Goal: Information Seeking & Learning: Learn about a topic

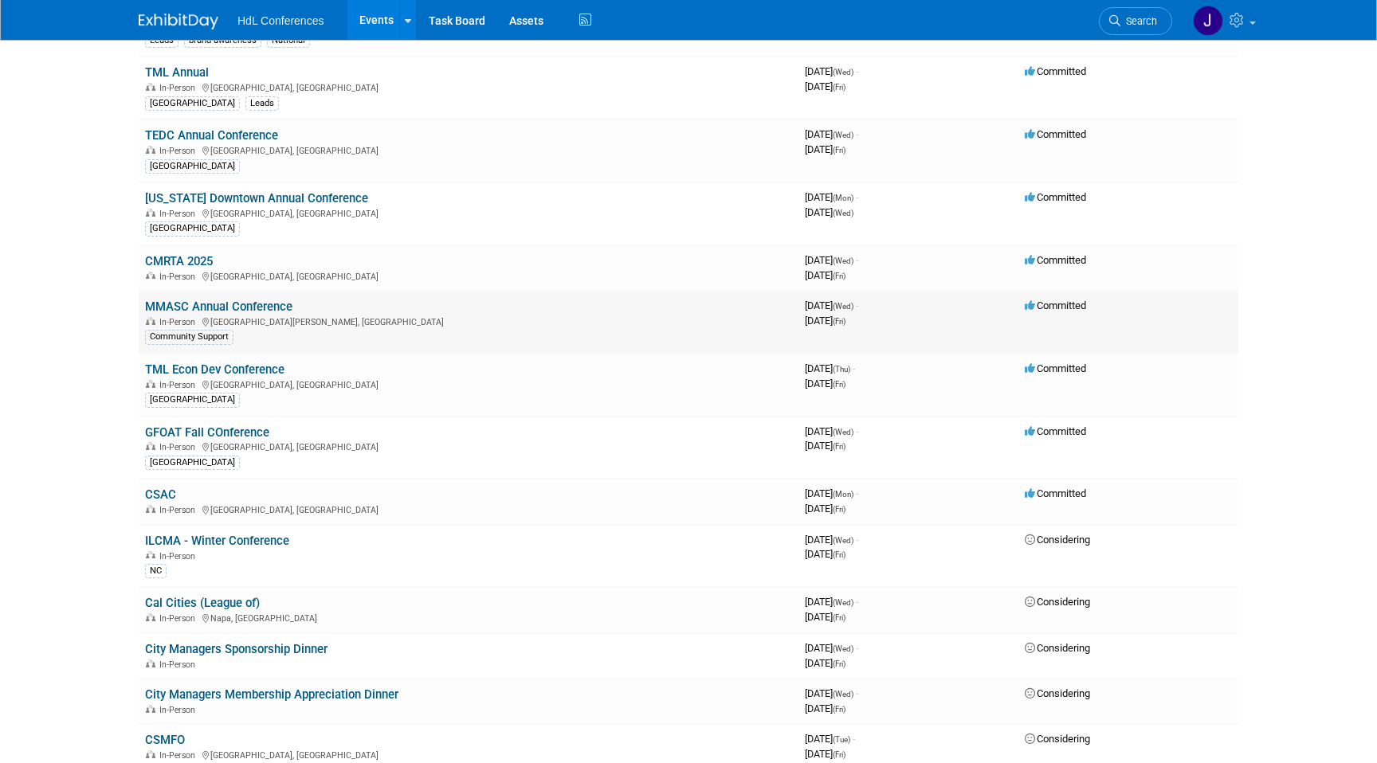
scroll to position [538, 0]
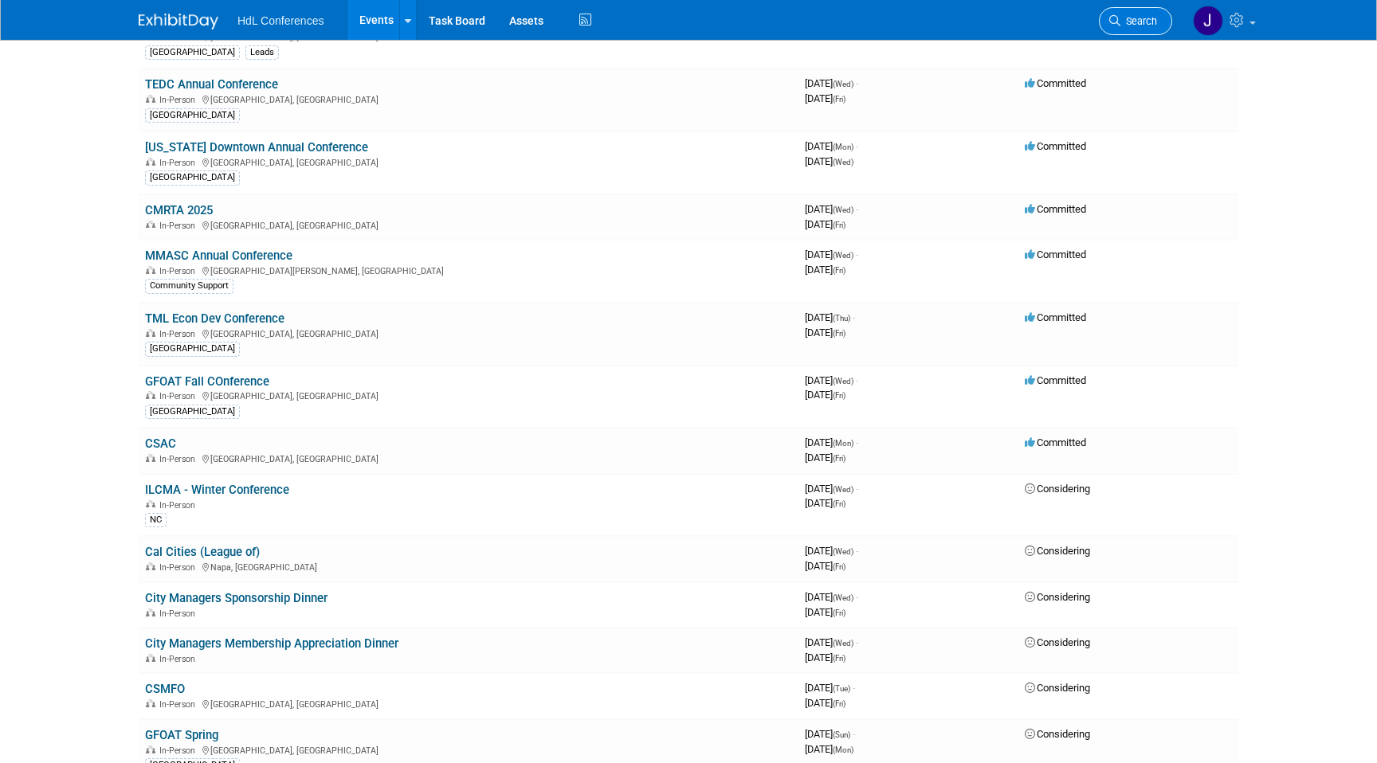
click at [1147, 22] on span "Search" at bounding box center [1138, 21] width 37 height 12
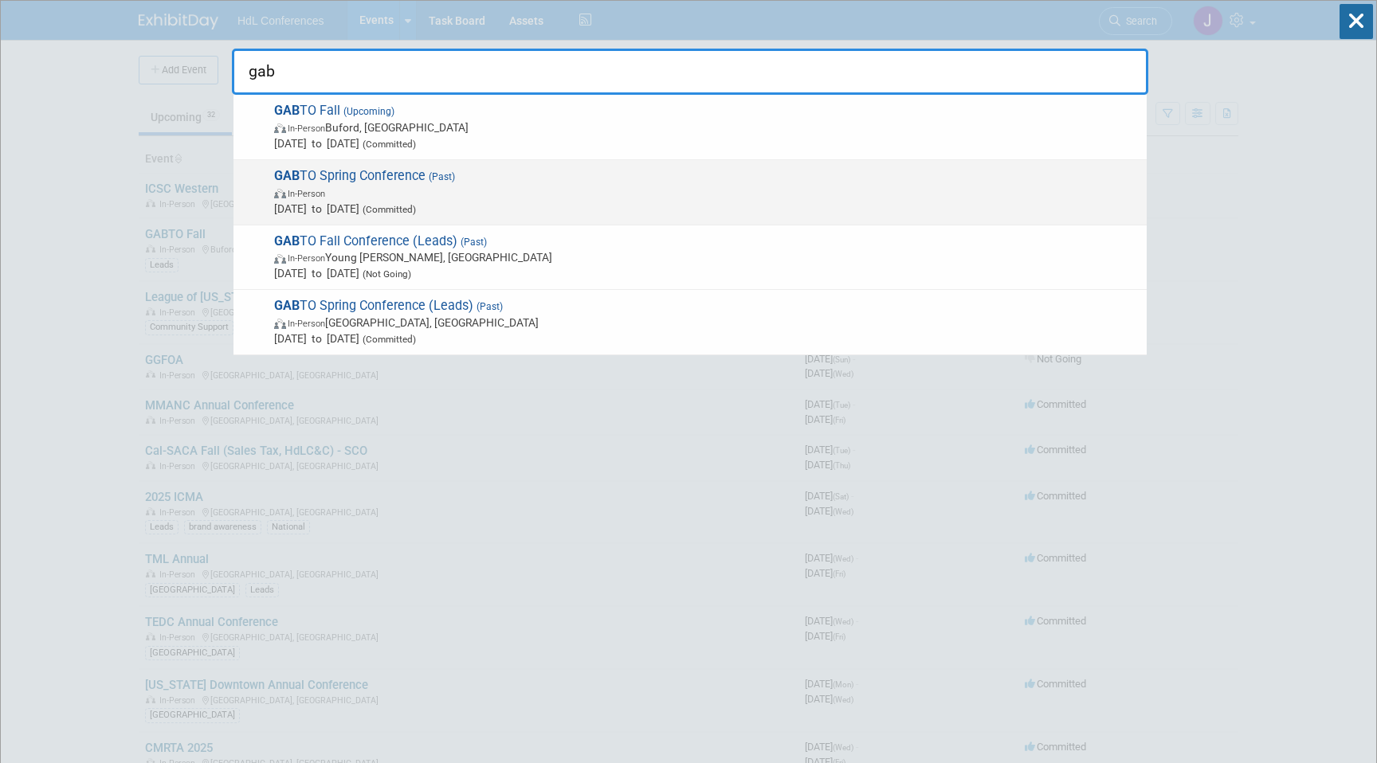
type input "gab"
click at [432, 194] on span "In-Person" at bounding box center [706, 193] width 865 height 16
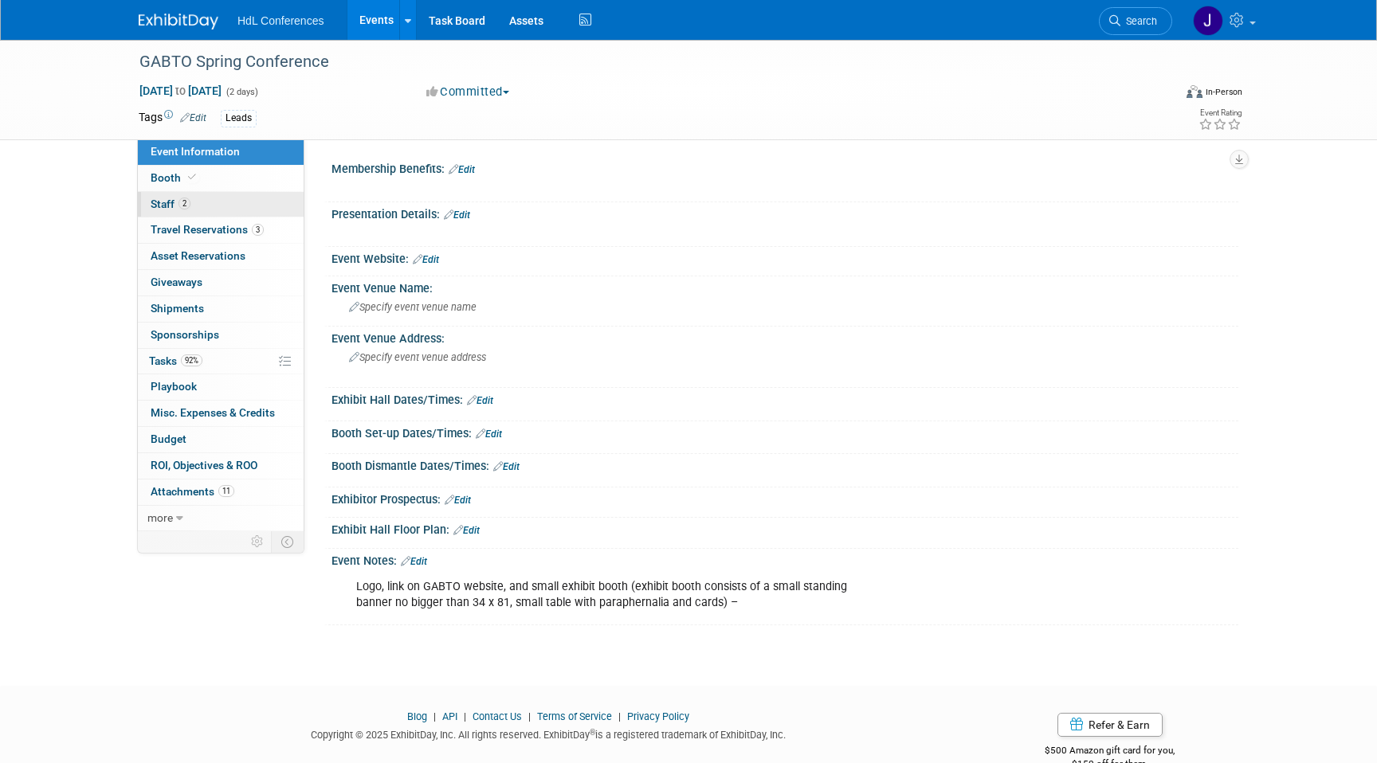
click at [216, 194] on link "2 Staff 2" at bounding box center [221, 204] width 166 height 25
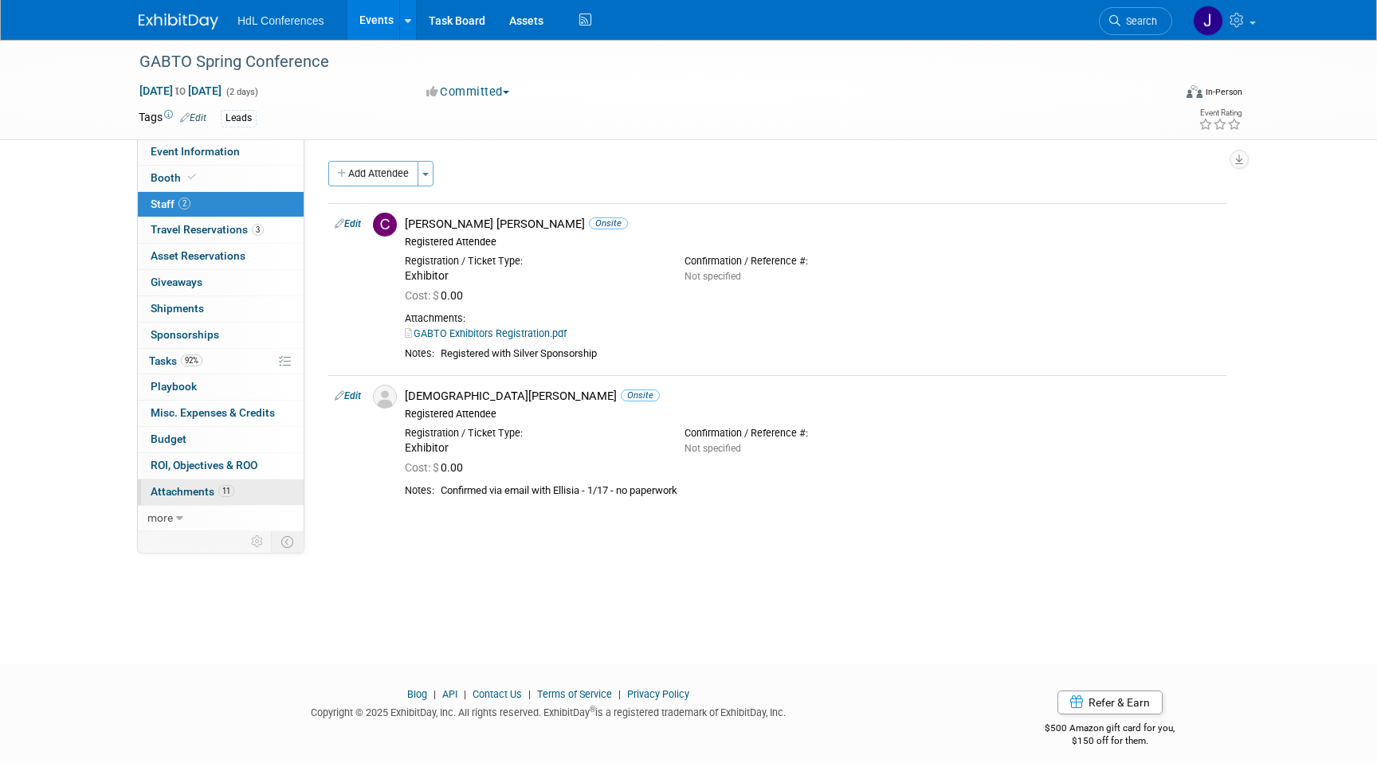
click at [232, 488] on span "11" at bounding box center [226, 491] width 16 height 12
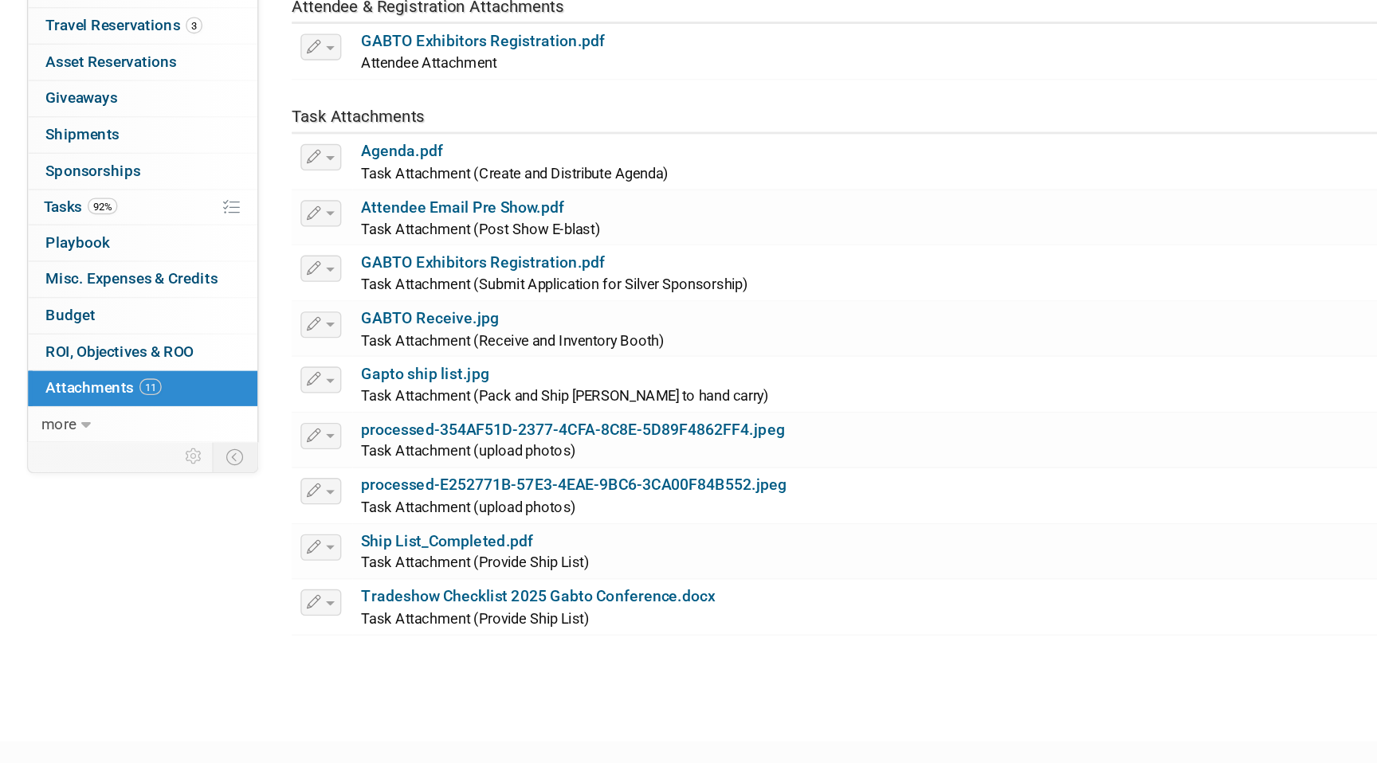
scroll to position [105, 0]
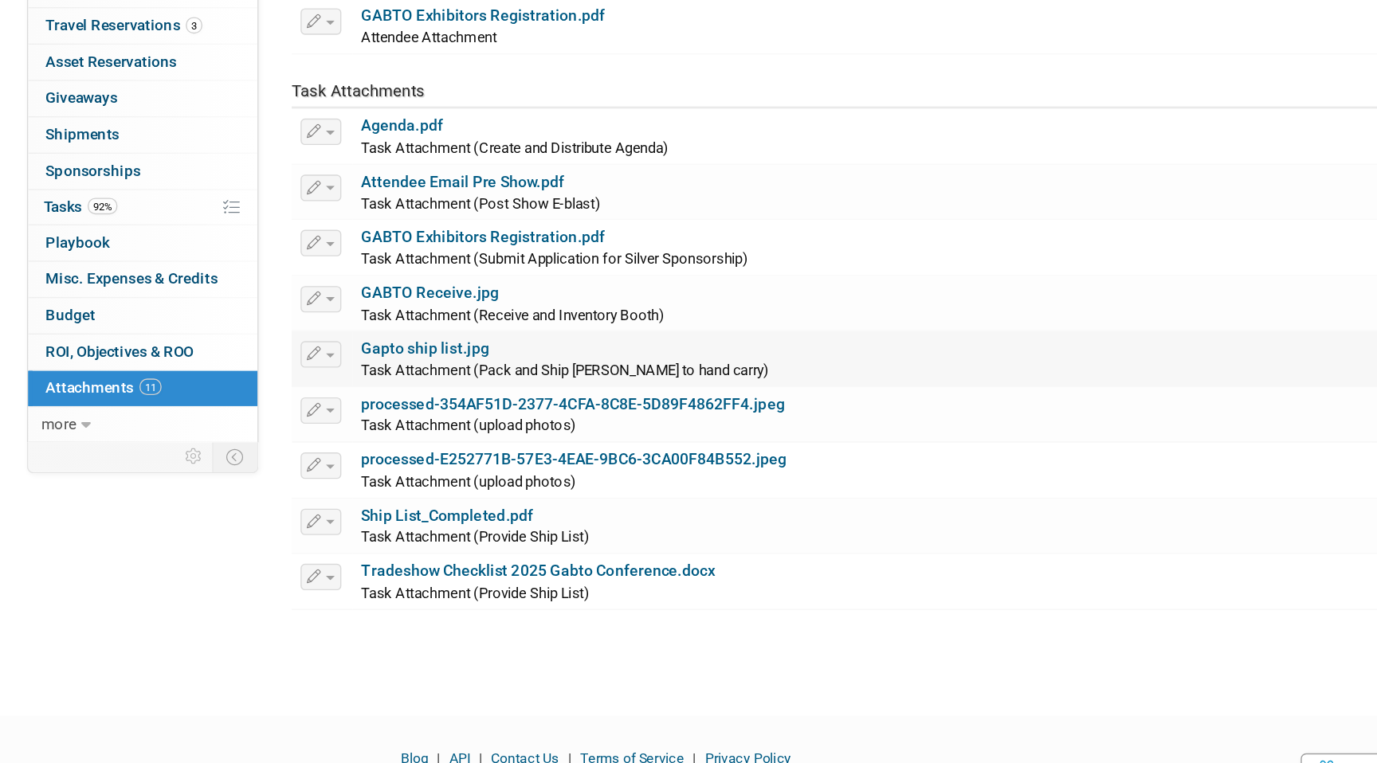
click at [452, 467] on link "Gapto ship list.jpg" at bounding box center [425, 463] width 92 height 13
click at [454, 469] on link "Gapto ship list.jpg" at bounding box center [425, 463] width 92 height 13
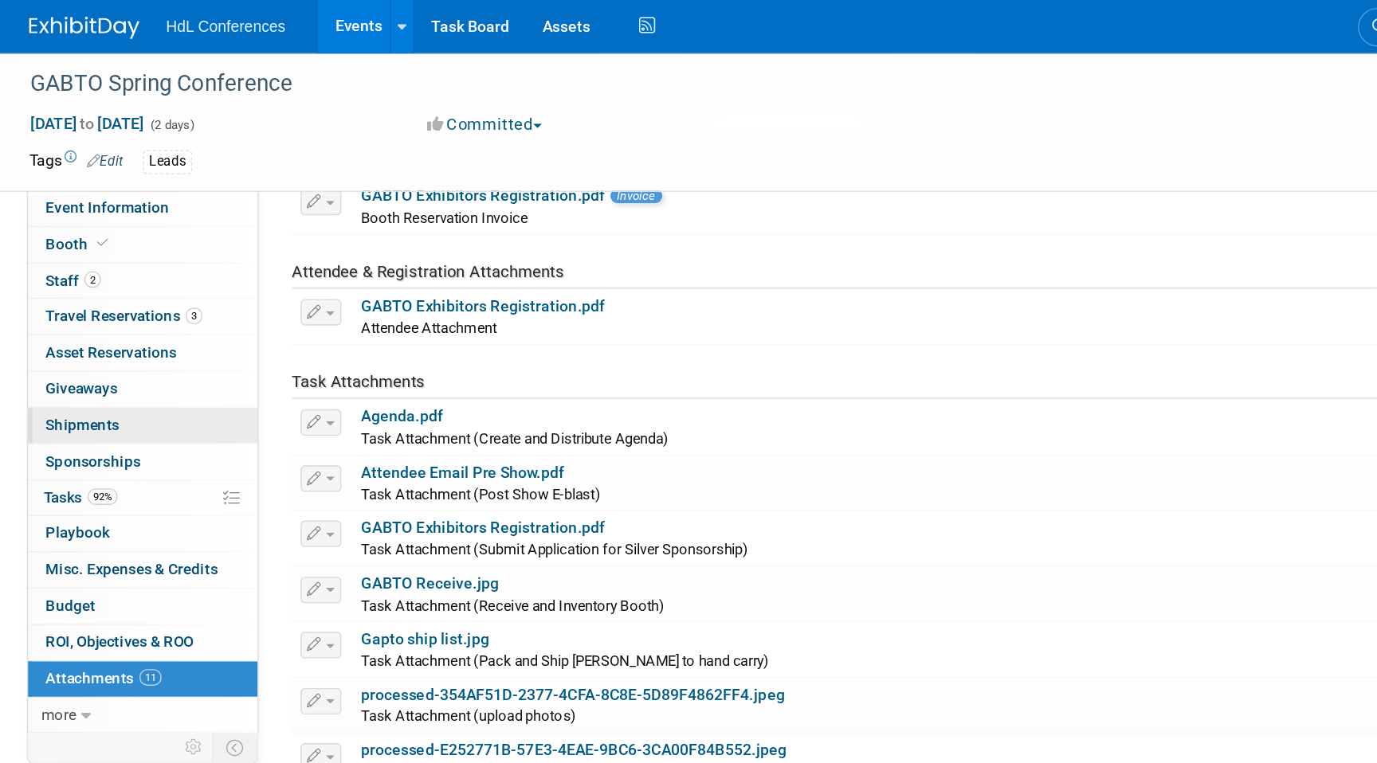
scroll to position [0, 0]
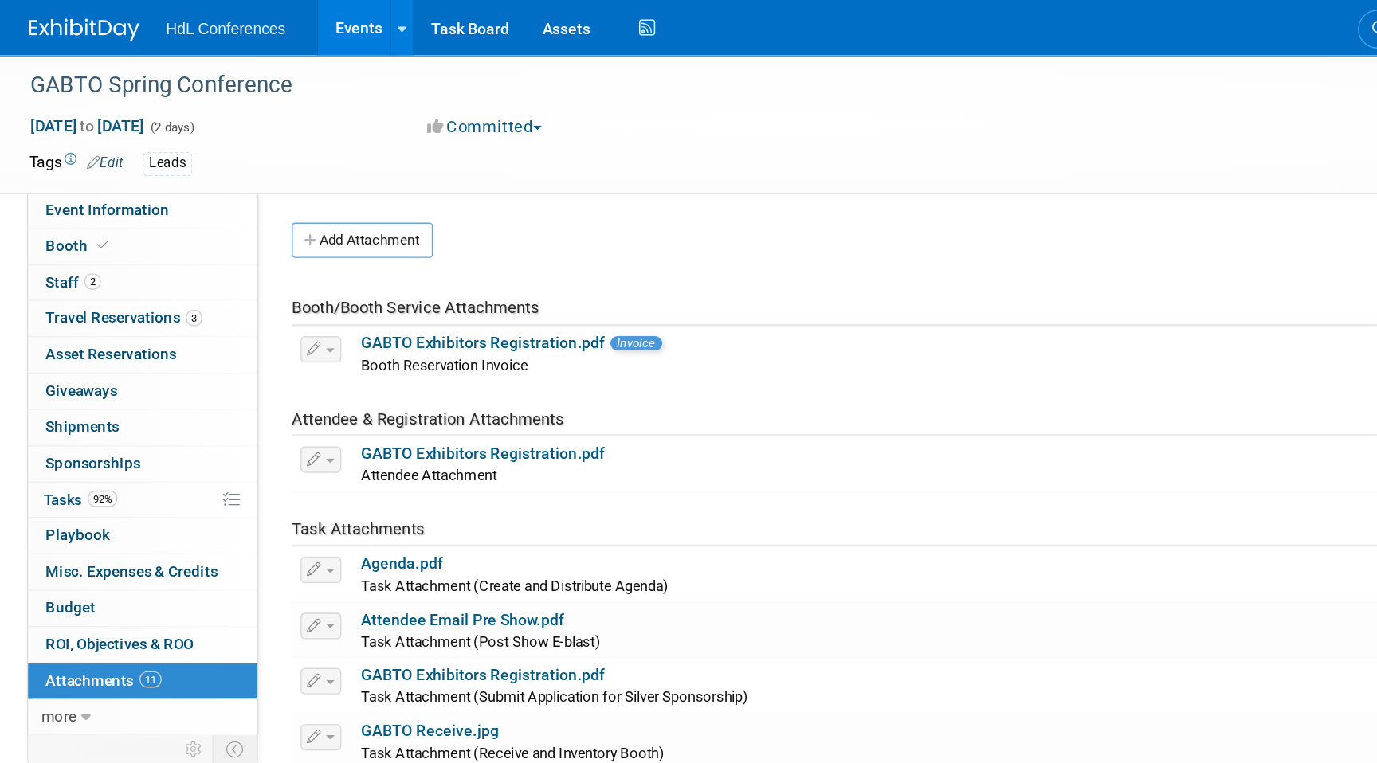
click at [166, 21] on img at bounding box center [179, 22] width 80 height 16
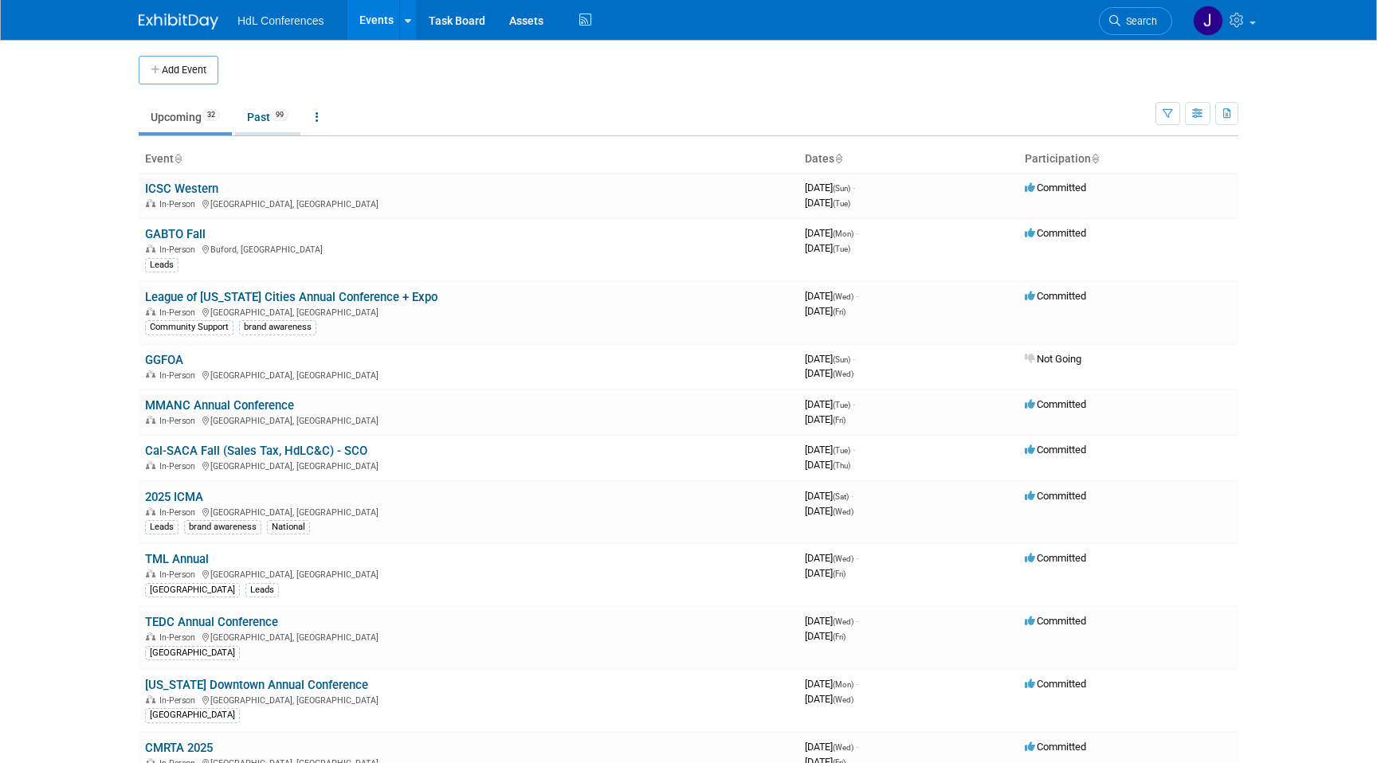
click at [245, 123] on link "Past 99" at bounding box center [267, 117] width 65 height 30
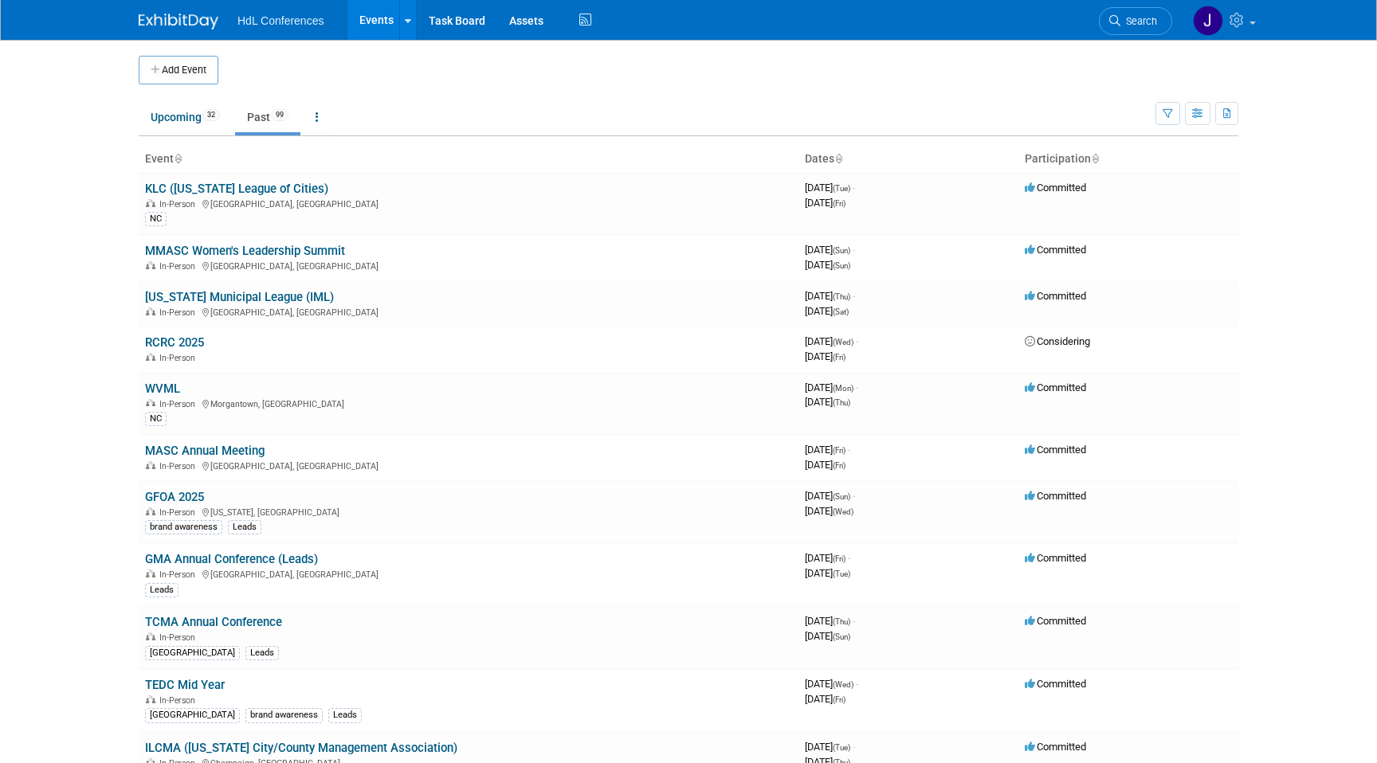
click at [1177, 24] on ul "Search" at bounding box center [1141, 19] width 85 height 39
click at [1140, 20] on span "Search" at bounding box center [1138, 21] width 37 height 12
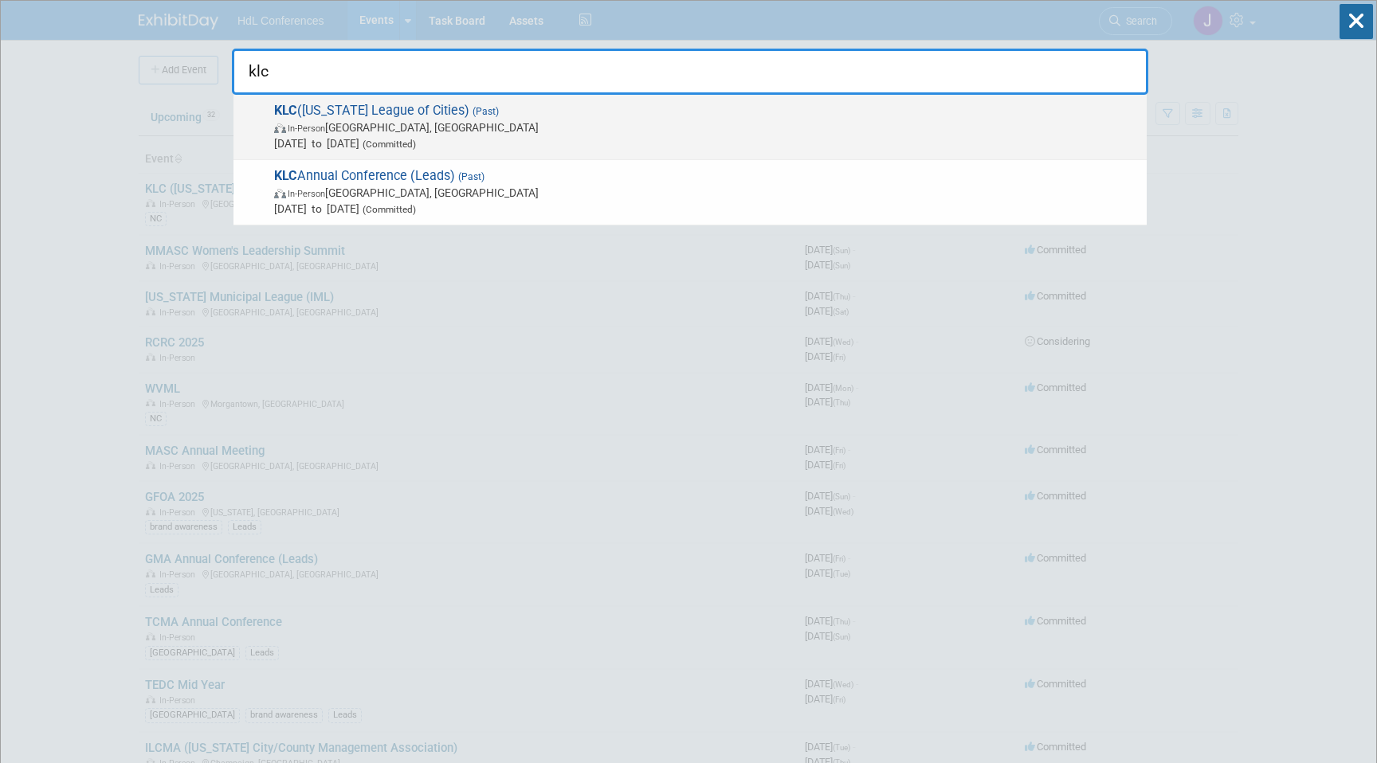
type input "klc"
click at [443, 118] on span "KLC ([US_STATE] League of Cities) (Past) In-Person [GEOGRAPHIC_DATA], [GEOGRAPH…" at bounding box center [703, 127] width 869 height 49
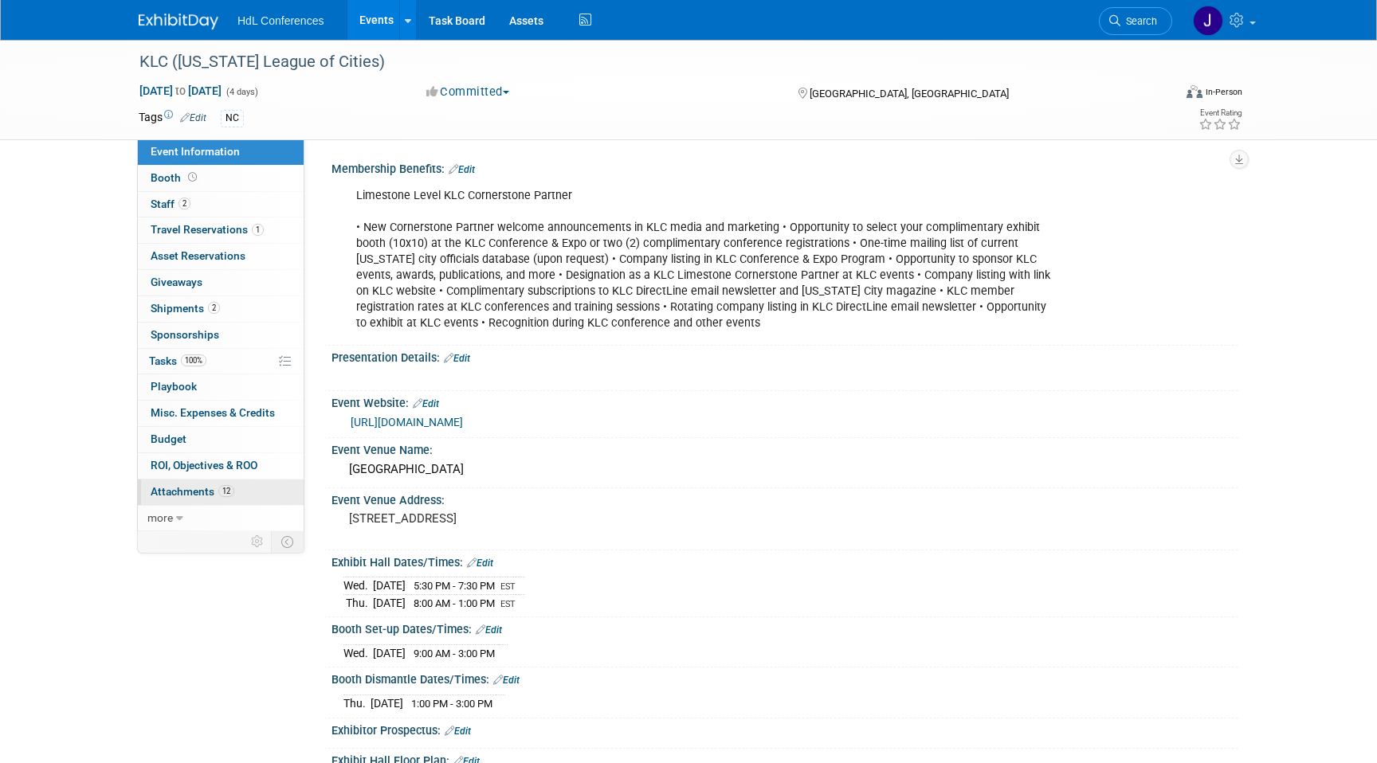
click at [237, 498] on link "12 Attachments 12" at bounding box center [221, 492] width 166 height 25
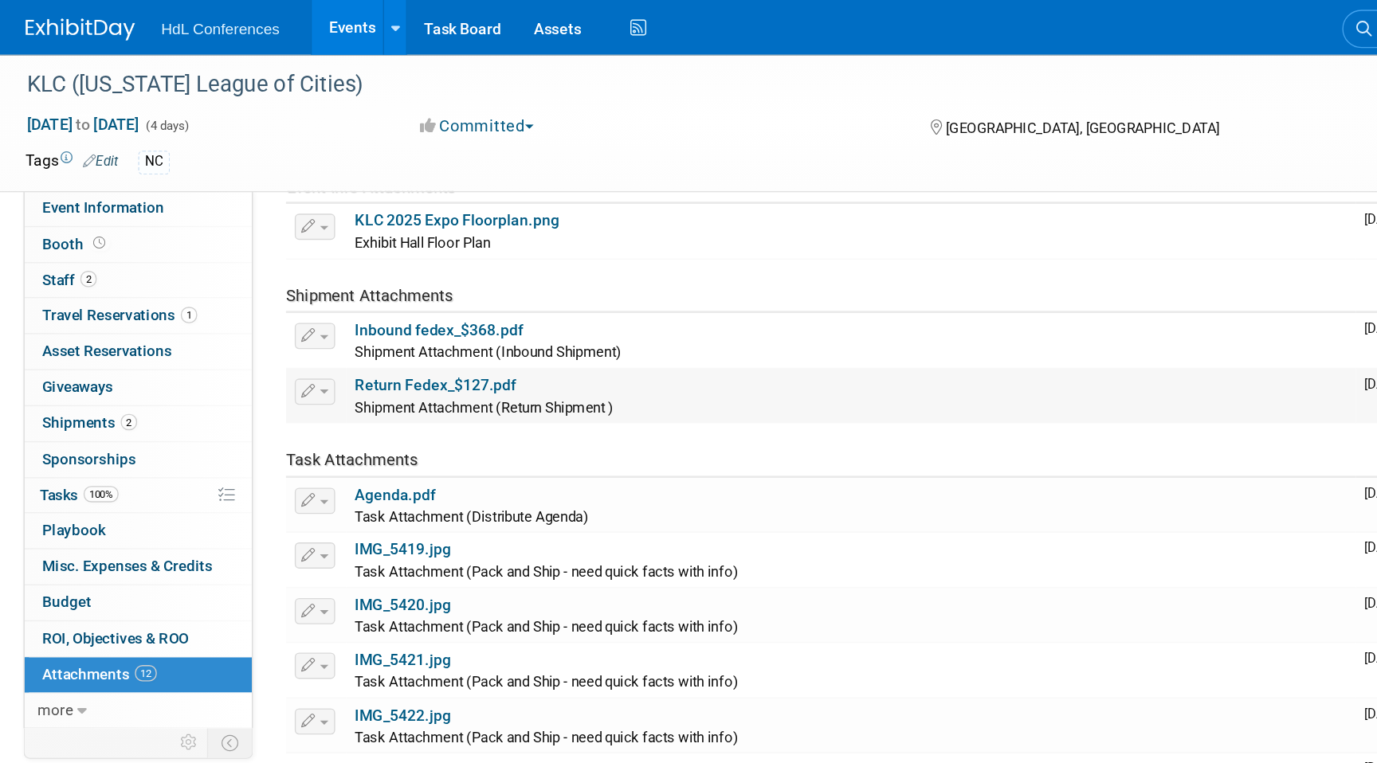
scroll to position [147, 0]
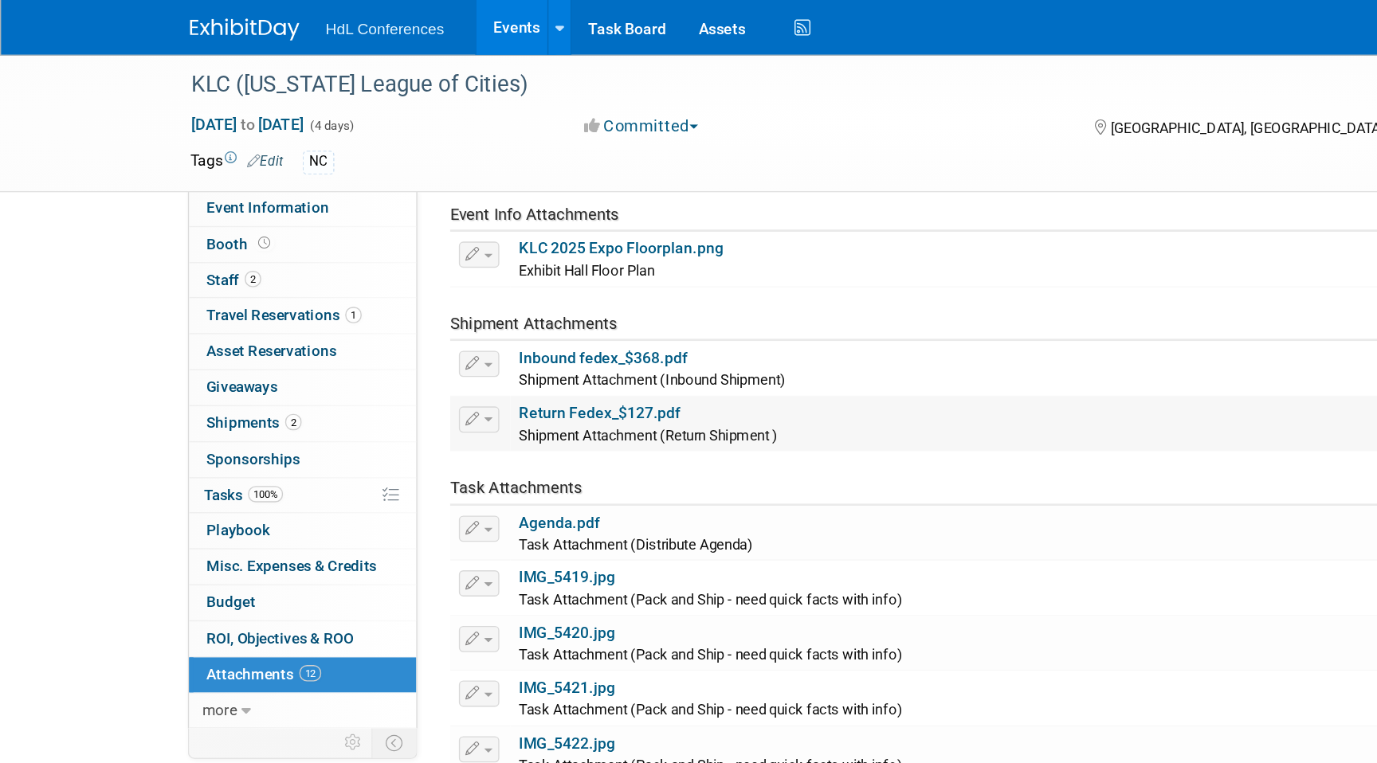
click at [448, 303] on link "Return Fedex_$127.pdf" at bounding box center [438, 301] width 118 height 13
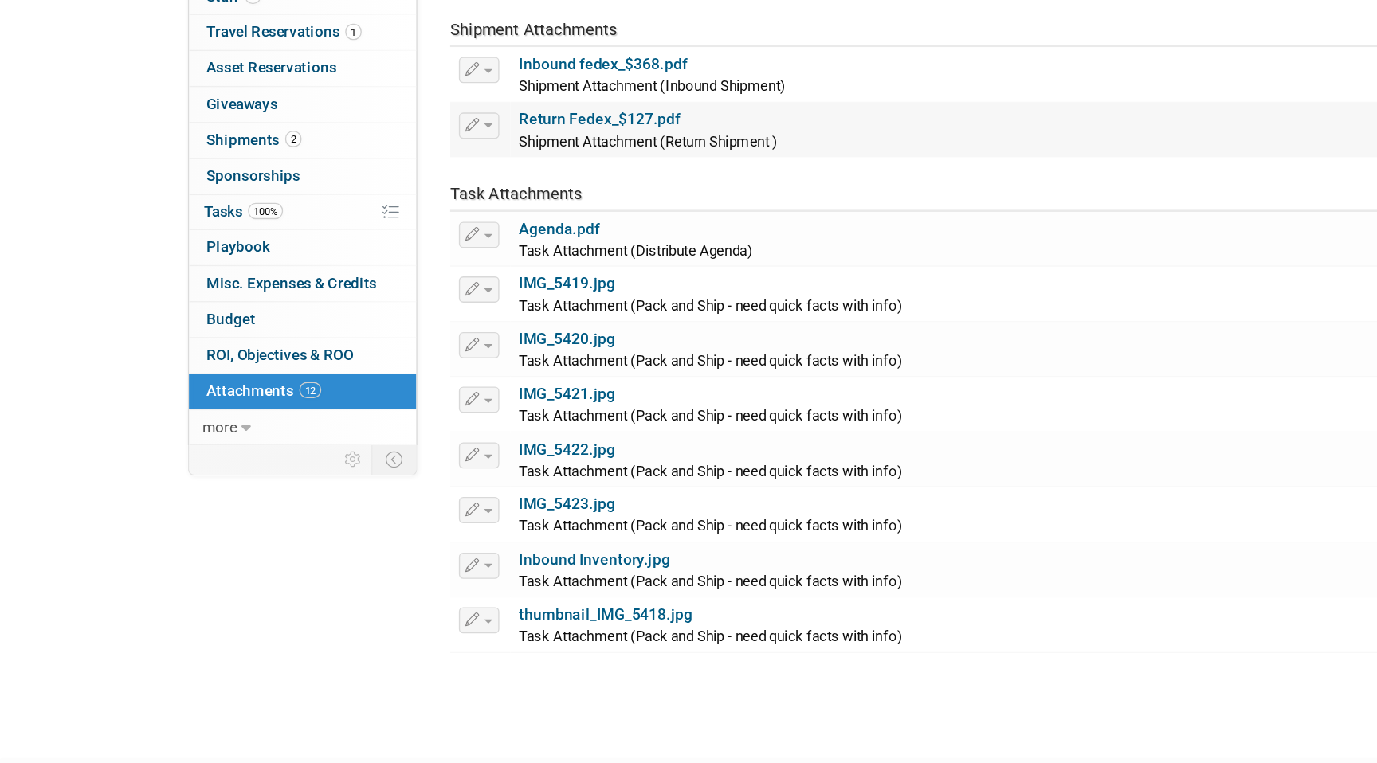
scroll to position [239, 0]
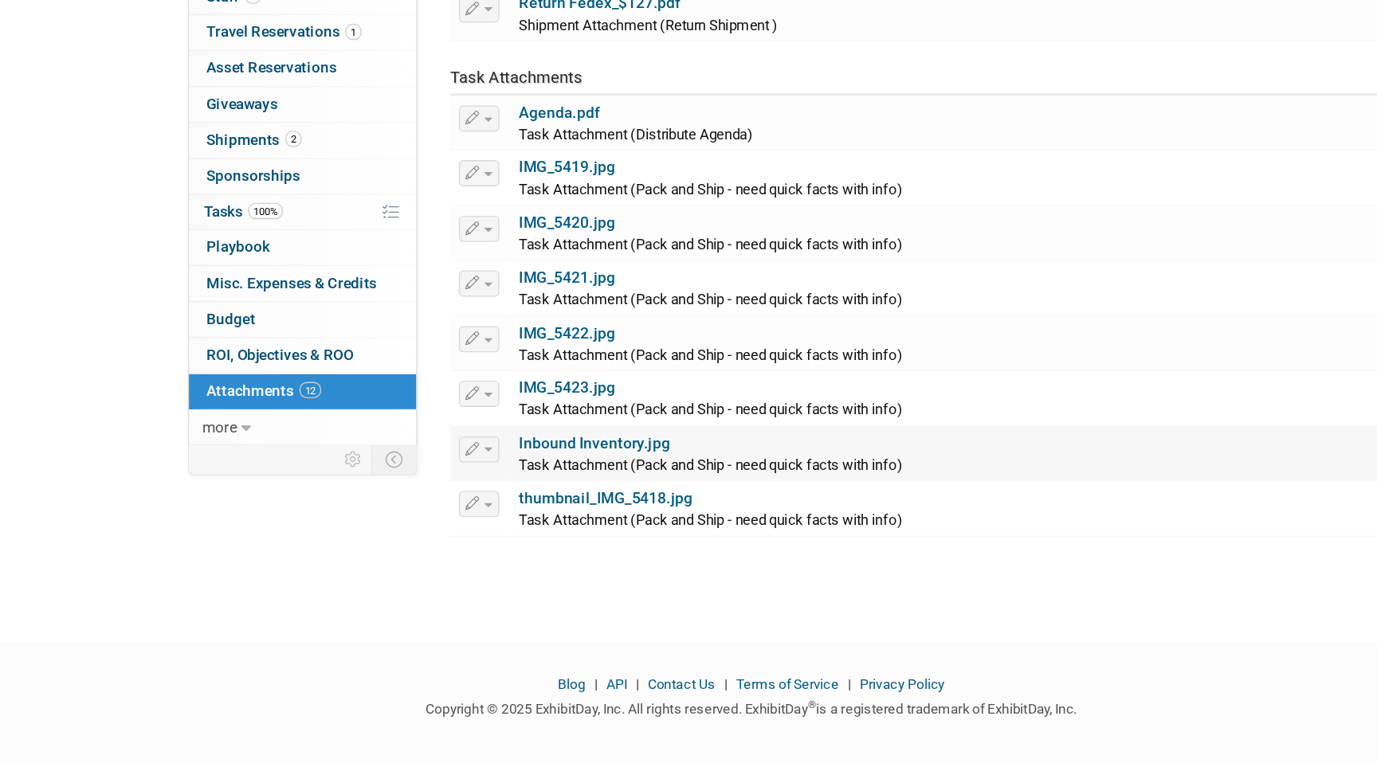
click at [430, 529] on link "Inbound Inventory.jpg" at bounding box center [434, 530] width 110 height 13
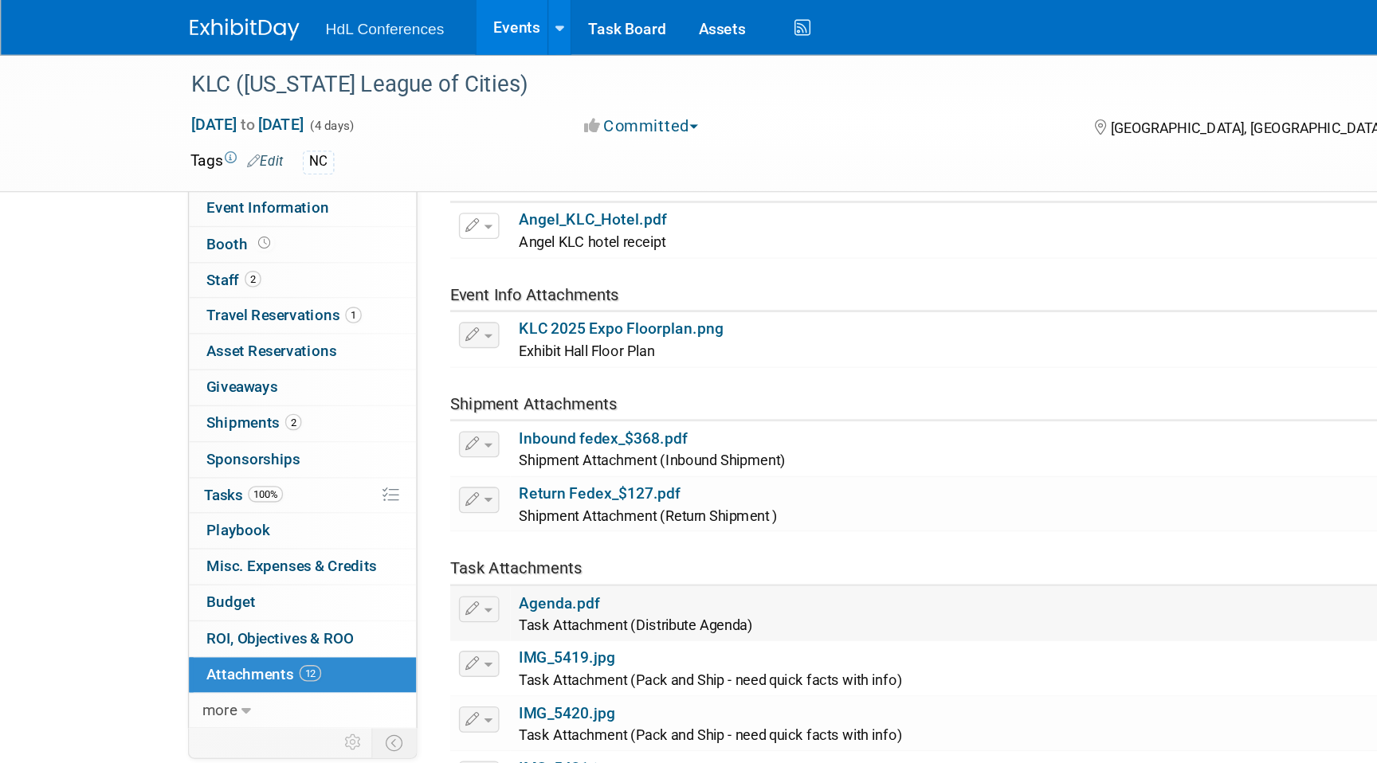
scroll to position [0, 0]
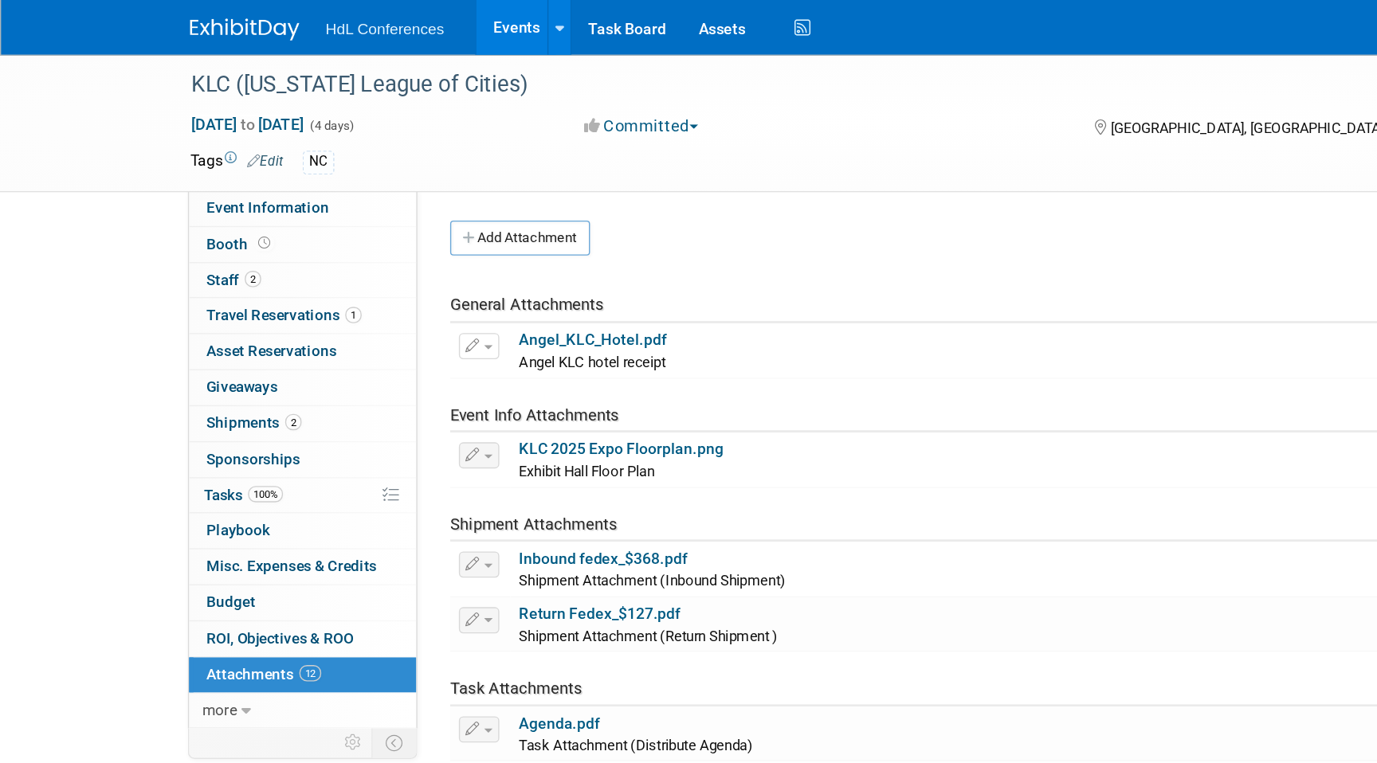
click at [160, 18] on img at bounding box center [179, 22] width 80 height 16
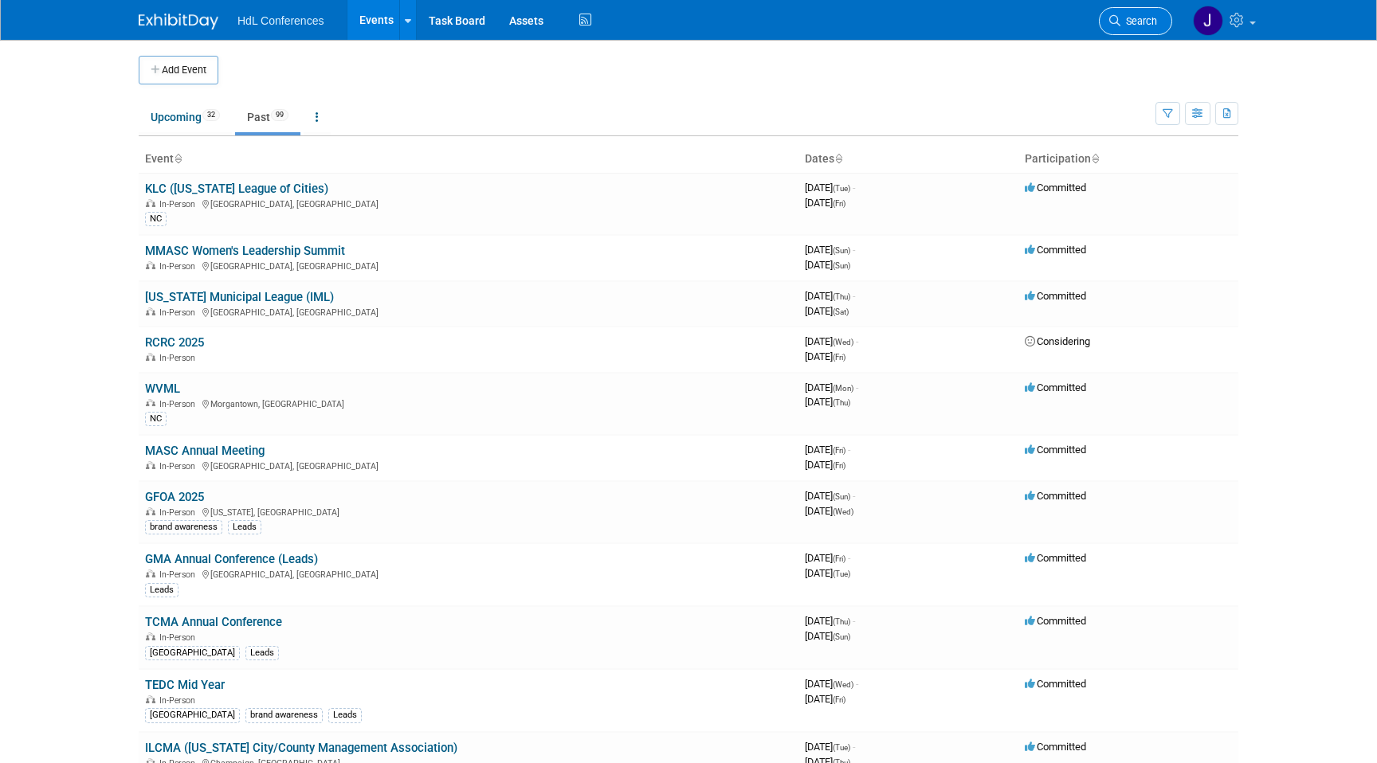
click at [1124, 33] on link "Search" at bounding box center [1135, 21] width 73 height 28
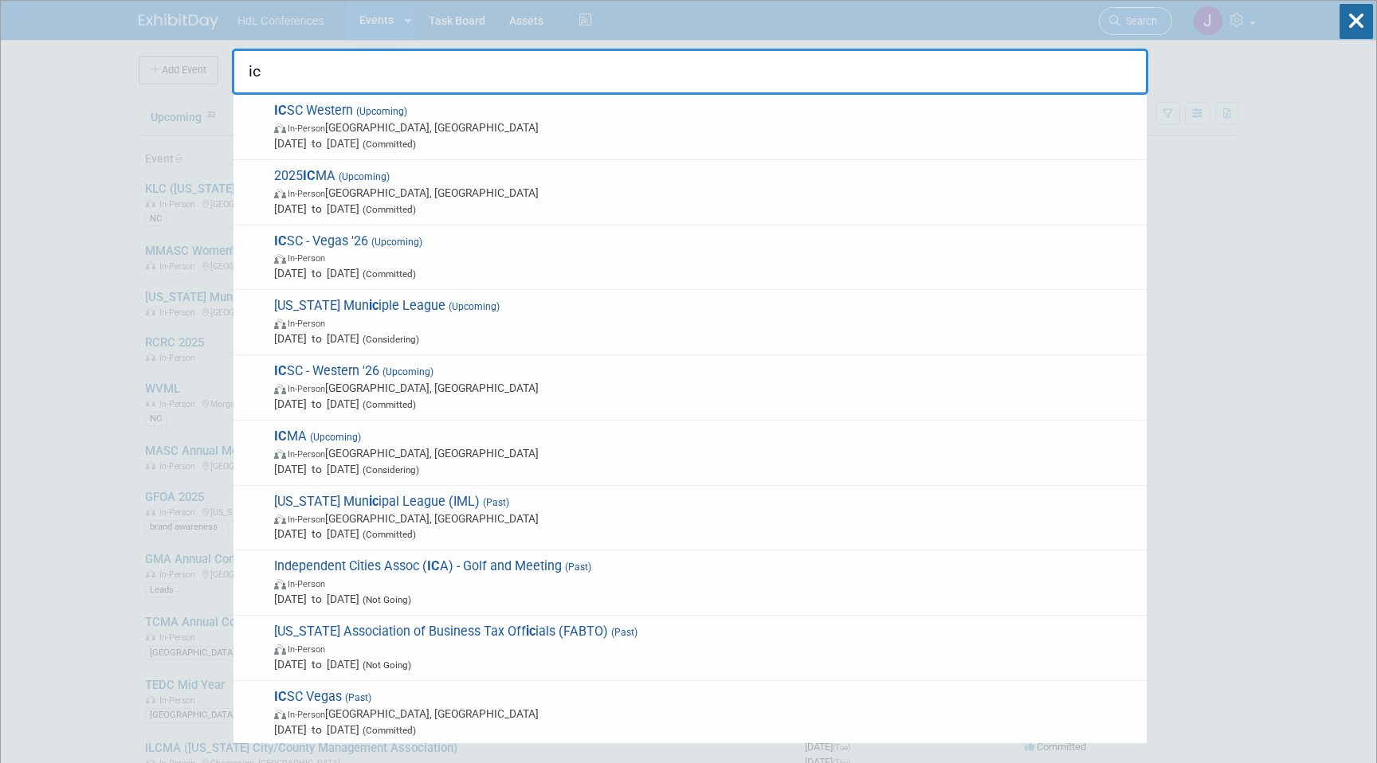
type input "i"
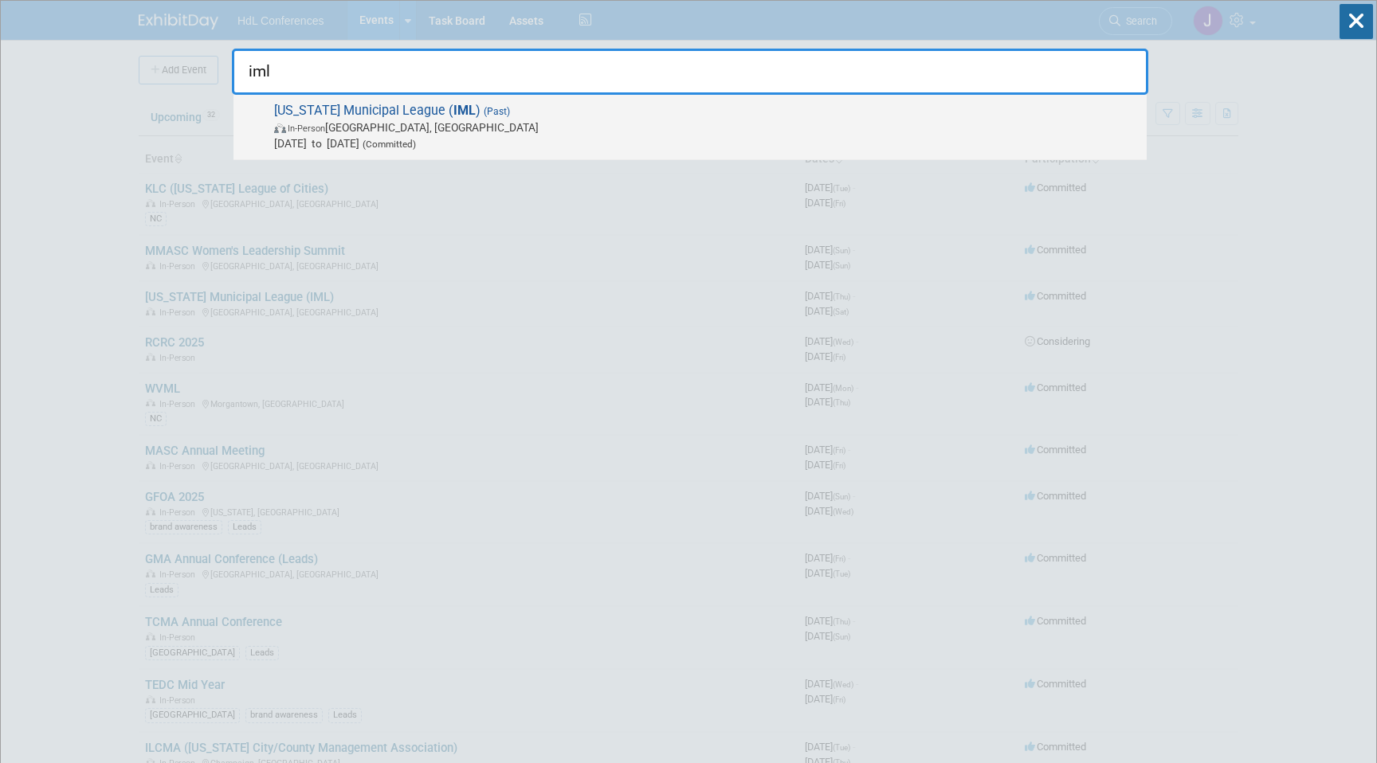
type input "iml"
click at [437, 118] on span "Illinois Municipal League ( IML ) (Past) In-Person Chicago, IL Sep 18, 2025 to …" at bounding box center [703, 127] width 869 height 49
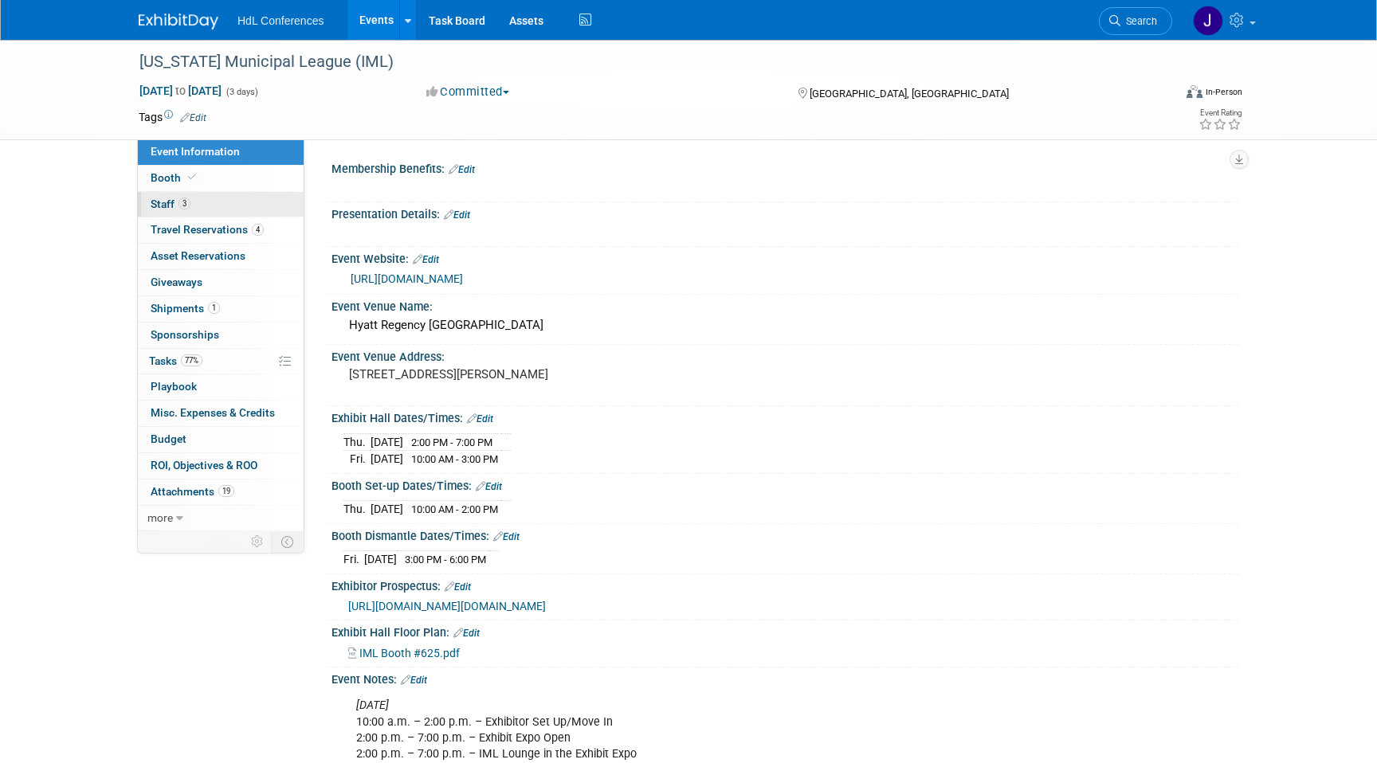
click at [193, 206] on link "3 Staff 3" at bounding box center [221, 204] width 166 height 25
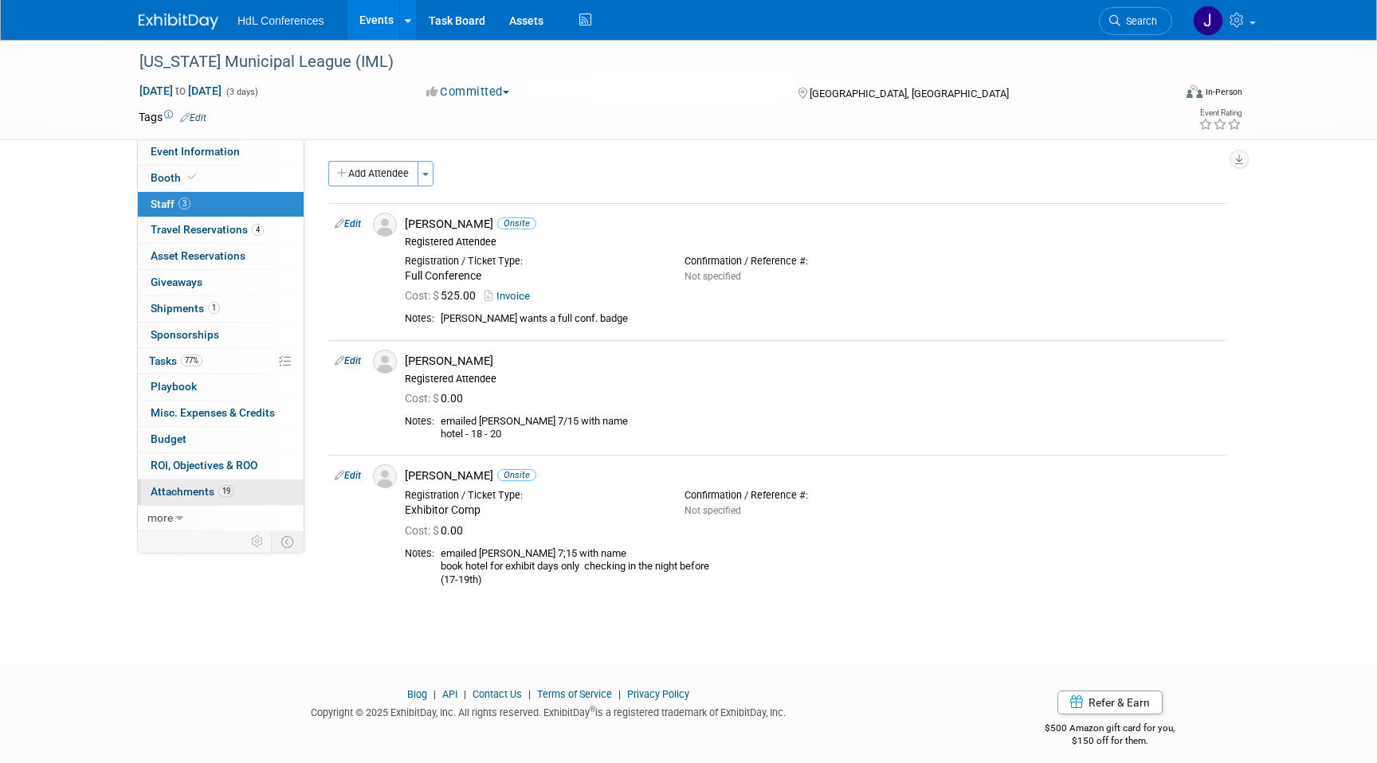
click at [202, 484] on link "19 Attachments 19" at bounding box center [221, 492] width 166 height 25
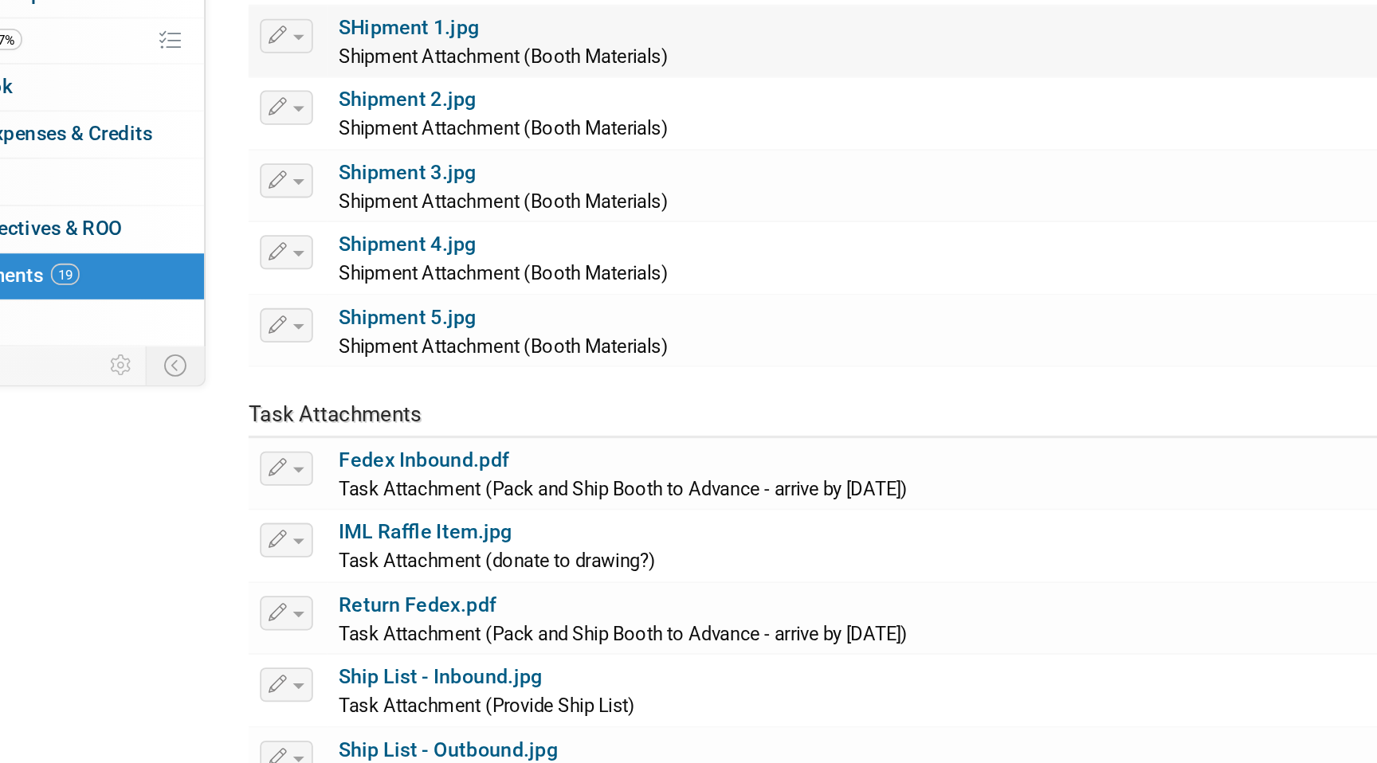
scroll to position [622, 0]
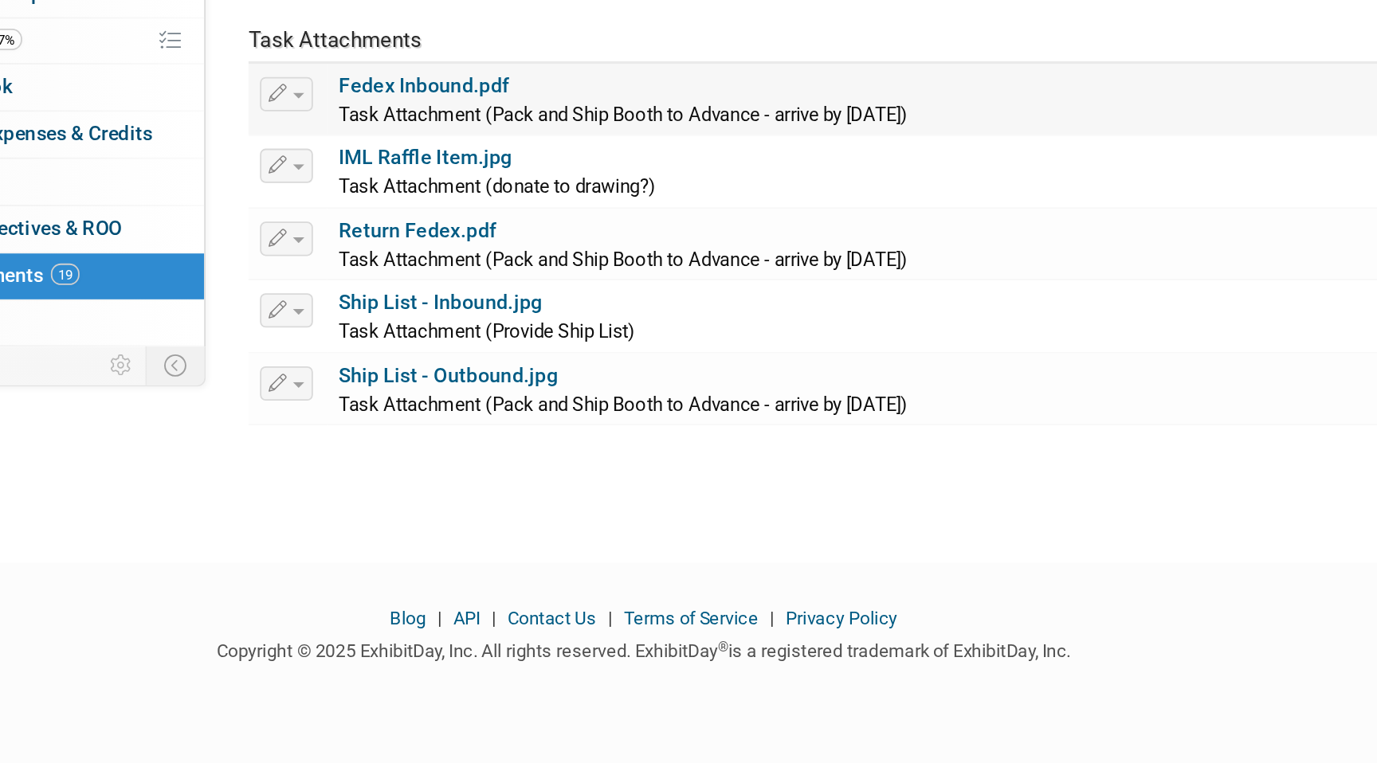
click at [446, 382] on link "Fedex Inbound.pdf" at bounding box center [426, 386] width 95 height 13
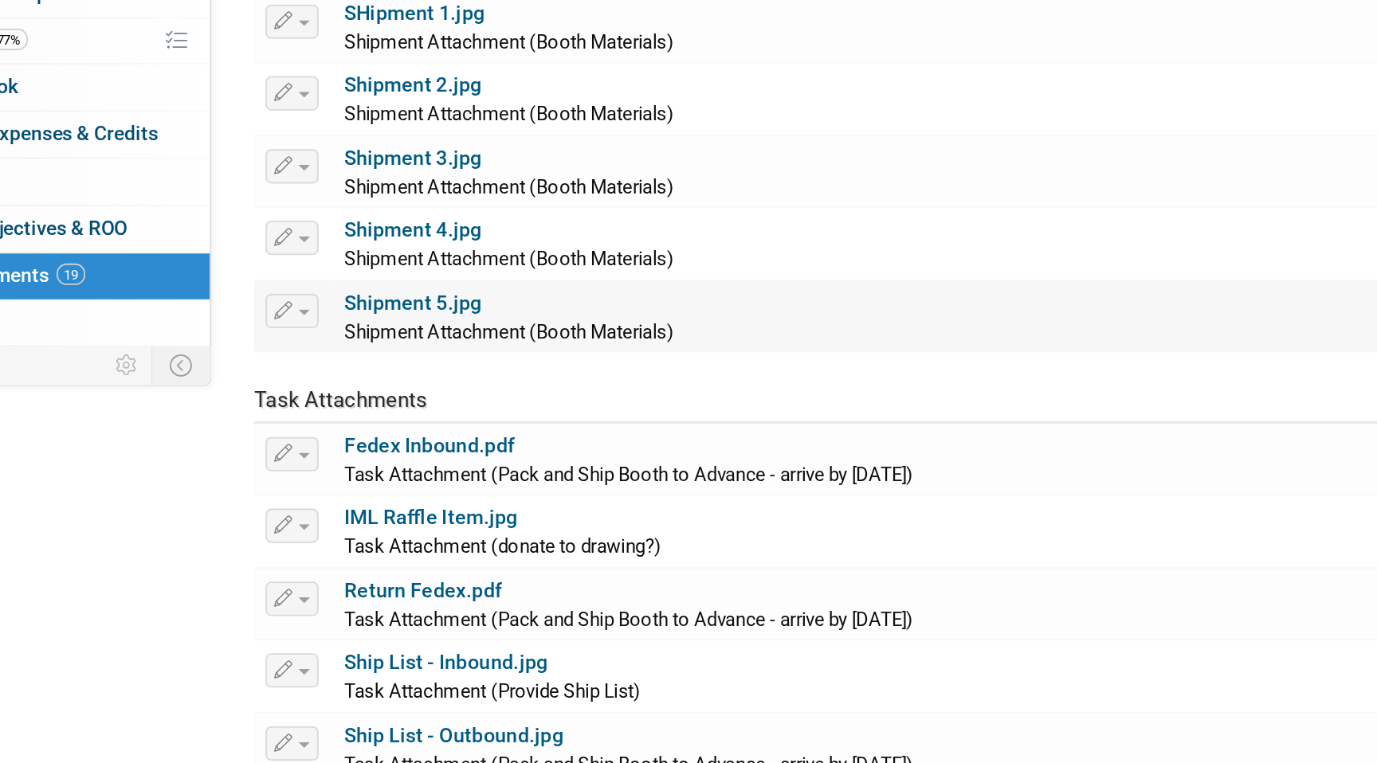
scroll to position [549, 0]
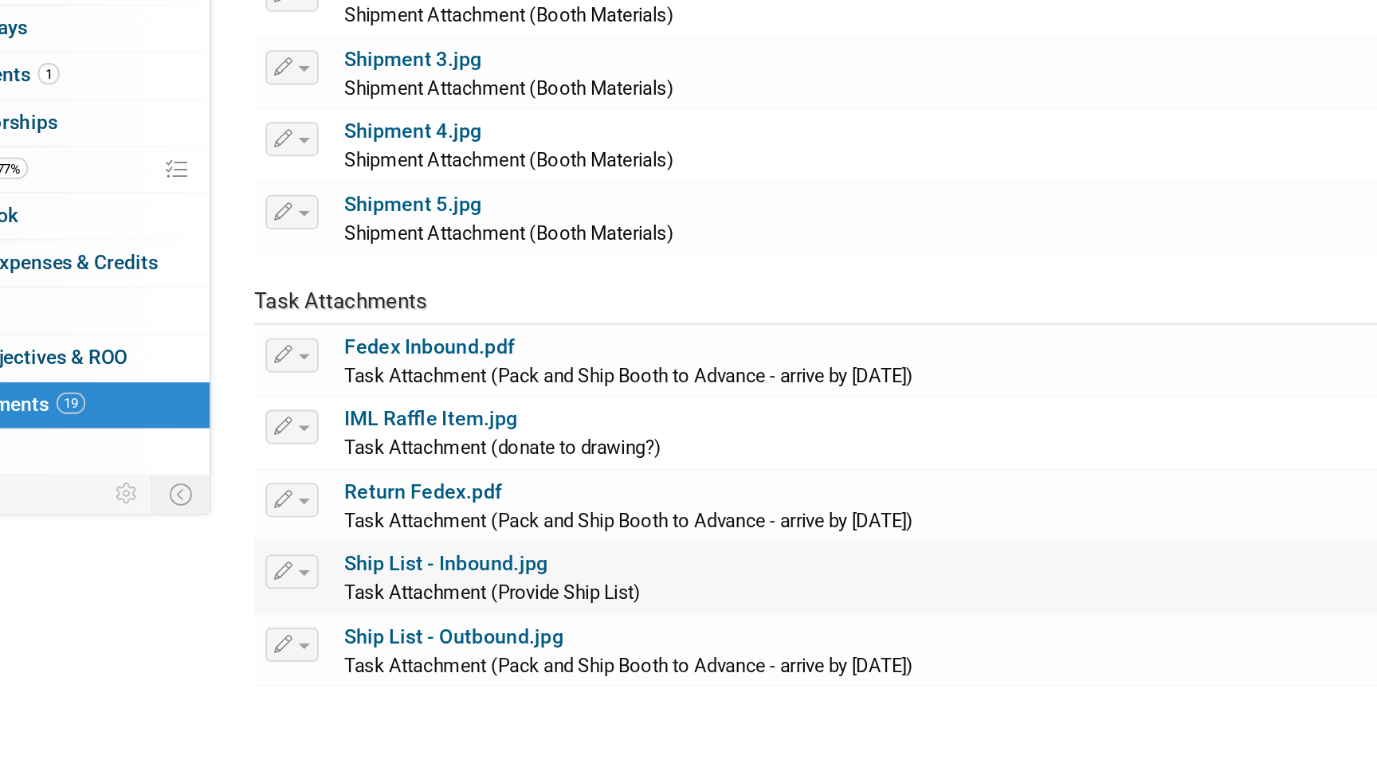
click at [454, 582] on link "Ship List - Inbound.jpg" at bounding box center [435, 580] width 113 height 13
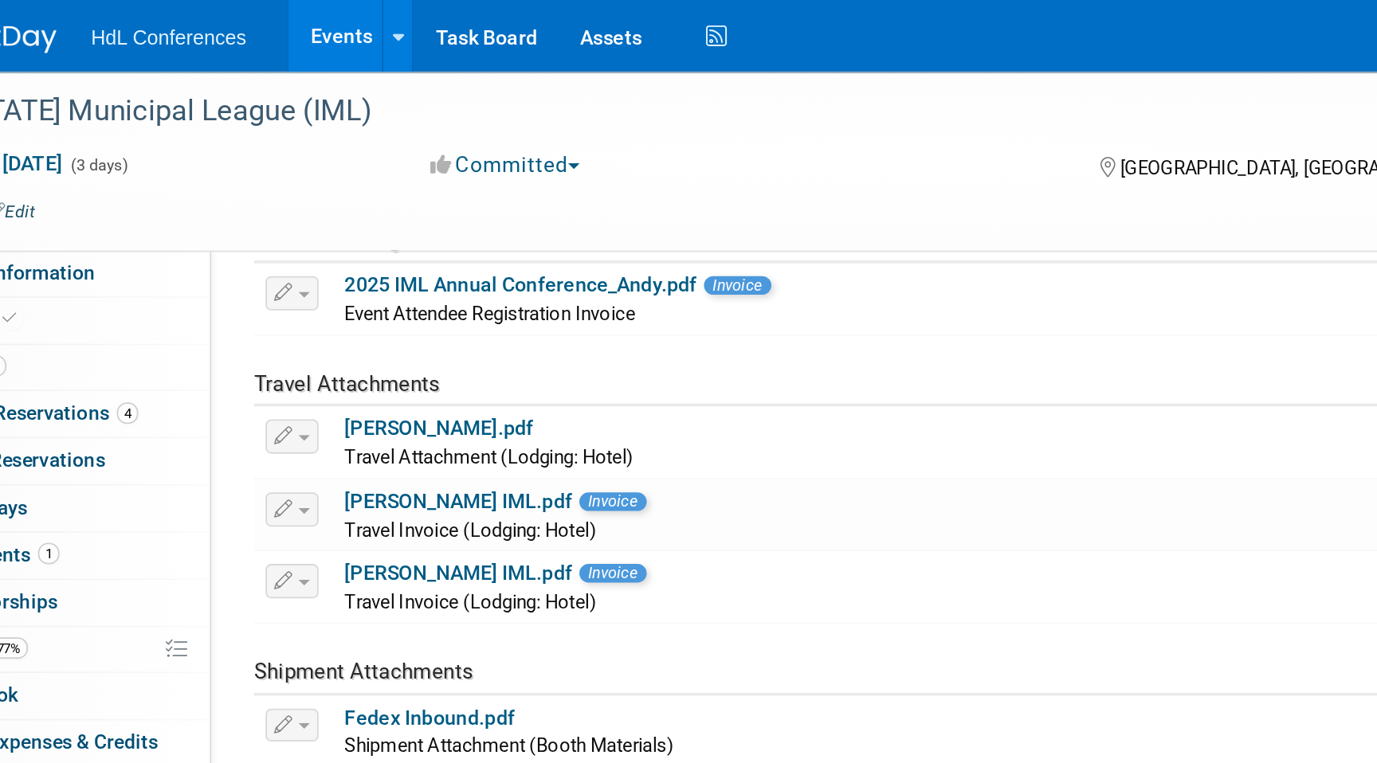
scroll to position [0, 0]
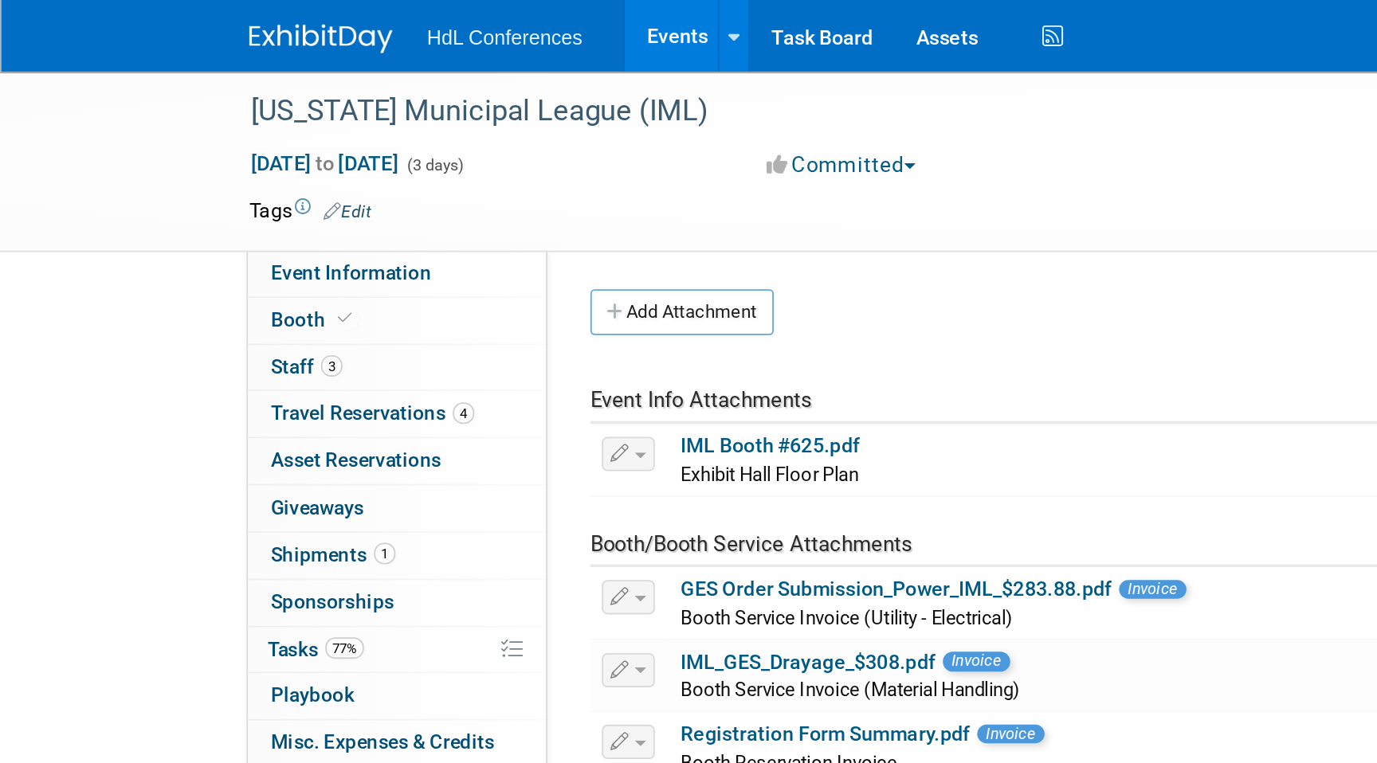
click at [161, 28] on img at bounding box center [179, 22] width 80 height 16
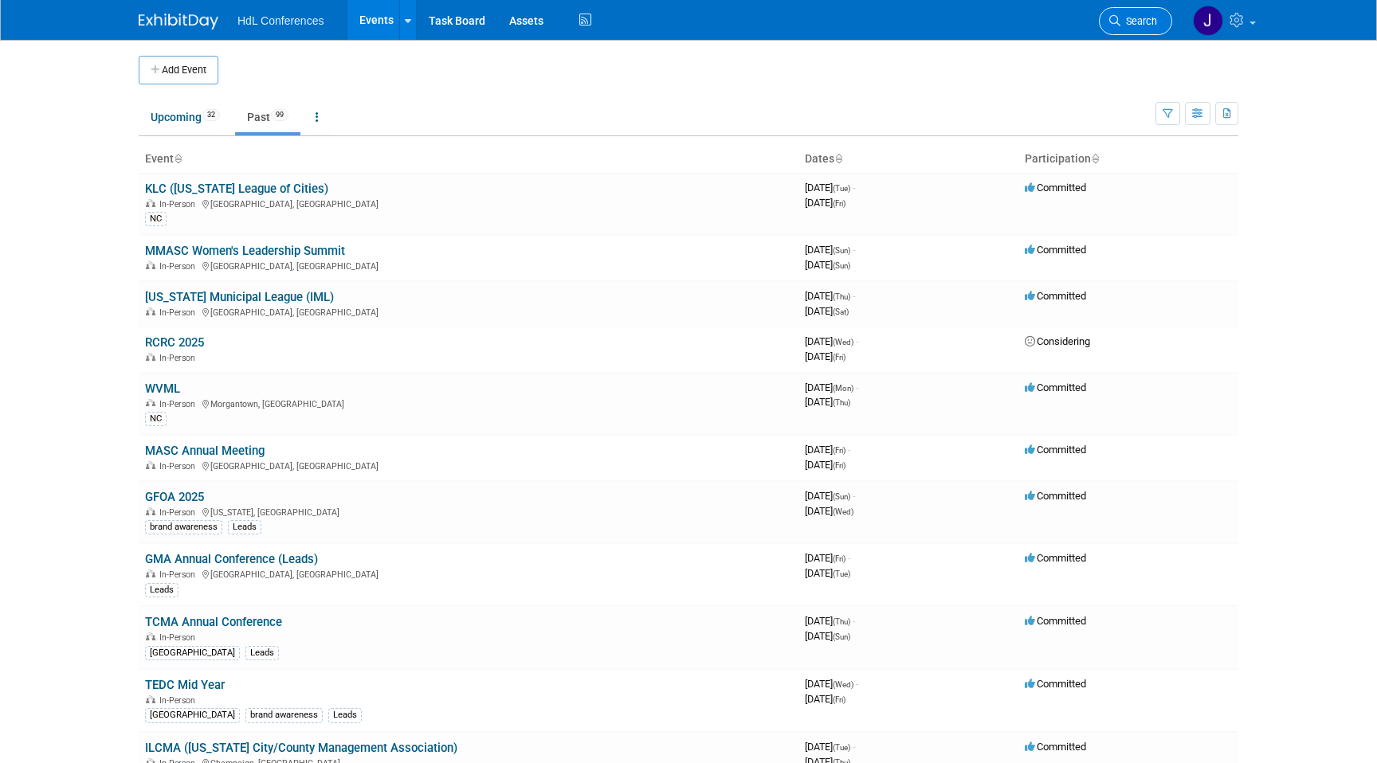
click at [1113, 10] on link "Search" at bounding box center [1135, 21] width 73 height 28
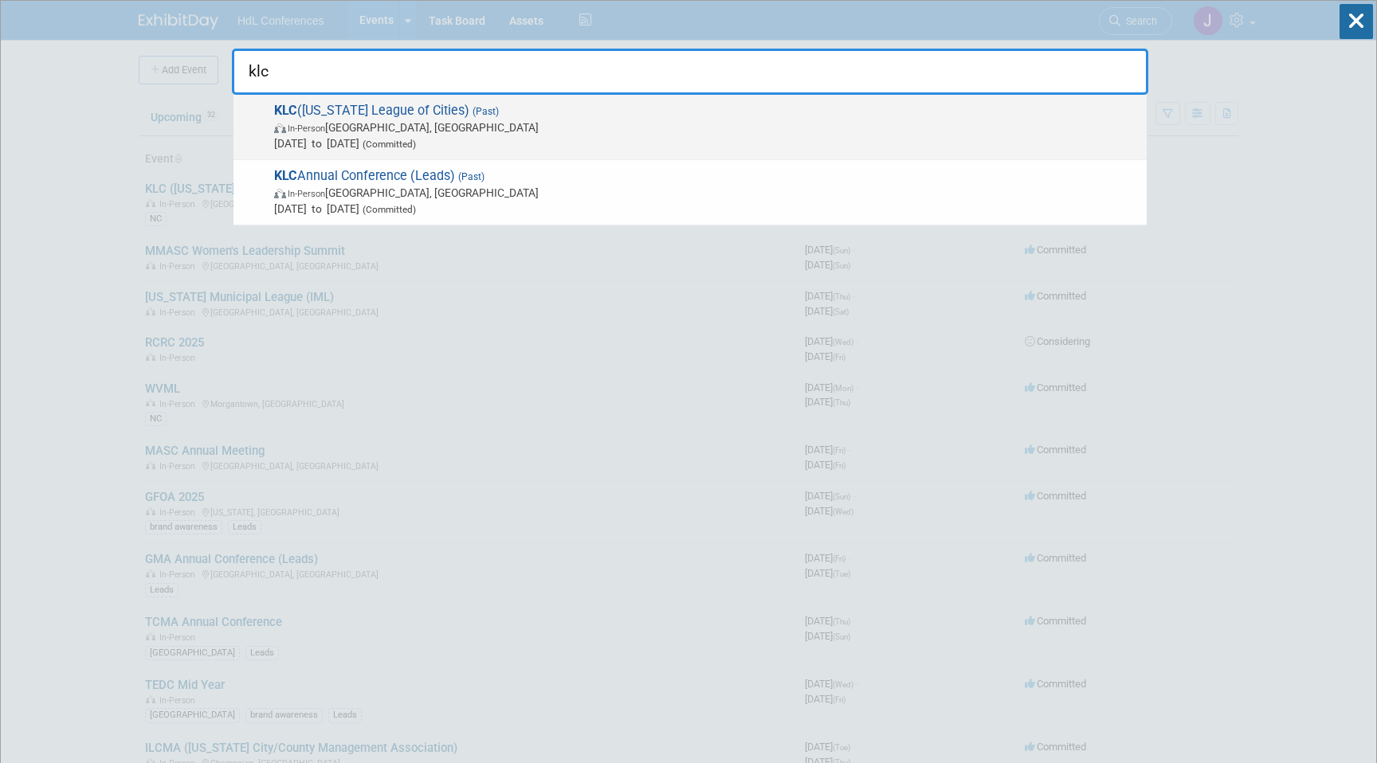
type input "klc"
click at [363, 132] on span "In-Person [GEOGRAPHIC_DATA], [GEOGRAPHIC_DATA]" at bounding box center [706, 128] width 865 height 16
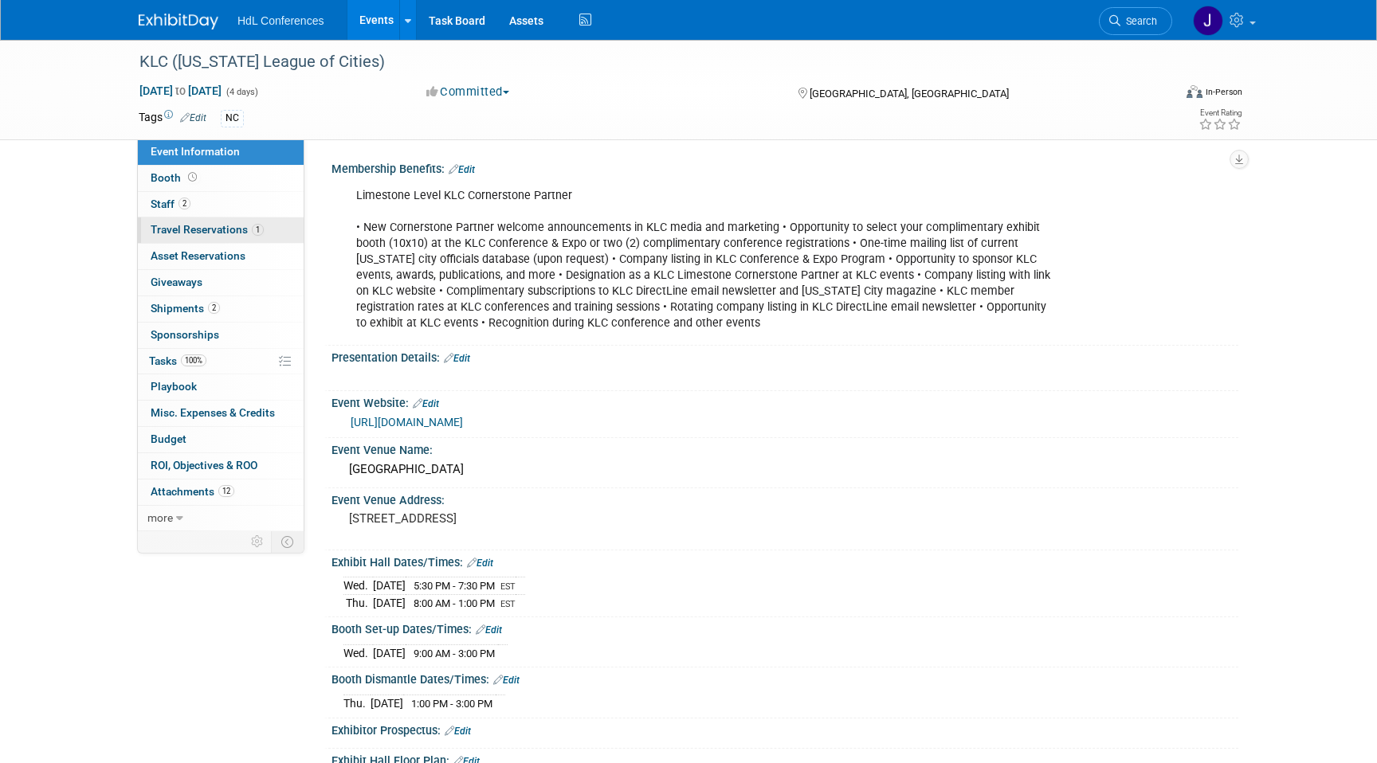
click at [226, 222] on link "1 Travel Reservations 1" at bounding box center [221, 230] width 166 height 25
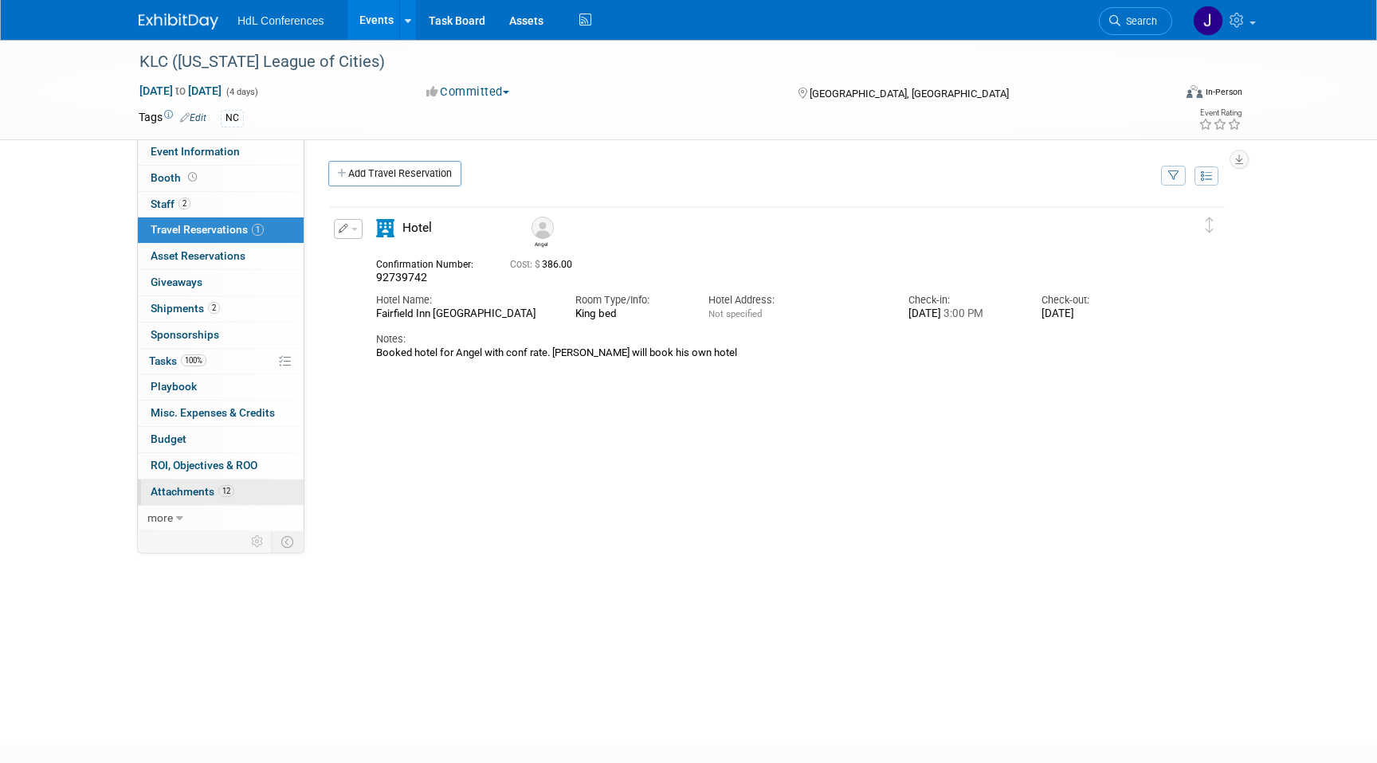
click at [236, 494] on link "12 Attachments 12" at bounding box center [221, 492] width 166 height 25
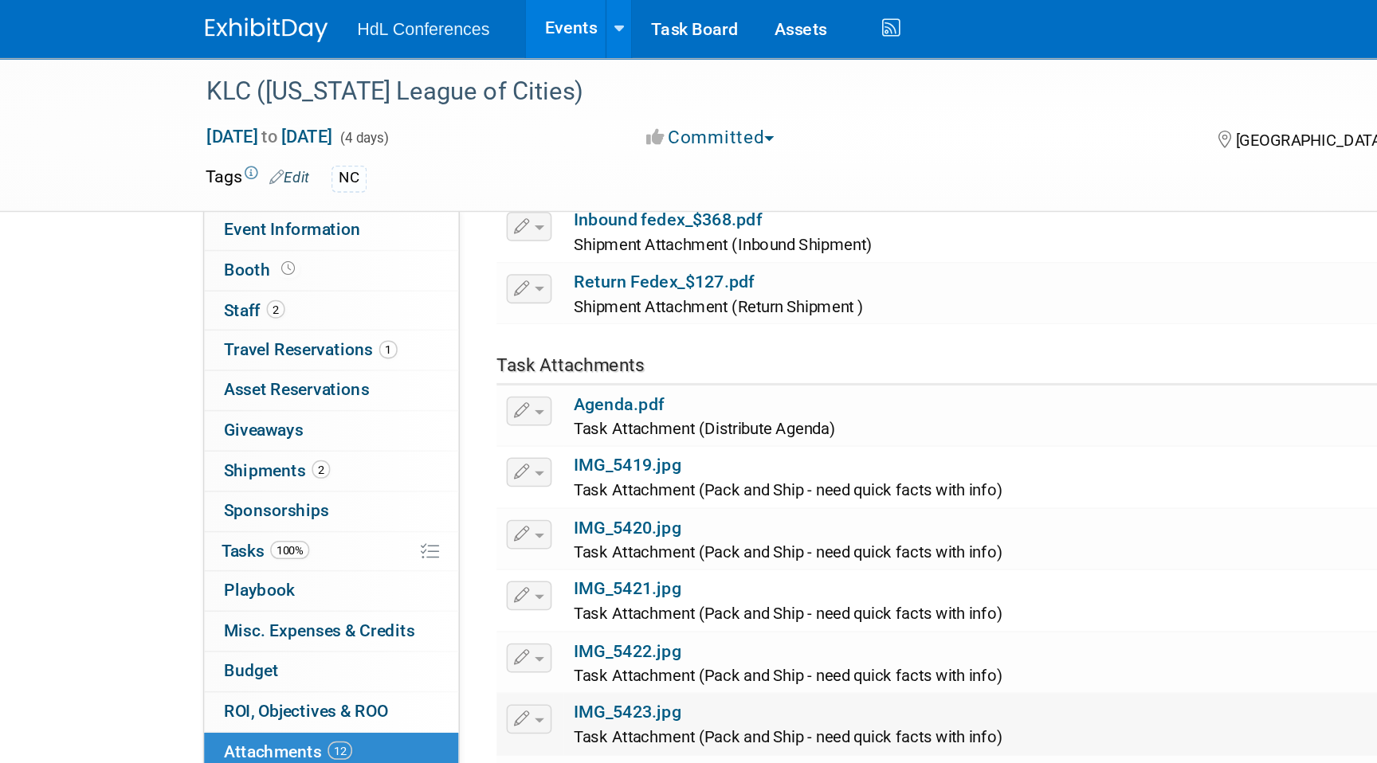
scroll to position [243, 0]
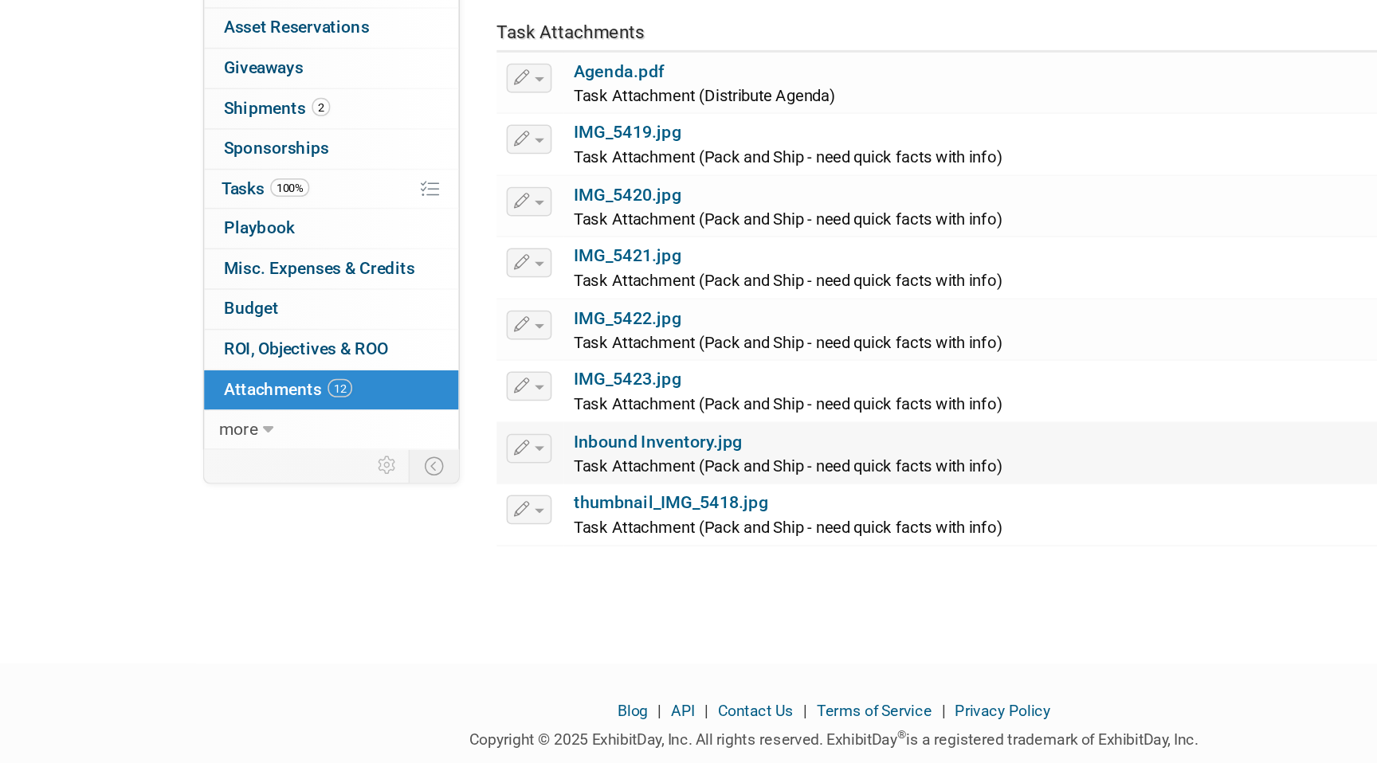
click at [453, 521] on link "Inbound Inventory.jpg" at bounding box center [434, 526] width 110 height 13
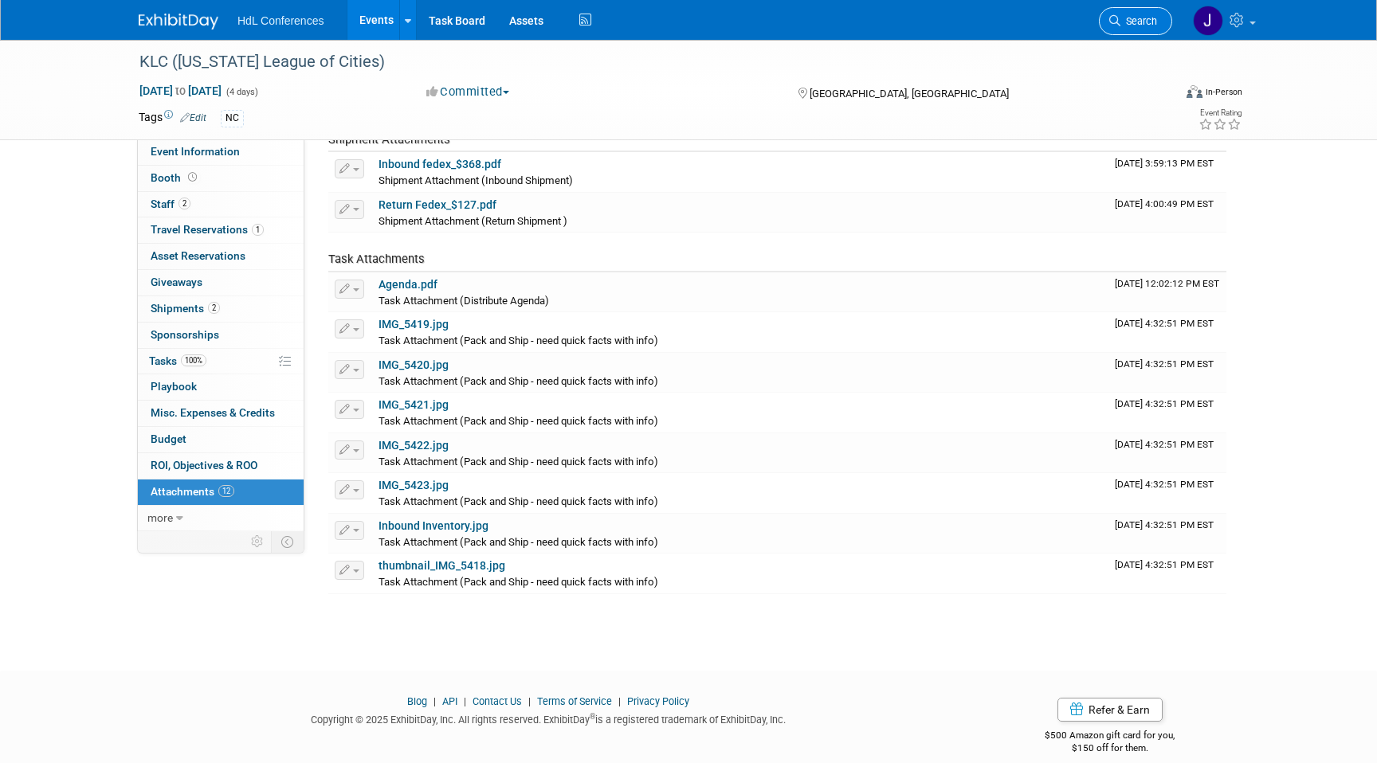
click at [1134, 25] on span "Search" at bounding box center [1138, 21] width 37 height 12
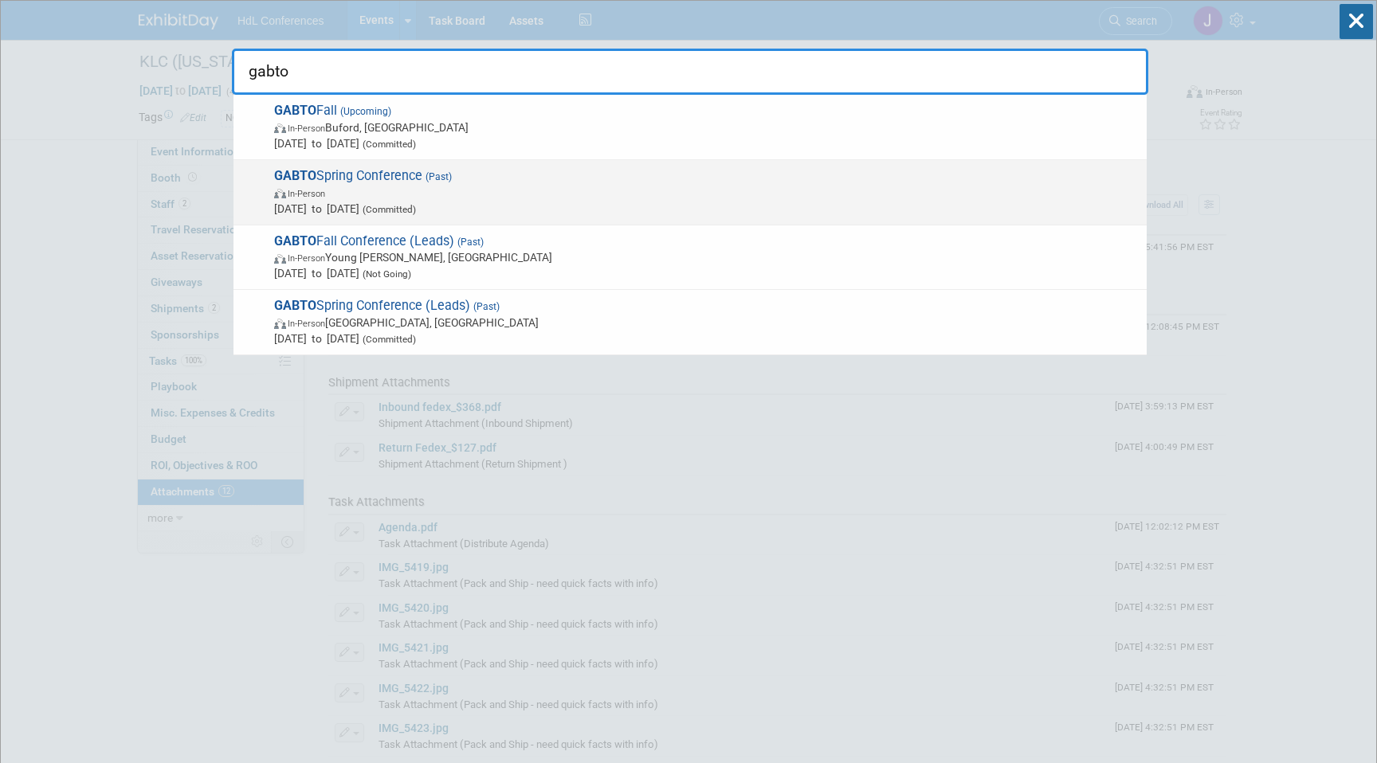
type input "gabto"
click at [406, 189] on span "In-Person" at bounding box center [706, 193] width 865 height 16
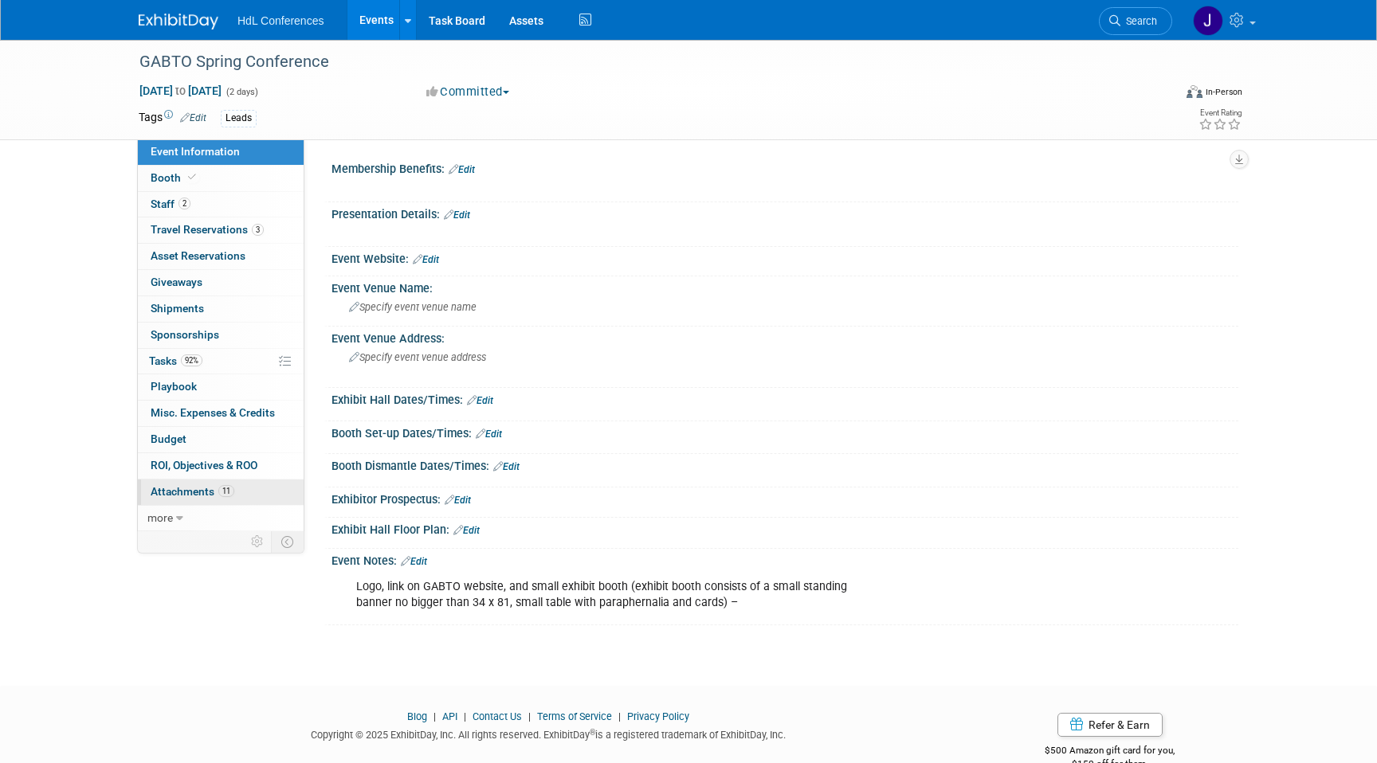
click at [234, 496] on link "11 Attachments 11" at bounding box center [221, 492] width 166 height 25
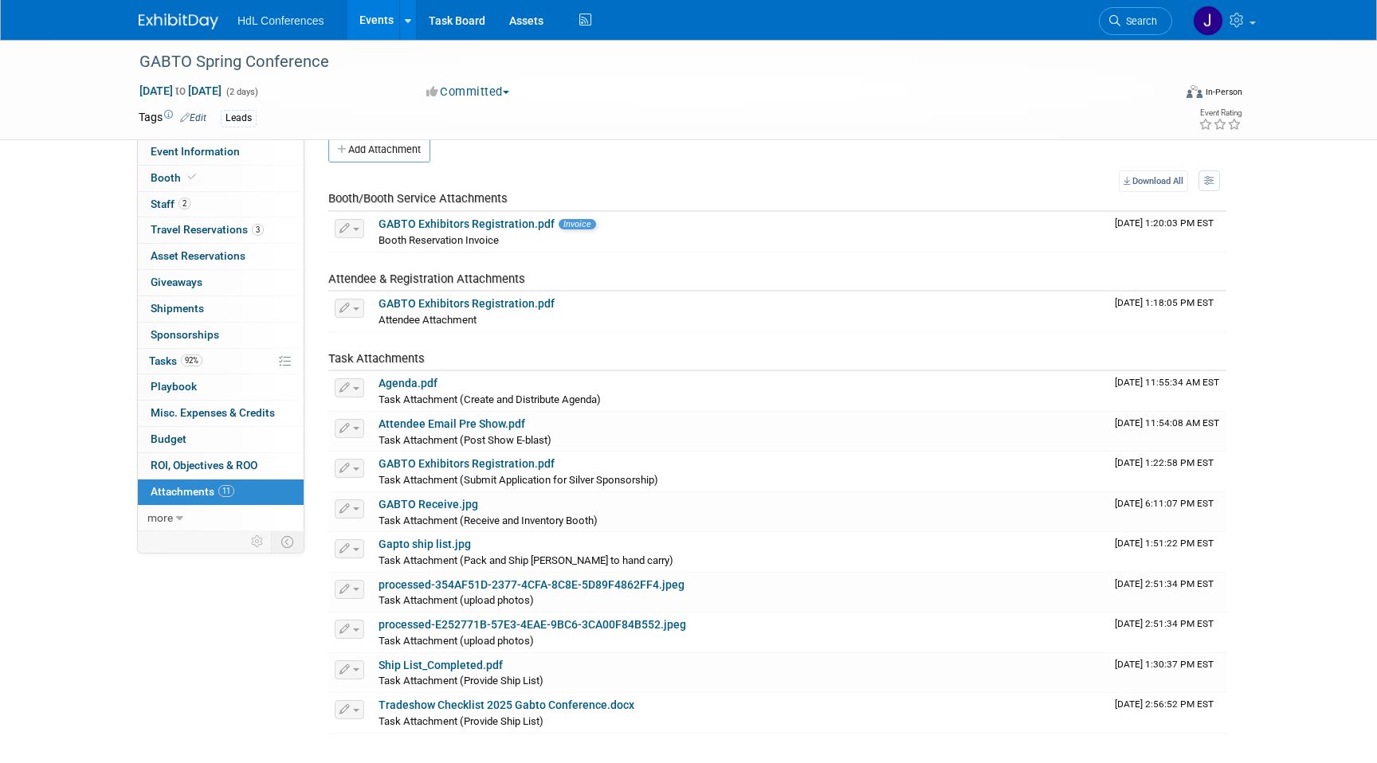
scroll to position [25, 0]
click at [438, 546] on link "Gapto ship list.jpg" at bounding box center [425, 543] width 92 height 13
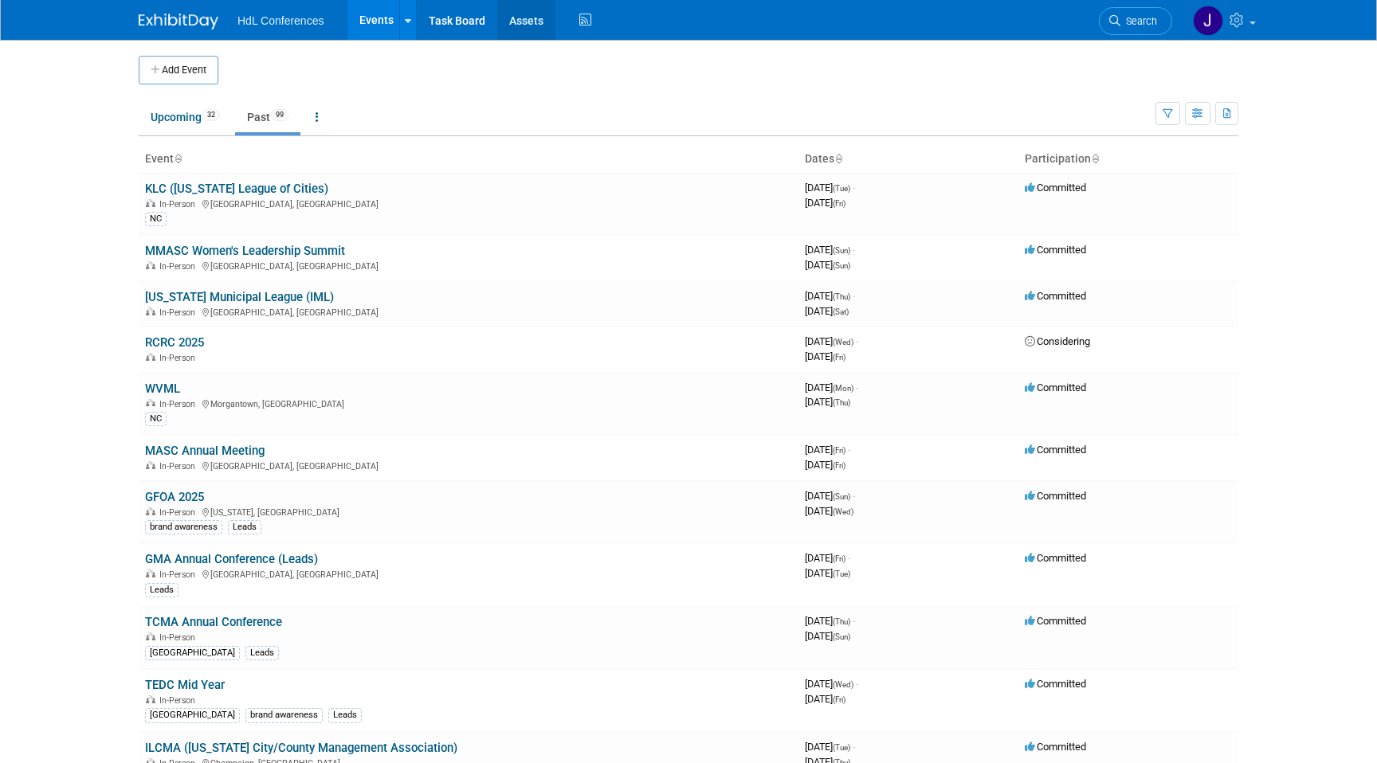
click at [532, 23] on link "Assets" at bounding box center [526, 20] width 58 height 40
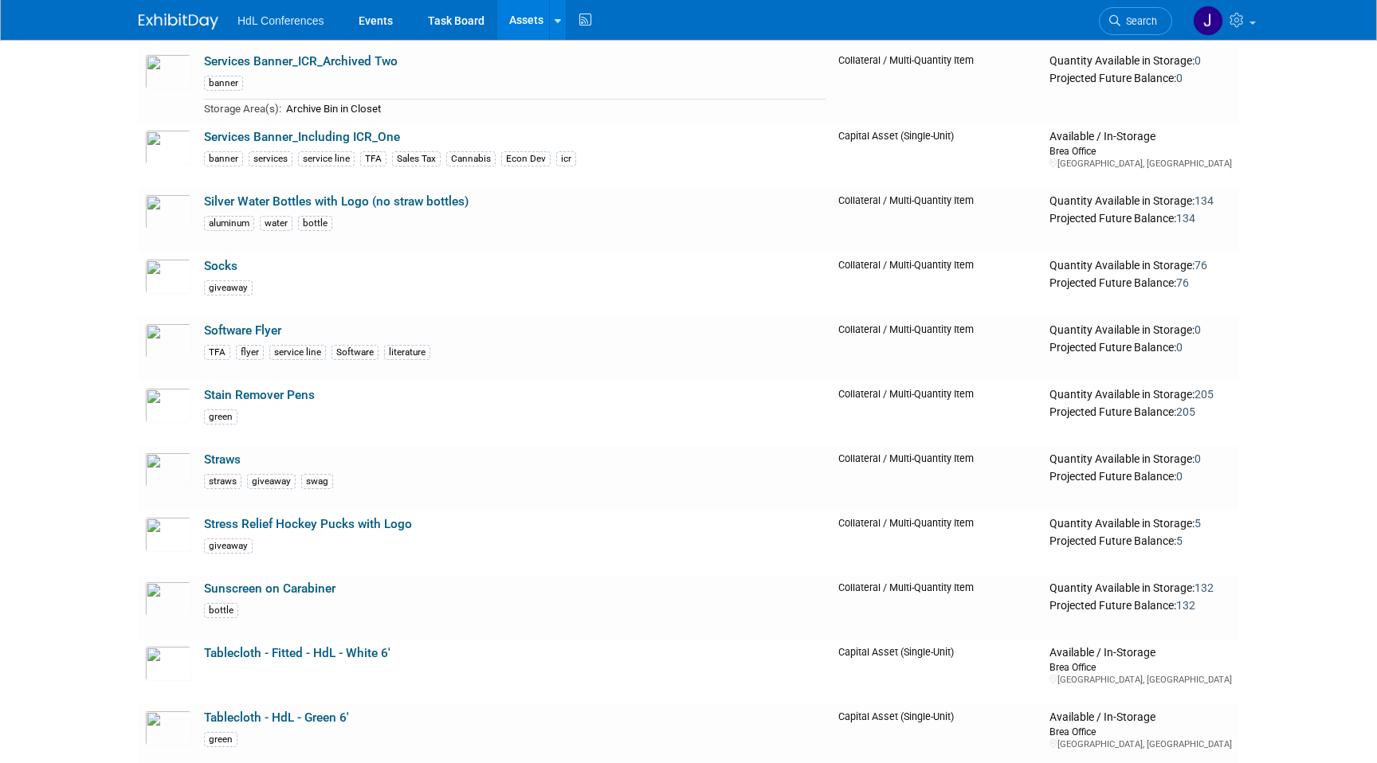
click at [483, 363] on td "Software Flyer TFA flyer service line Software literature" at bounding box center [515, 349] width 634 height 65
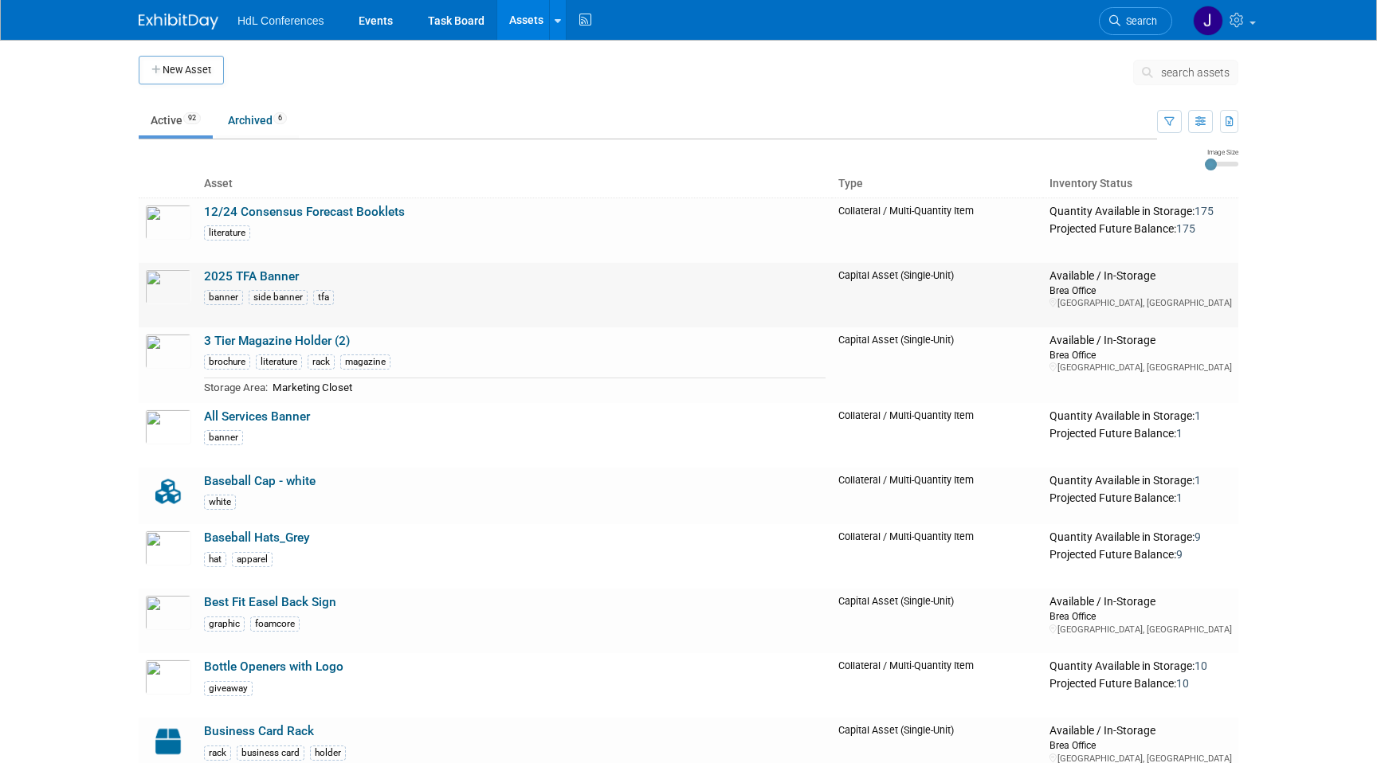
click at [242, 278] on link "2025 TFA Banner" at bounding box center [251, 276] width 95 height 14
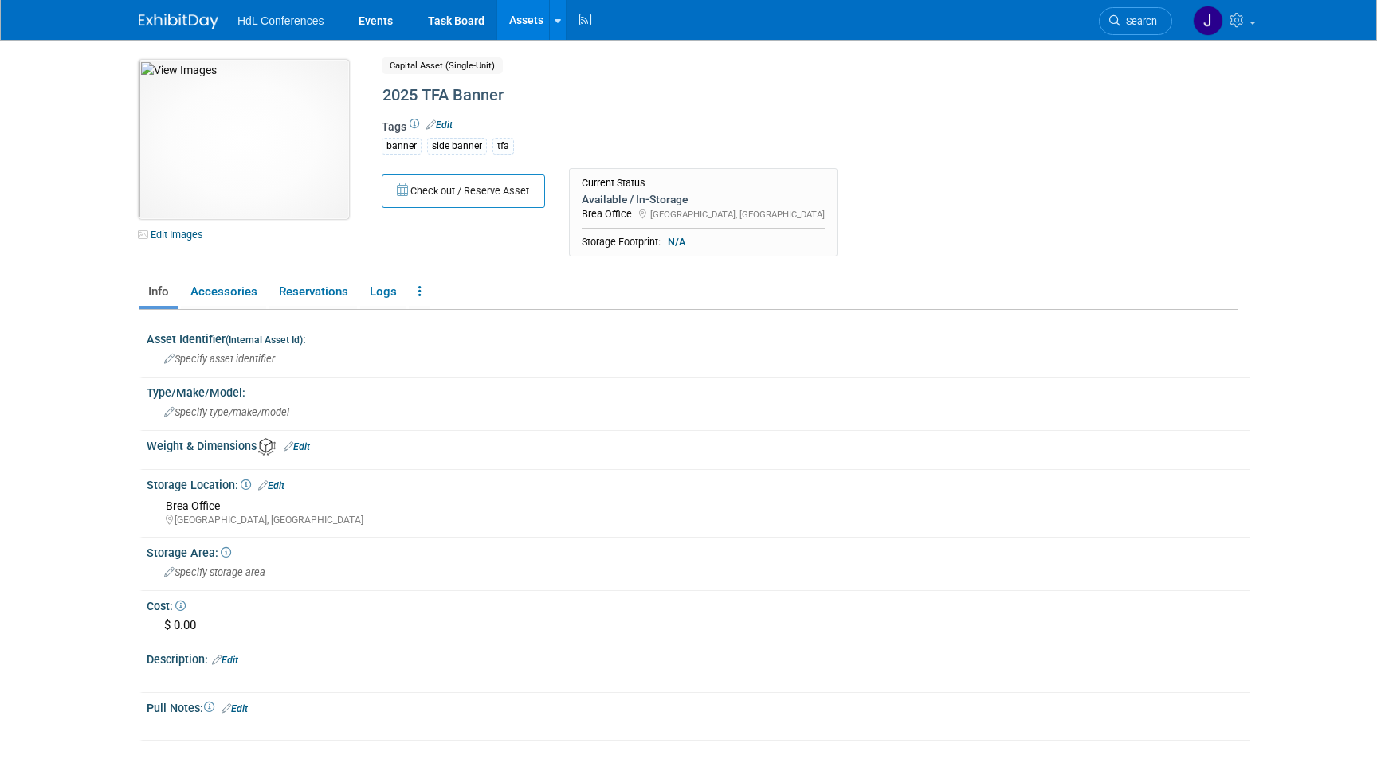
click at [249, 115] on img at bounding box center [244, 139] width 210 height 159
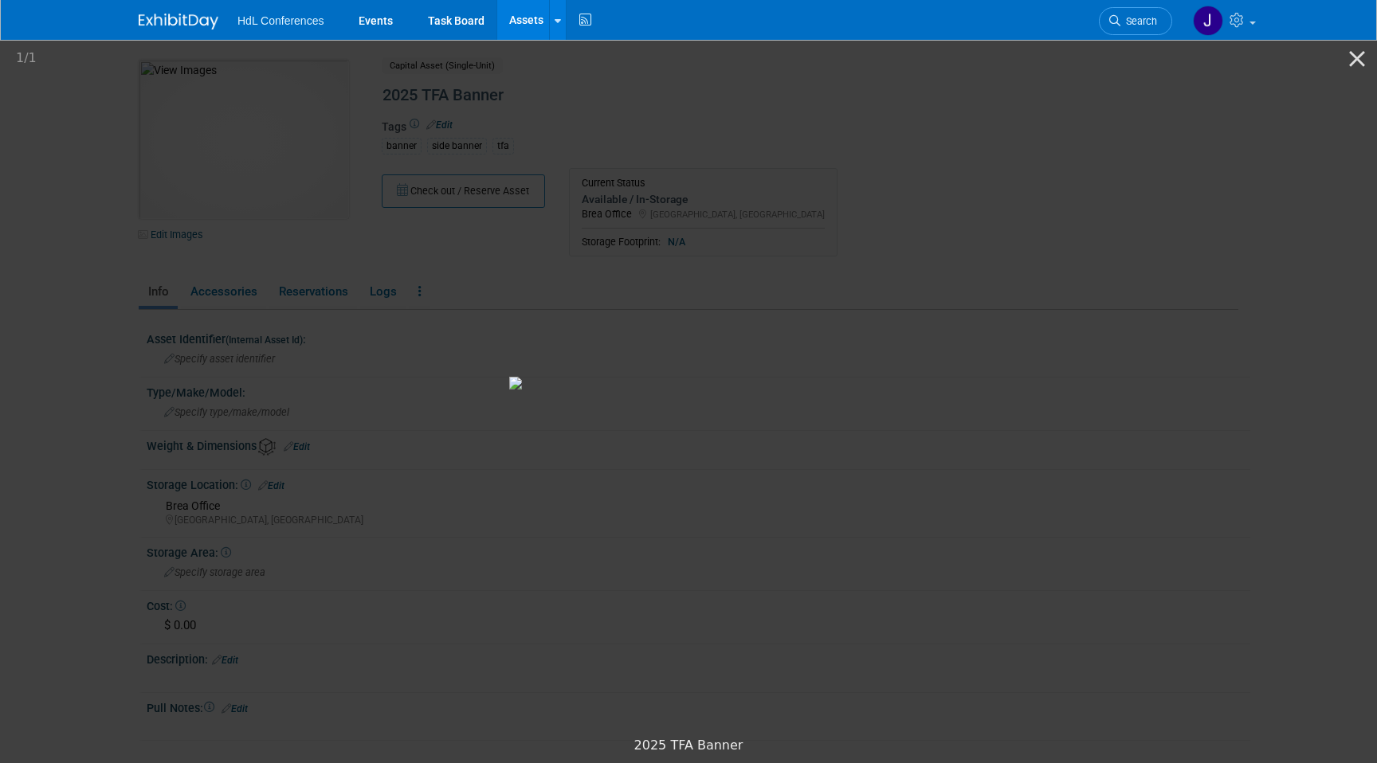
click at [183, 162] on picture at bounding box center [688, 383] width 1377 height 692
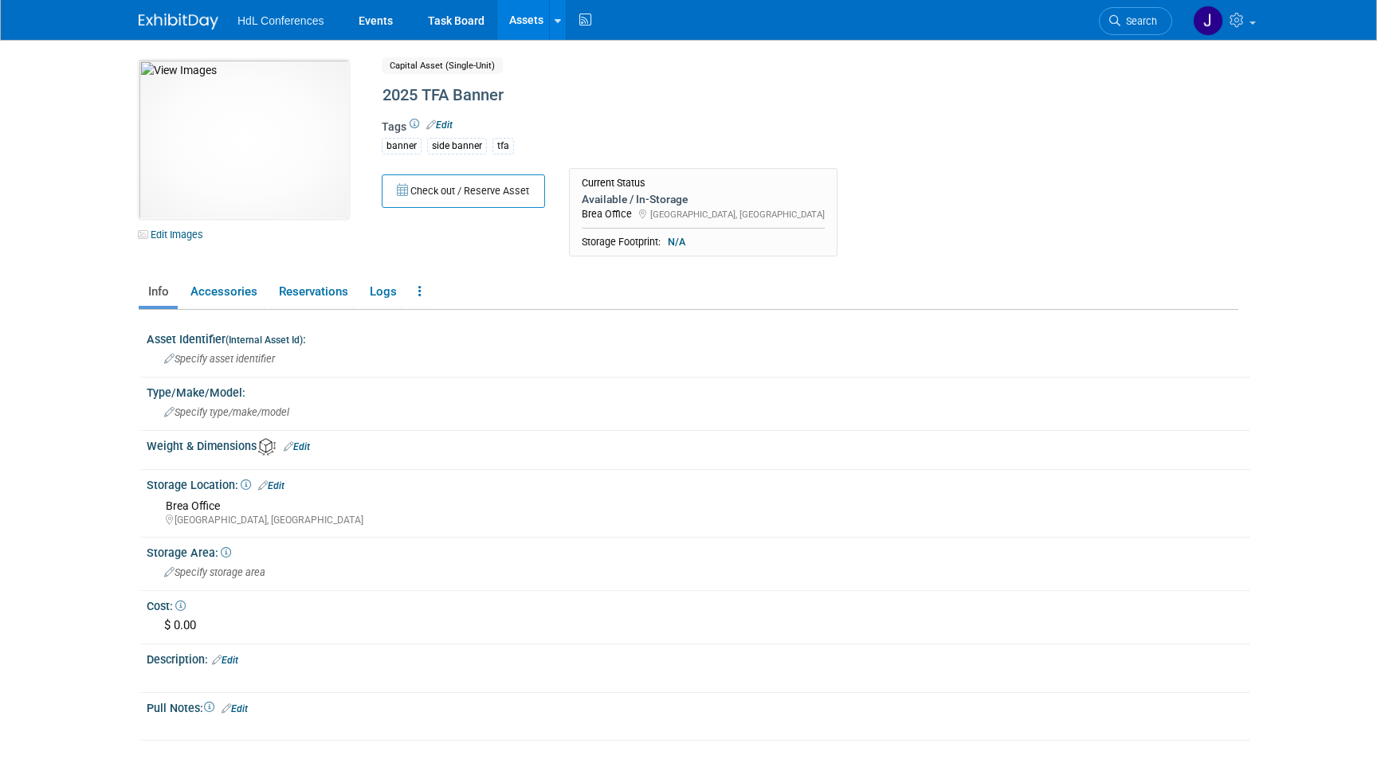
click at [510, 25] on link "Assets" at bounding box center [526, 20] width 58 height 40
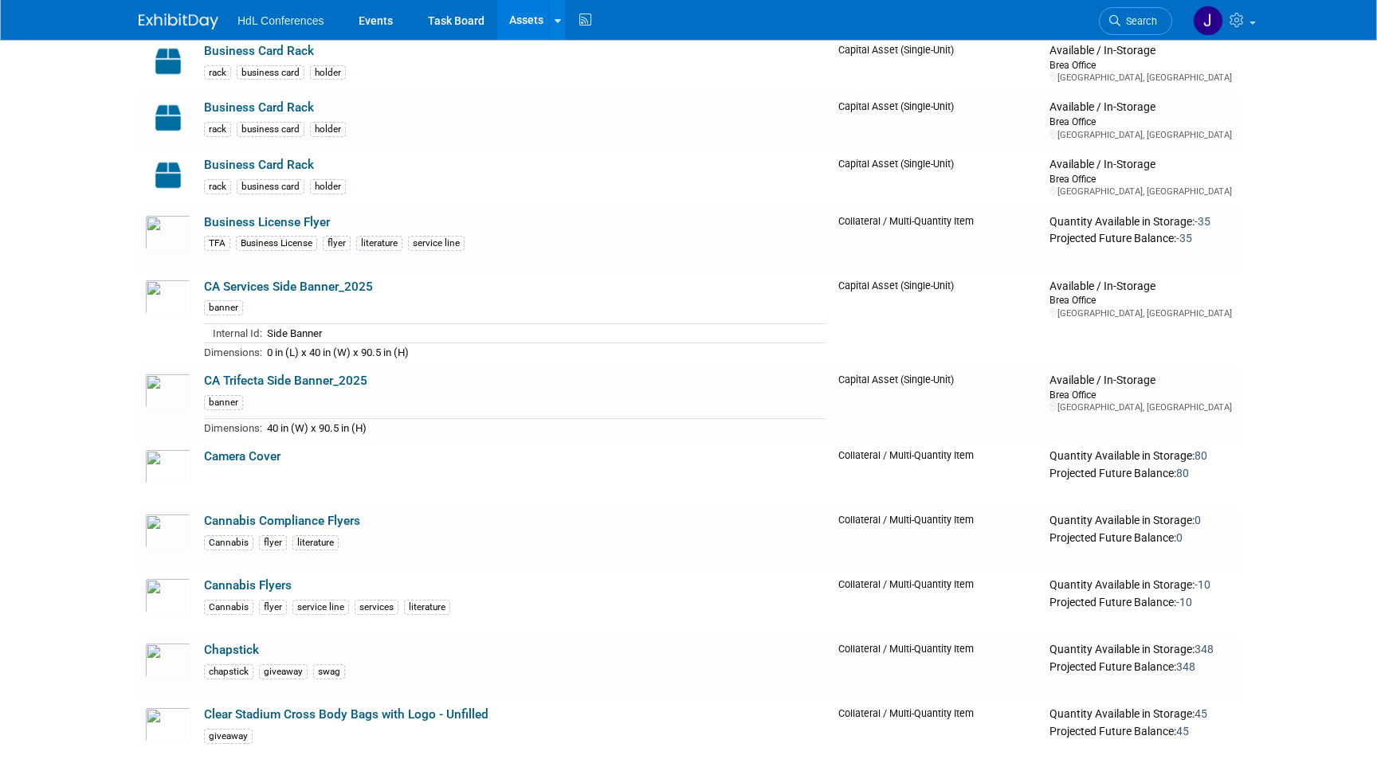
scroll to position [1649, 0]
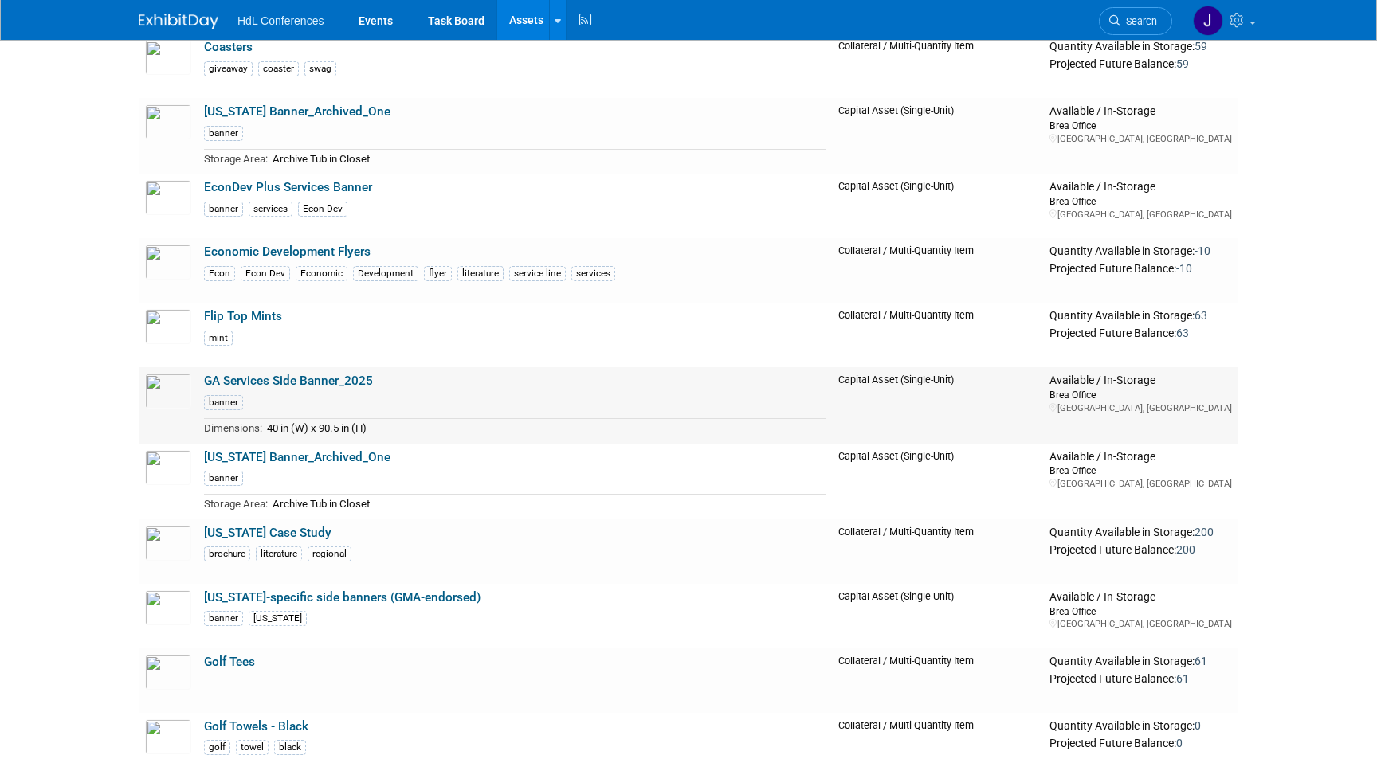
click at [331, 375] on link "GA Services Side Banner_2025" at bounding box center [288, 381] width 169 height 14
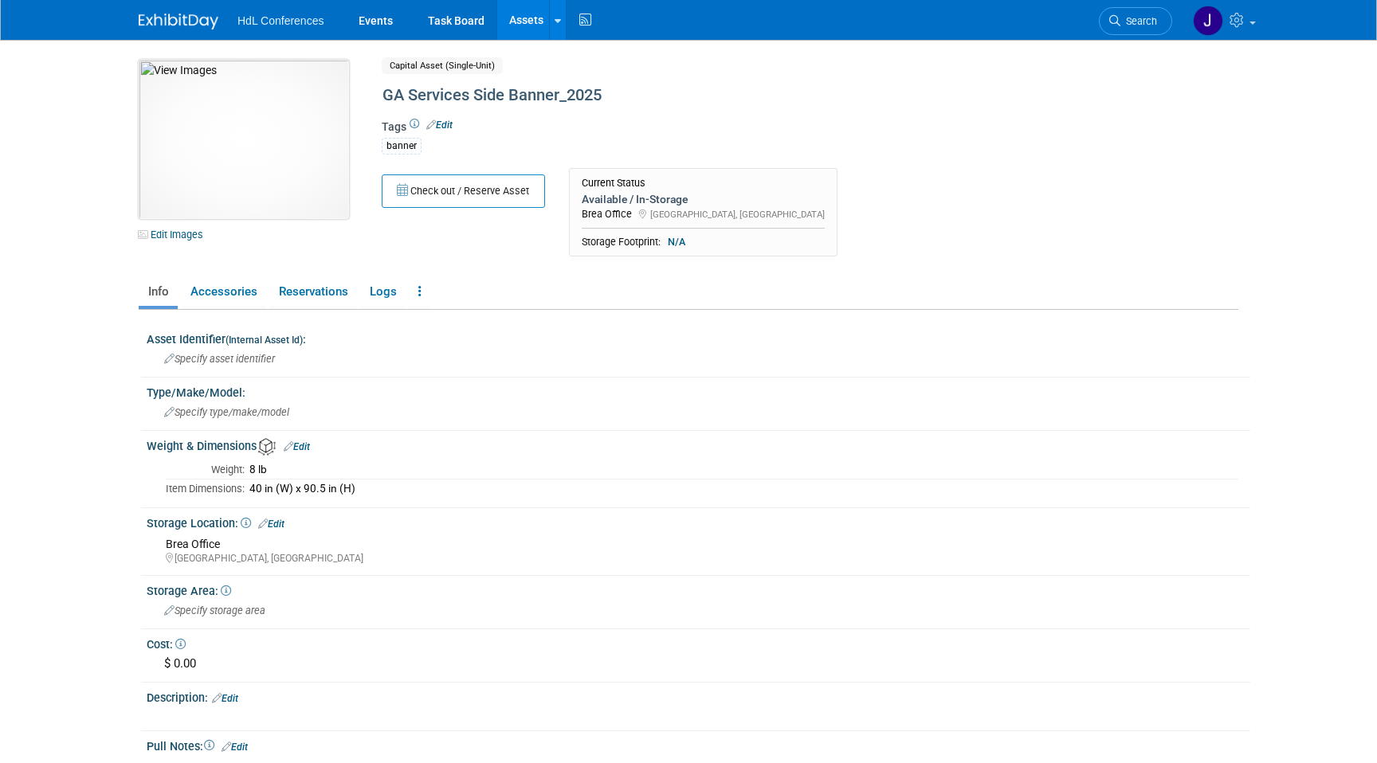
click at [287, 112] on img at bounding box center [244, 139] width 210 height 159
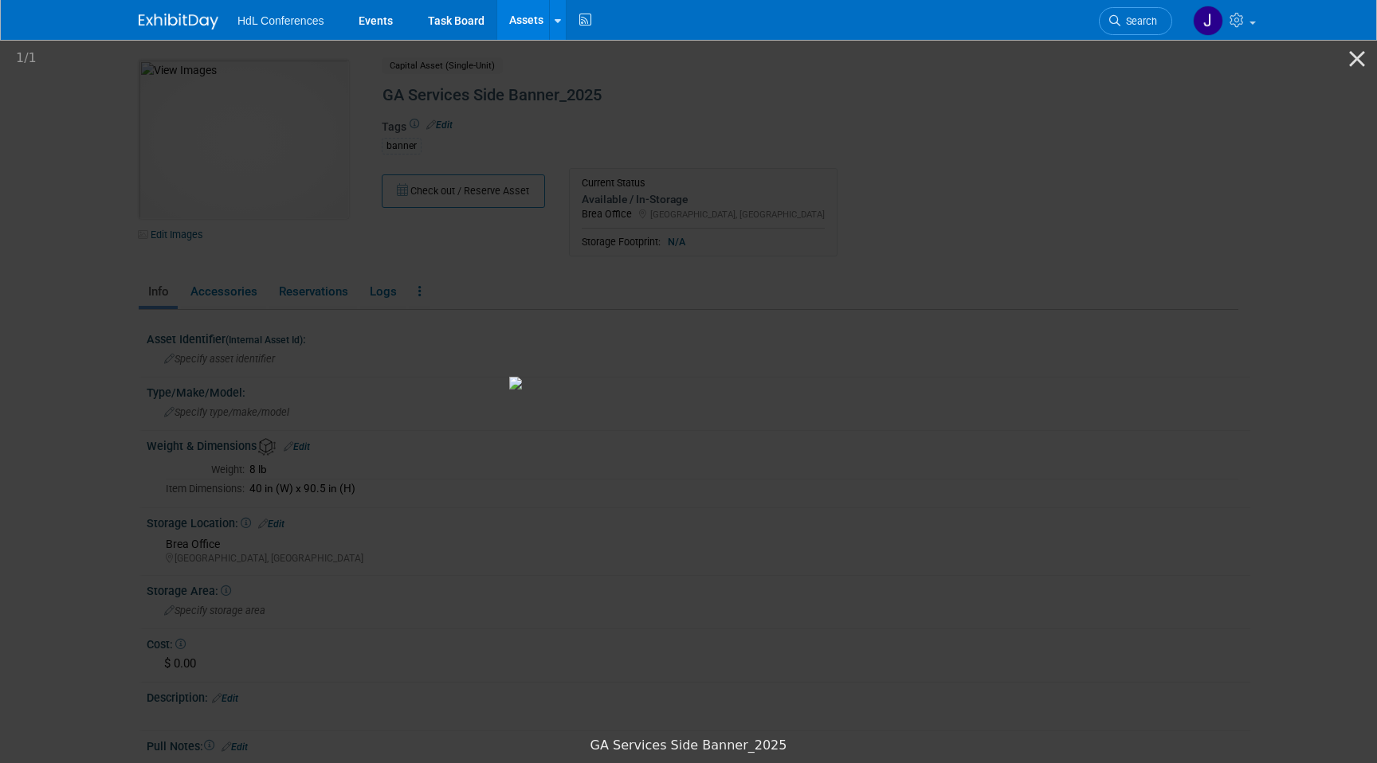
click at [1206, 207] on picture at bounding box center [688, 383] width 1377 height 692
click at [1357, 56] on button "Close gallery" at bounding box center [1357, 58] width 40 height 37
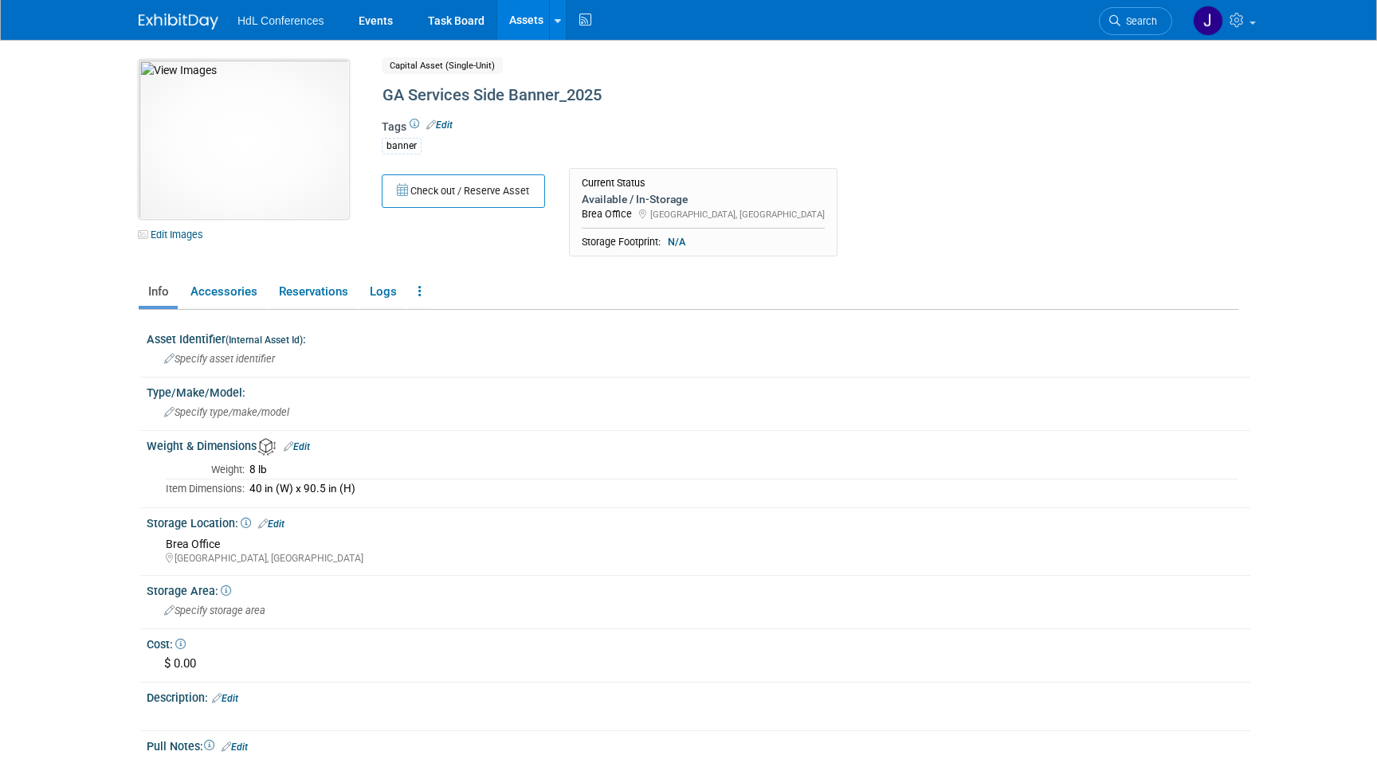
click at [289, 98] on img at bounding box center [244, 139] width 210 height 159
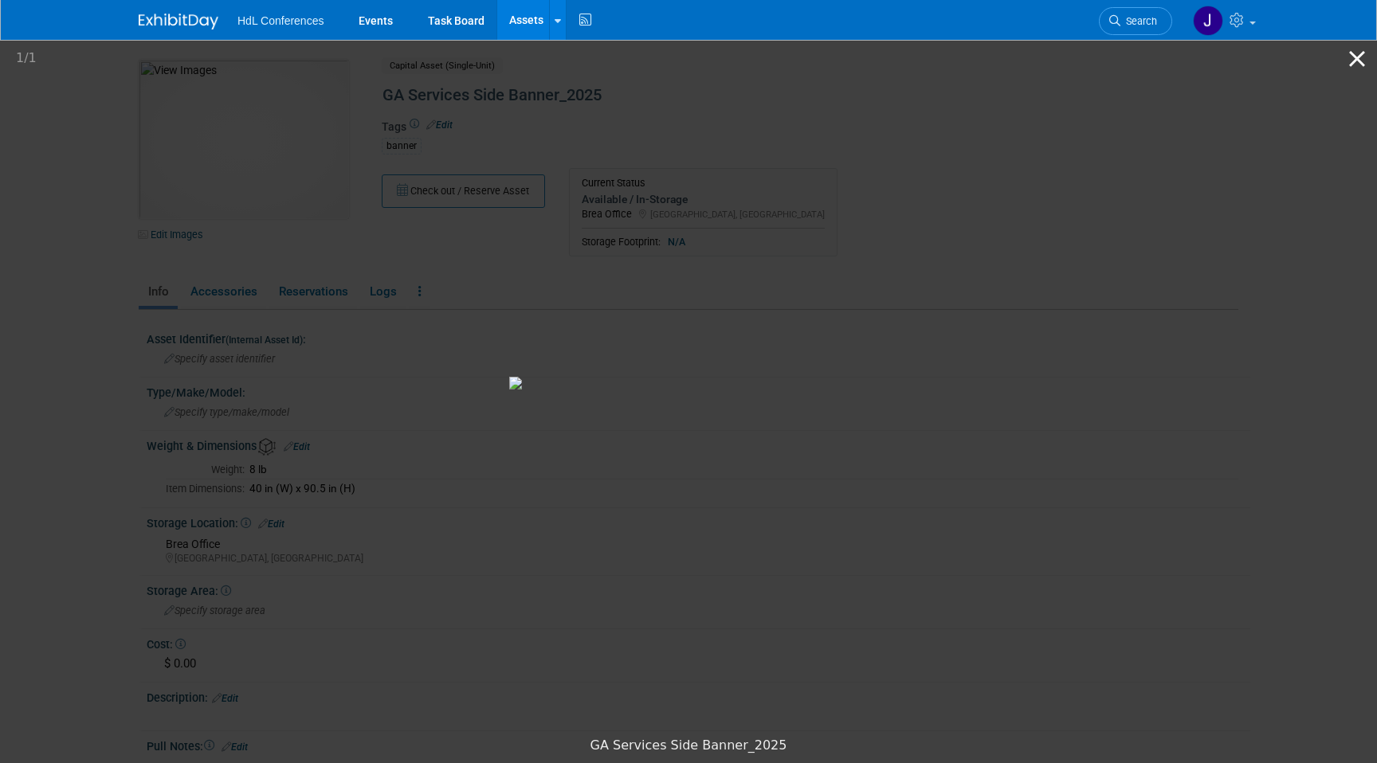
click at [1349, 59] on button "Close gallery" at bounding box center [1357, 58] width 40 height 37
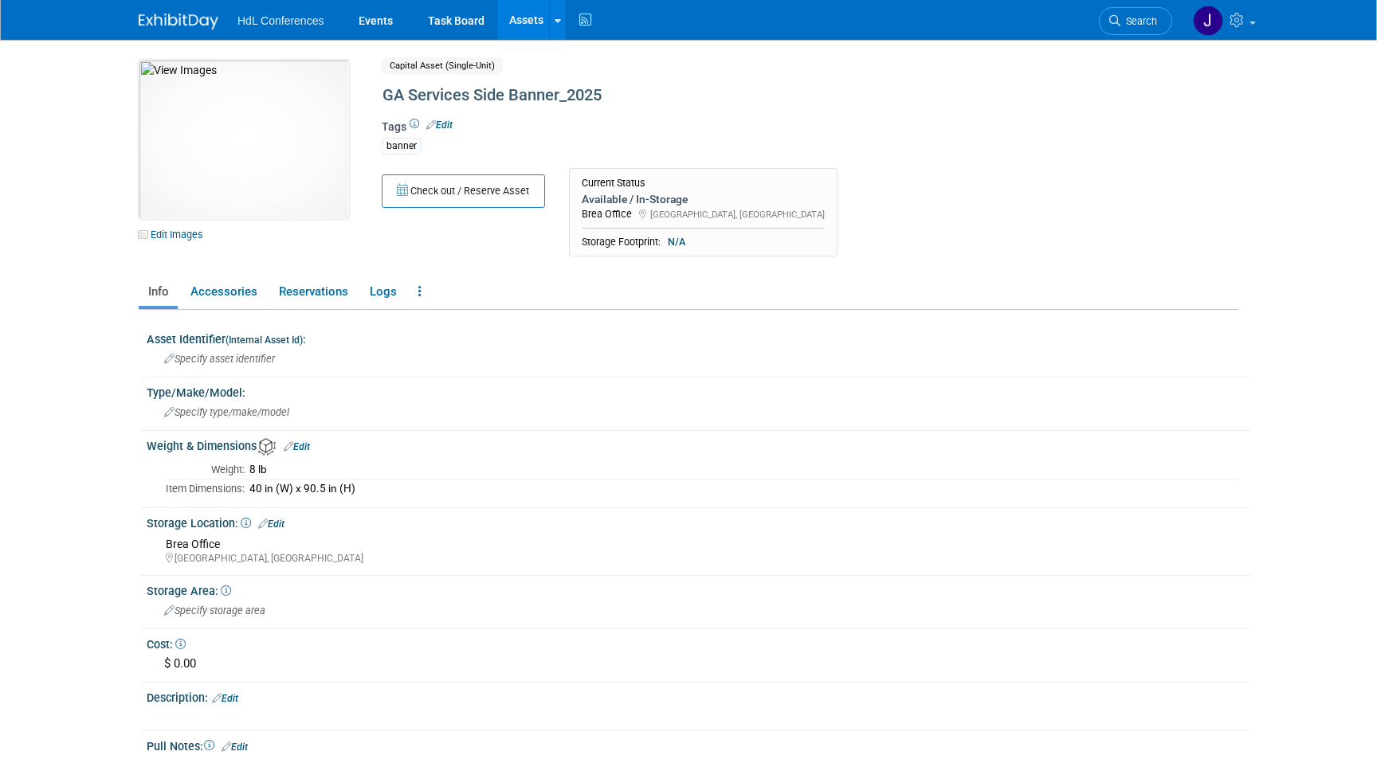
click at [259, 17] on span "HdL Conferences" at bounding box center [280, 20] width 86 height 13
click at [156, 20] on img at bounding box center [179, 22] width 80 height 16
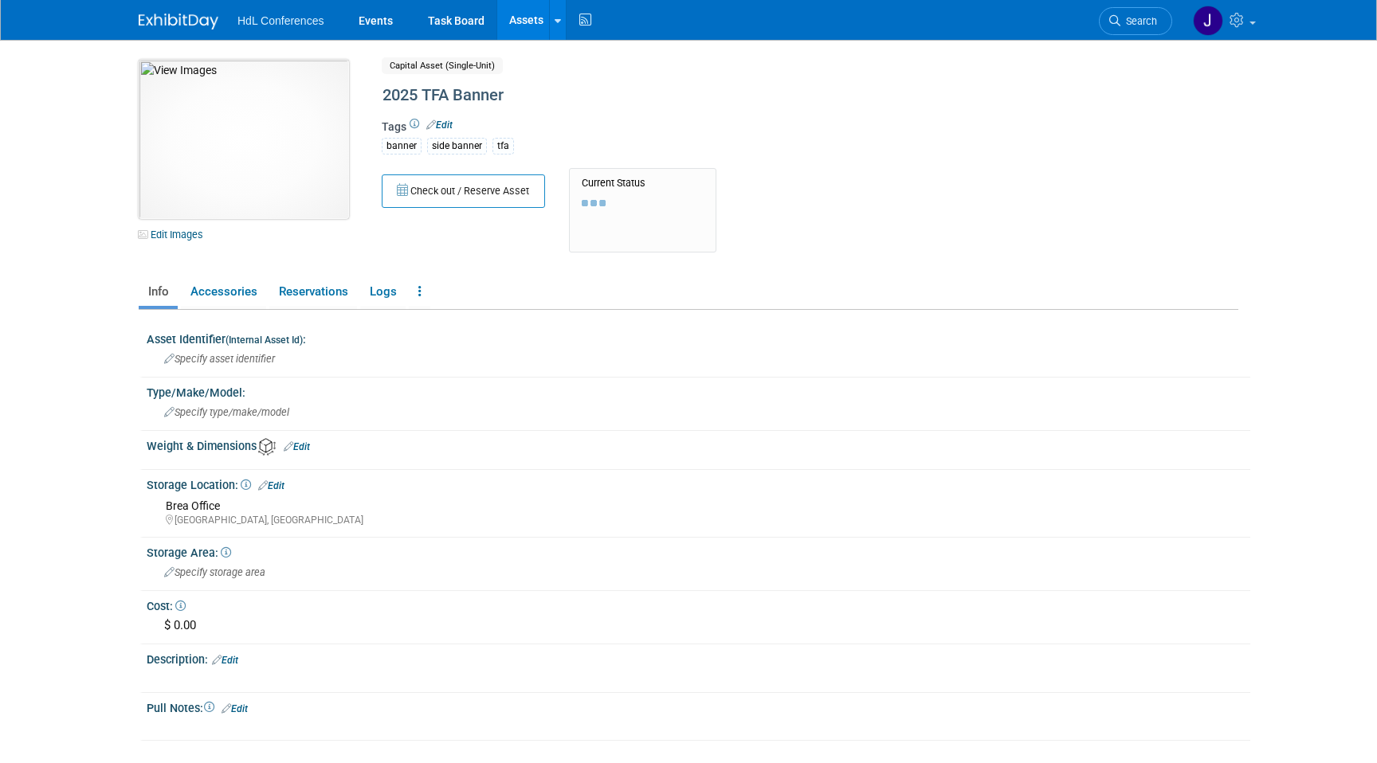
click at [300, 65] on img at bounding box center [244, 139] width 210 height 159
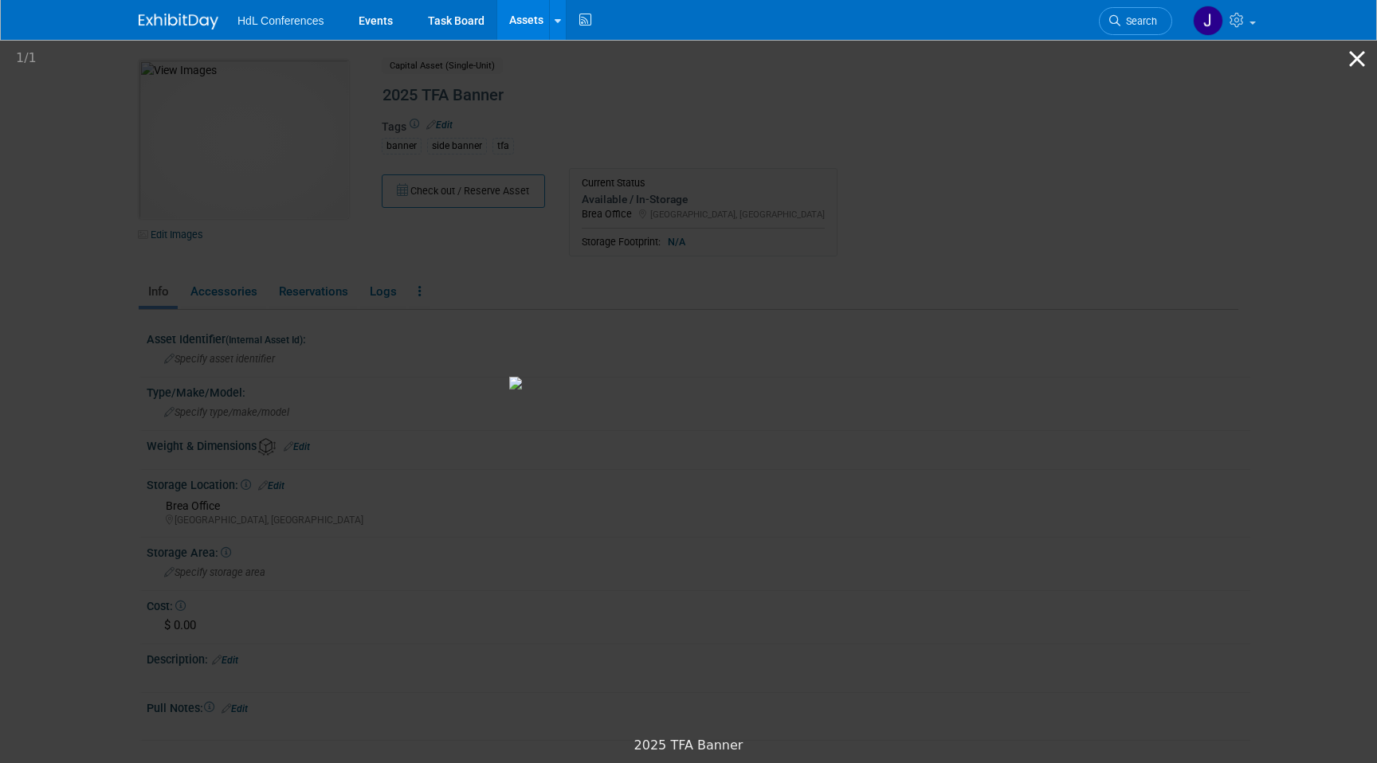
click at [1354, 62] on button "Close gallery" at bounding box center [1357, 58] width 40 height 37
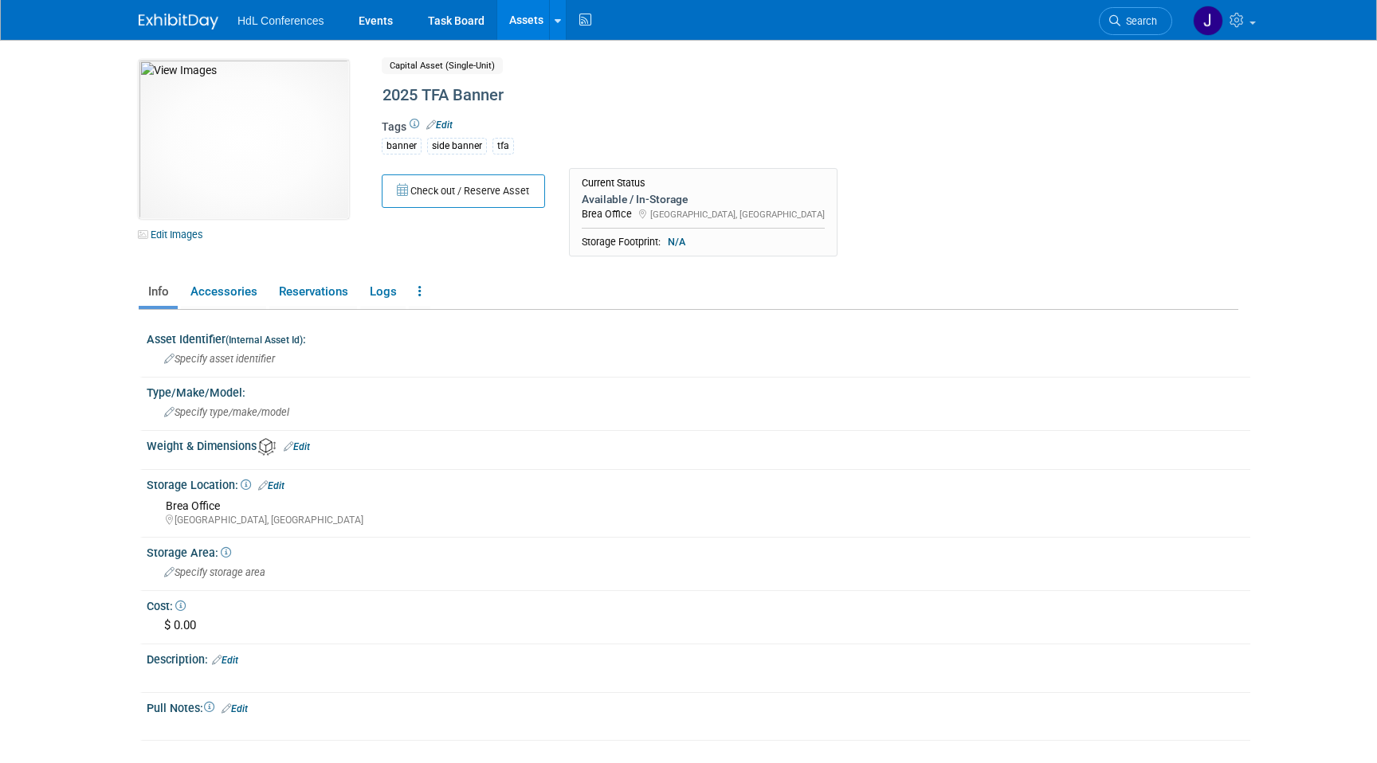
click at [513, 15] on link "Assets" at bounding box center [526, 20] width 58 height 40
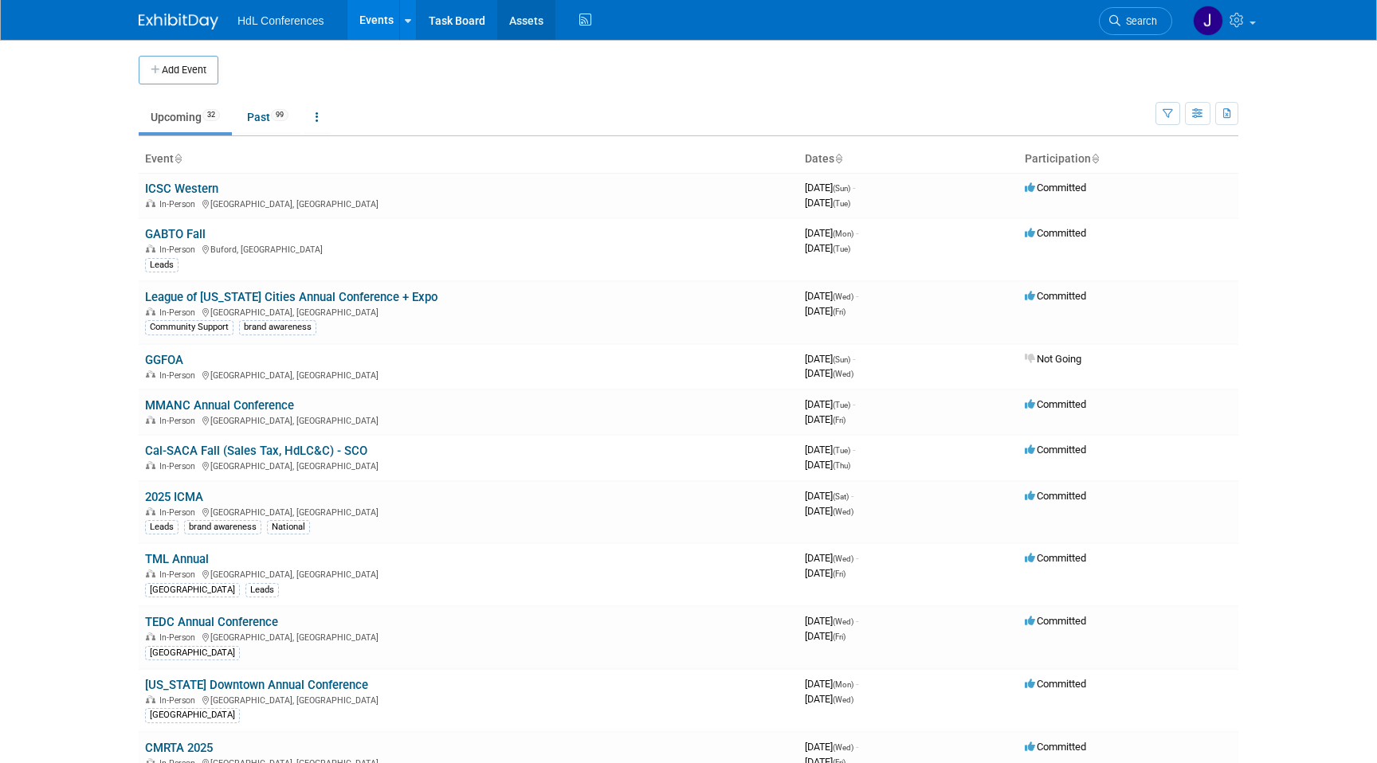
click at [525, 34] on link "Assets" at bounding box center [526, 20] width 58 height 40
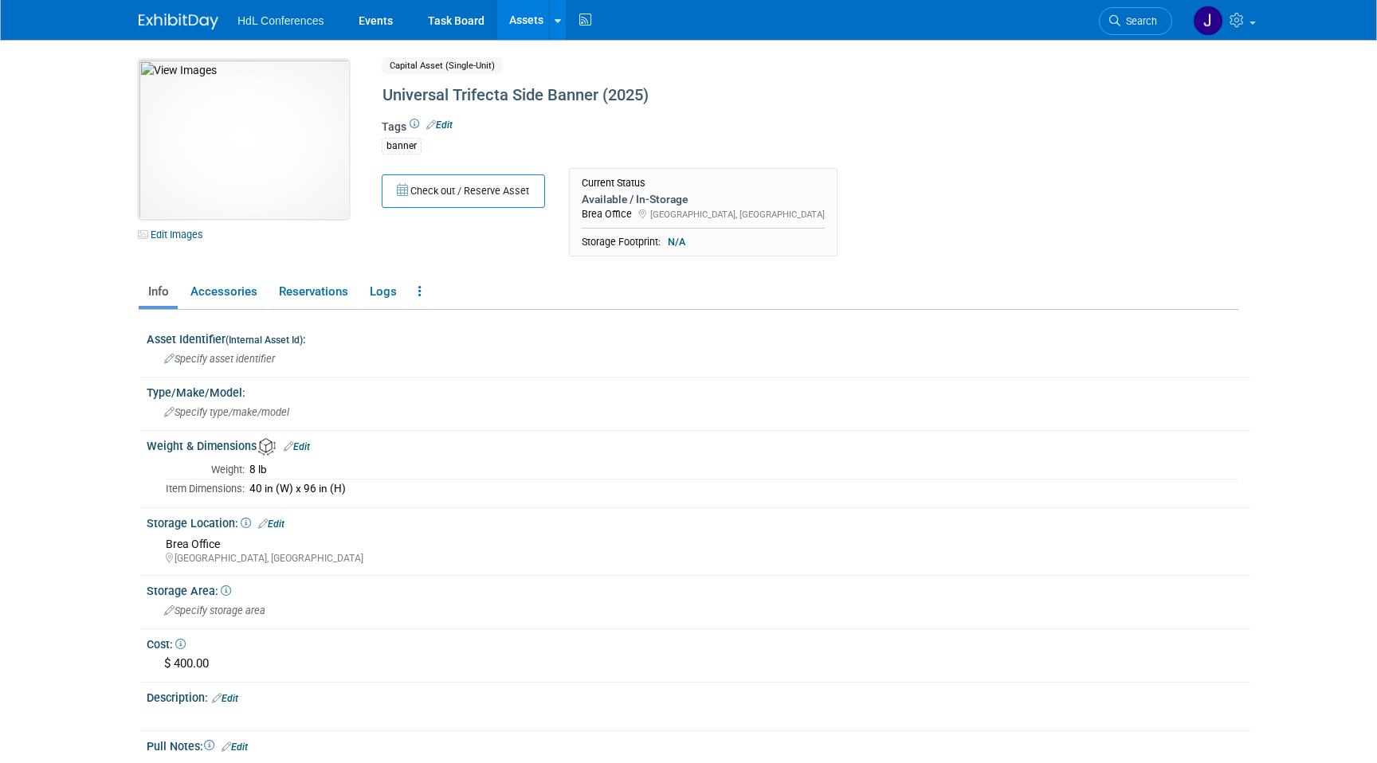
click at [247, 170] on img at bounding box center [244, 139] width 210 height 159
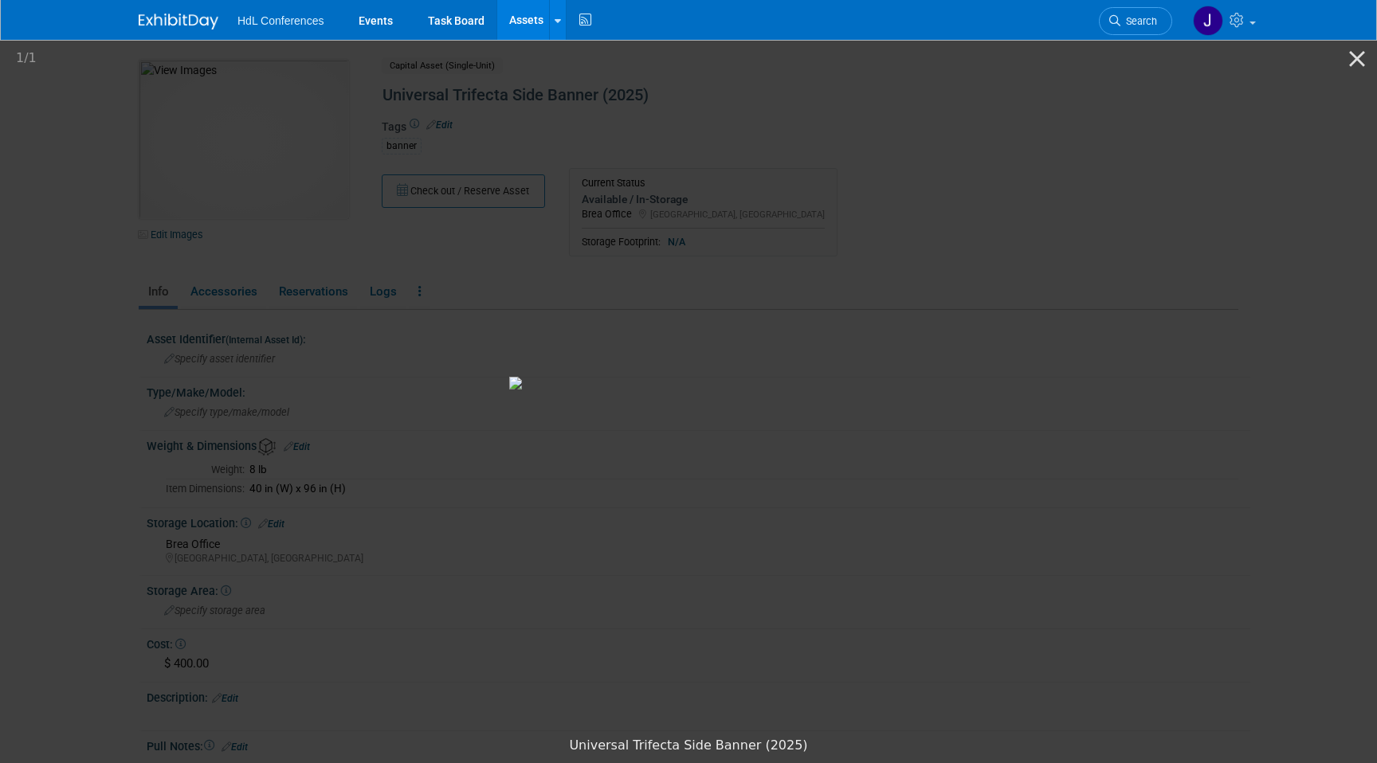
click at [255, 314] on picture at bounding box center [688, 383] width 1377 height 692
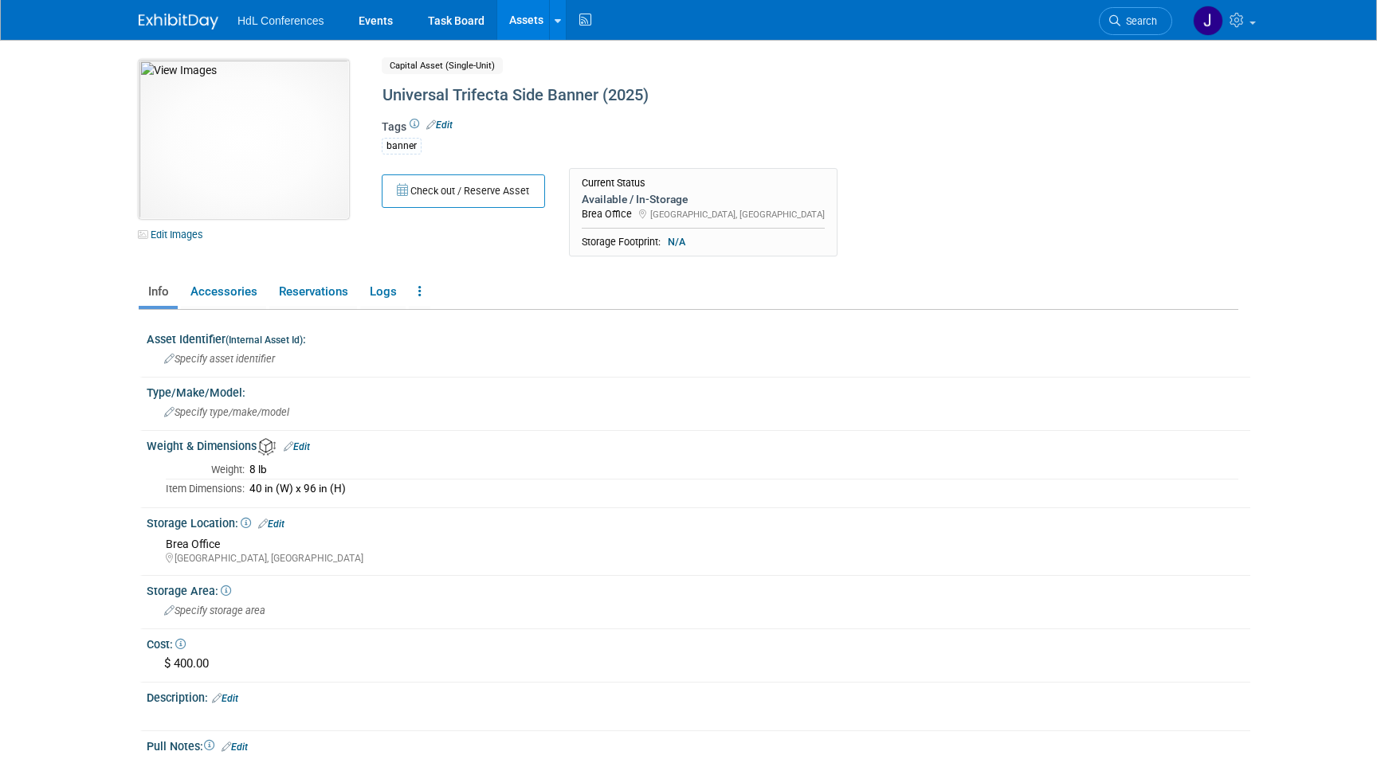
click at [181, 130] on img at bounding box center [244, 139] width 210 height 159
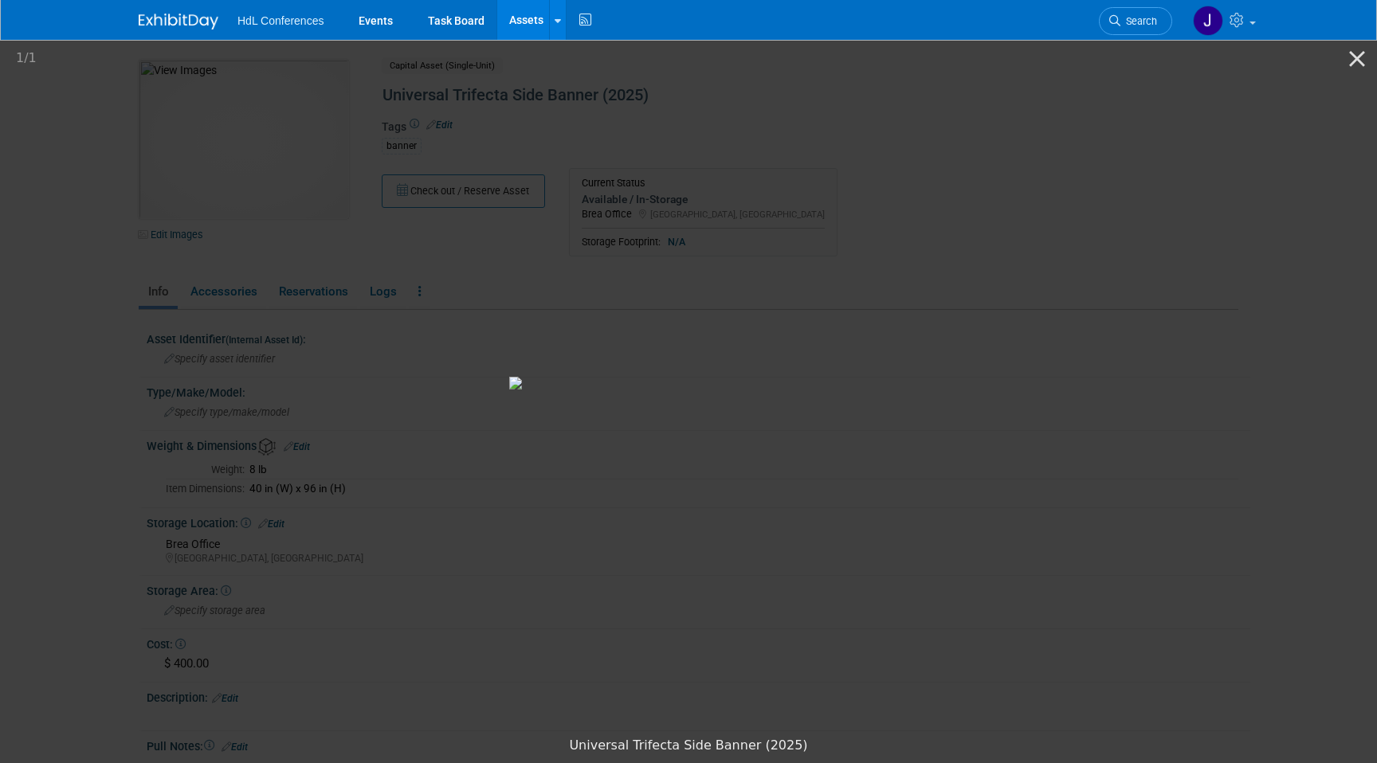
click at [96, 208] on picture at bounding box center [688, 383] width 1377 height 692
click at [116, 221] on picture at bounding box center [688, 383] width 1377 height 692
click at [517, 32] on link "Assets" at bounding box center [526, 20] width 58 height 40
click at [1355, 61] on button "Close gallery" at bounding box center [1357, 58] width 40 height 37
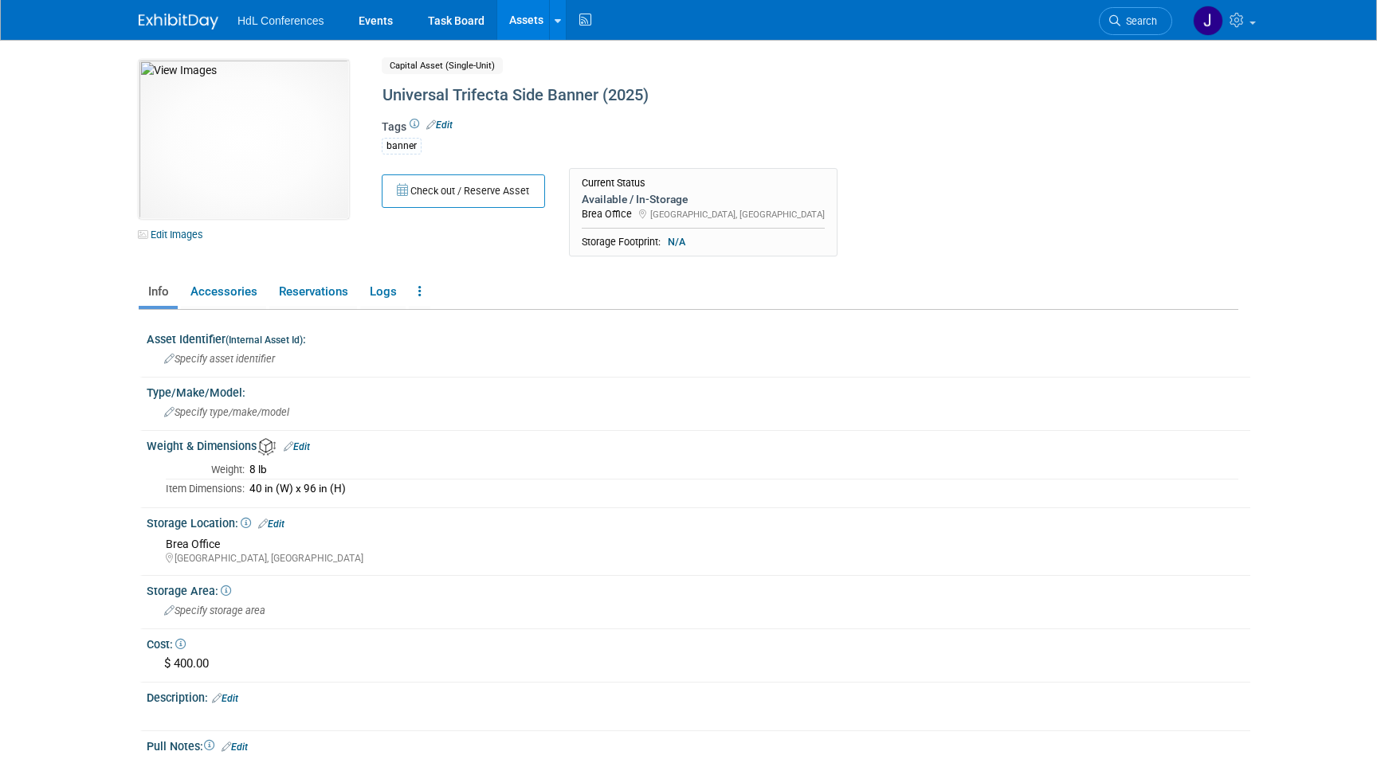
click at [192, 25] on img at bounding box center [179, 22] width 80 height 16
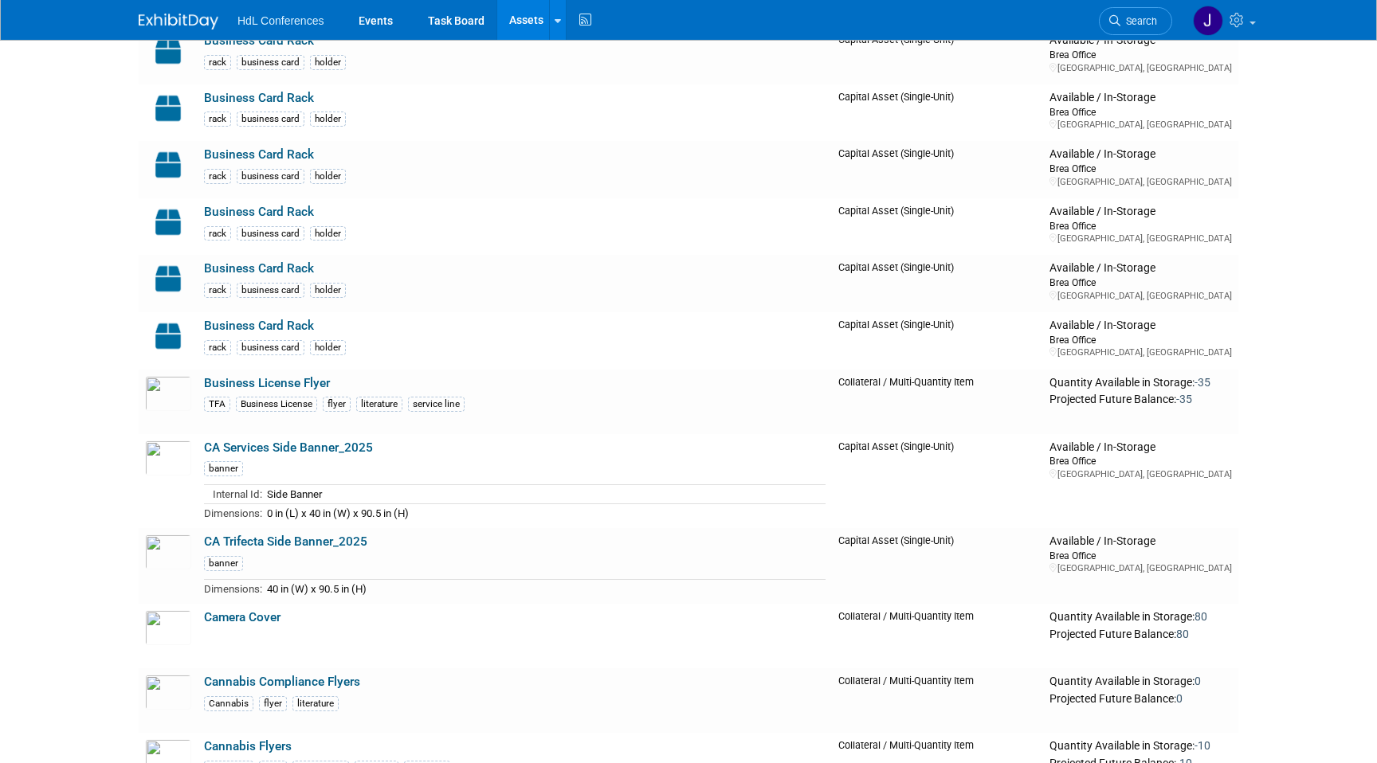
scroll to position [748, 0]
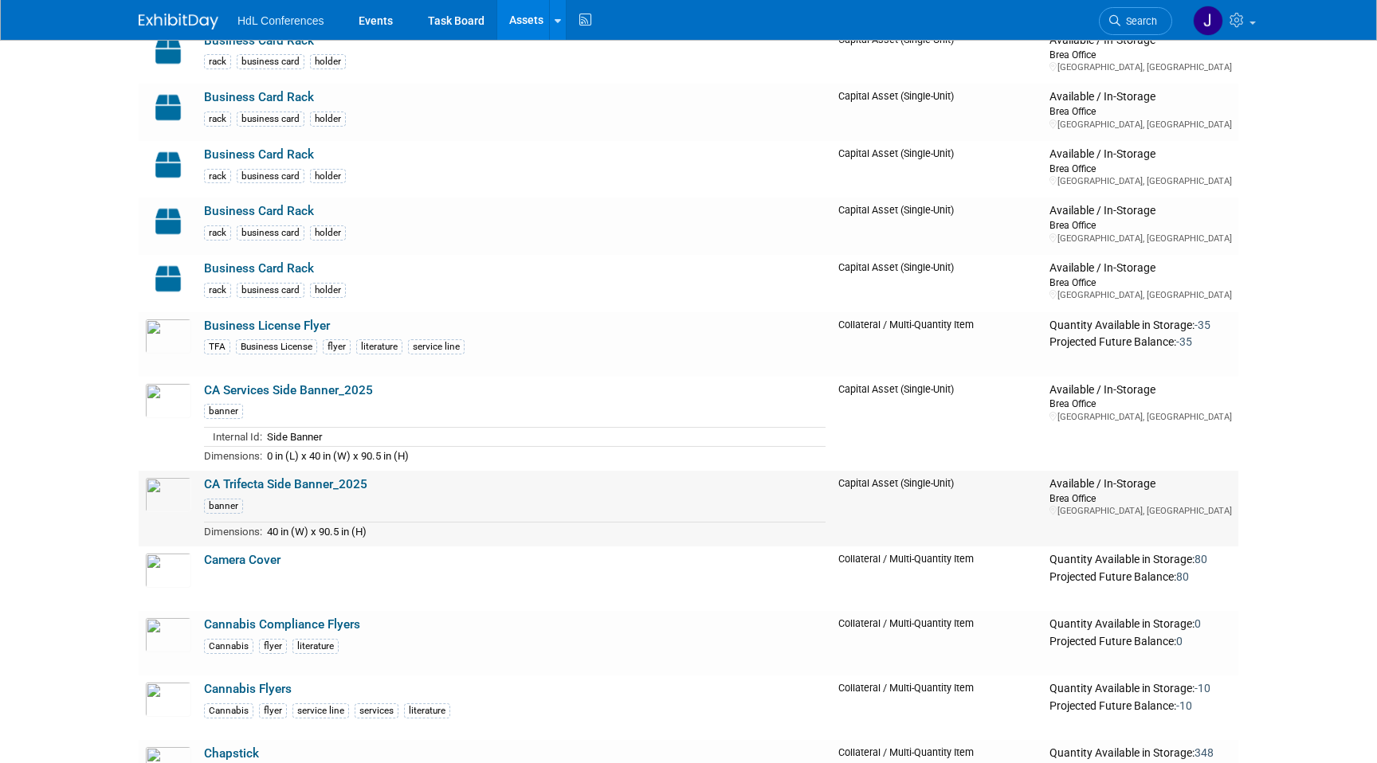
click at [289, 488] on link "CA Trifecta Side Banner_2025" at bounding box center [285, 484] width 163 height 14
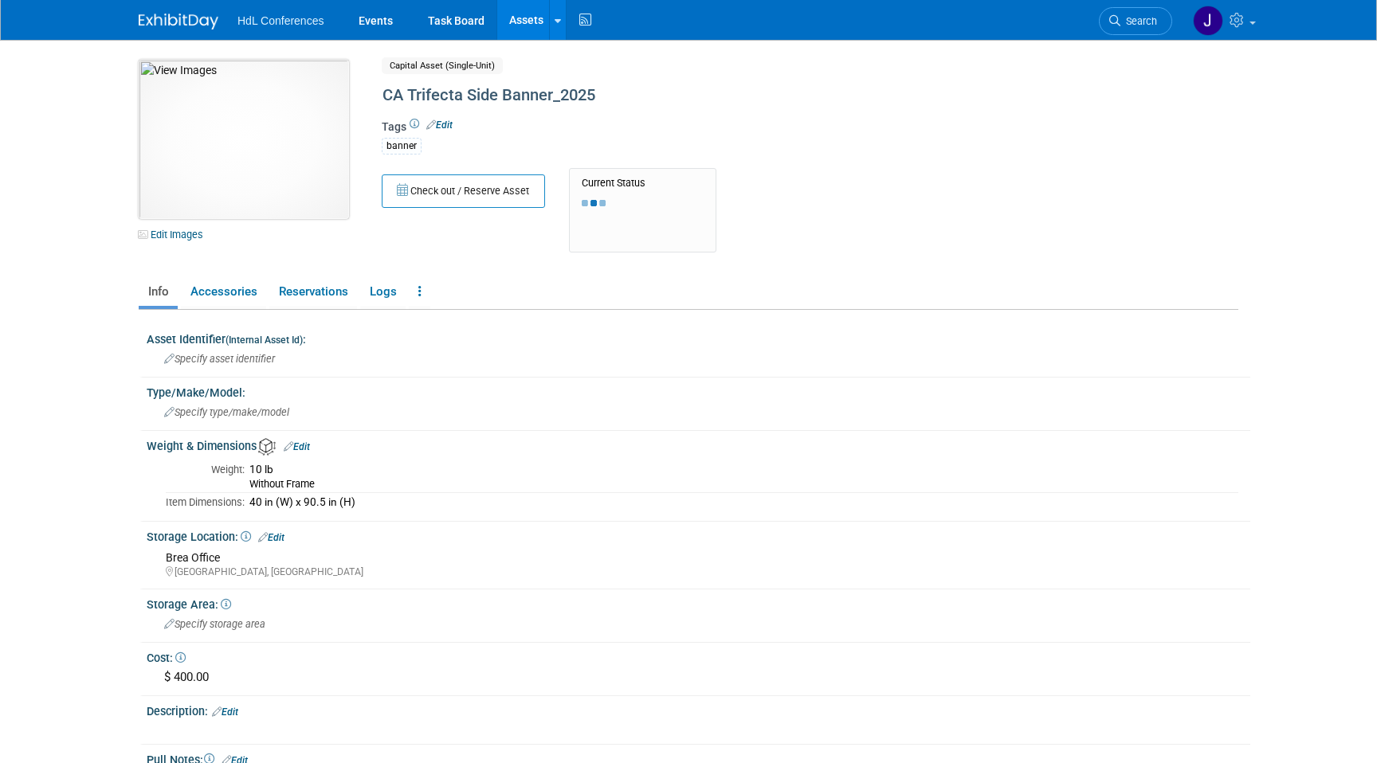
click at [257, 98] on img at bounding box center [244, 139] width 210 height 159
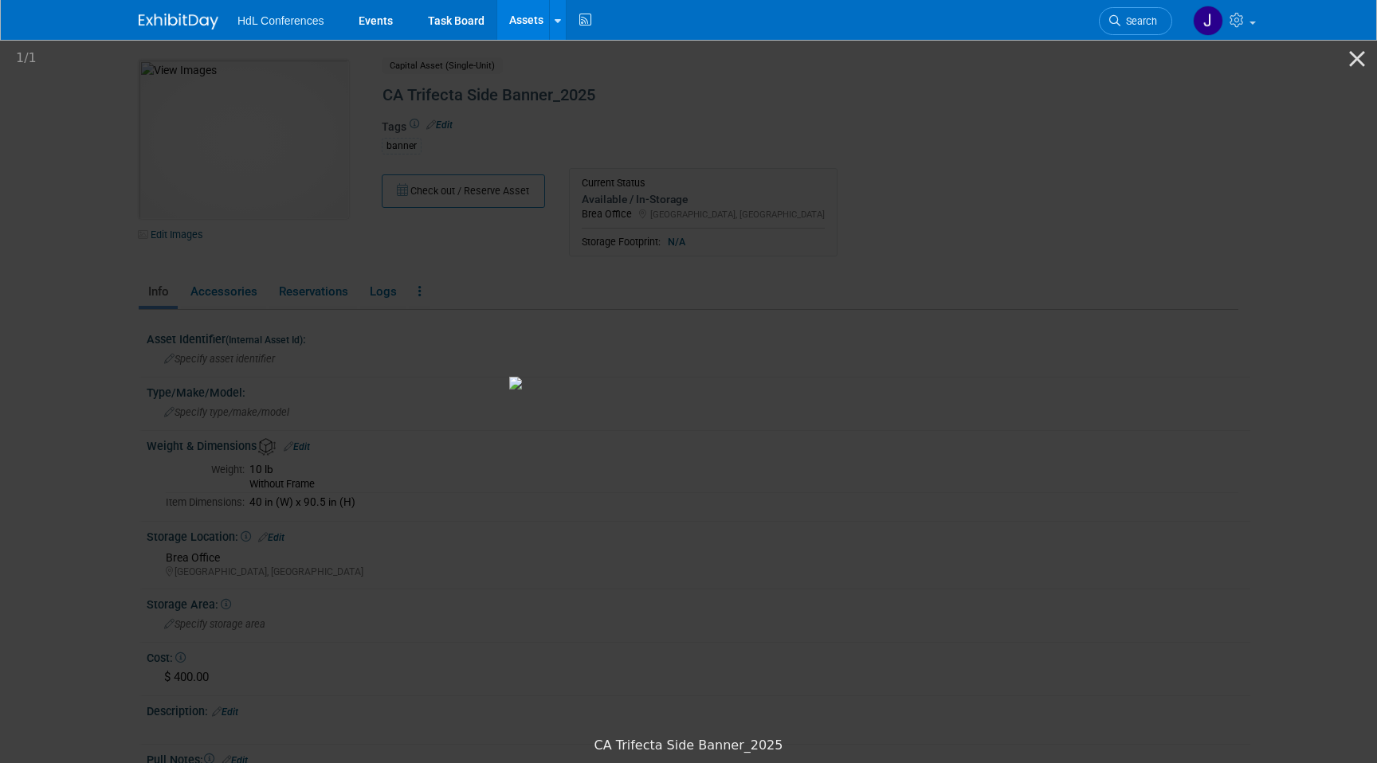
click at [196, 234] on picture at bounding box center [688, 383] width 1377 height 692
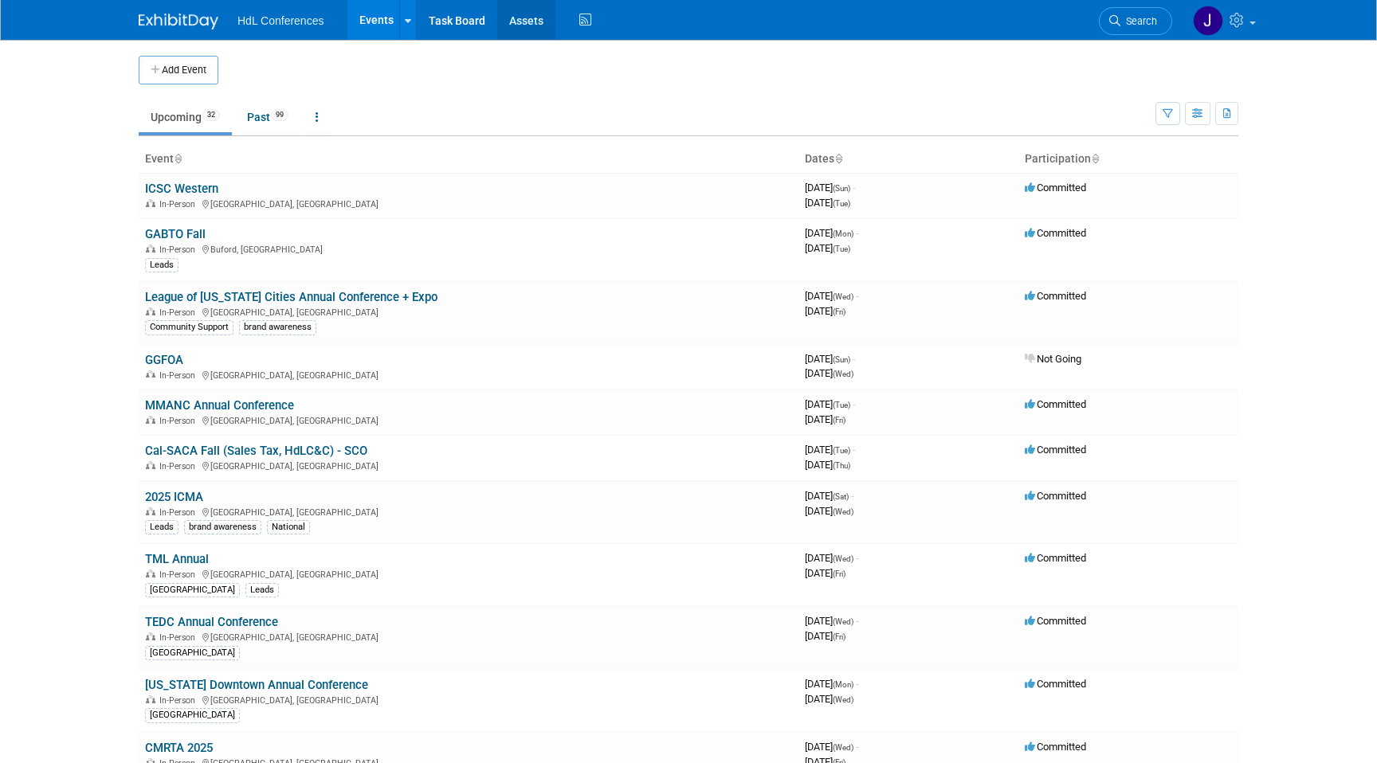
click at [521, 22] on link "Assets" at bounding box center [526, 20] width 58 height 40
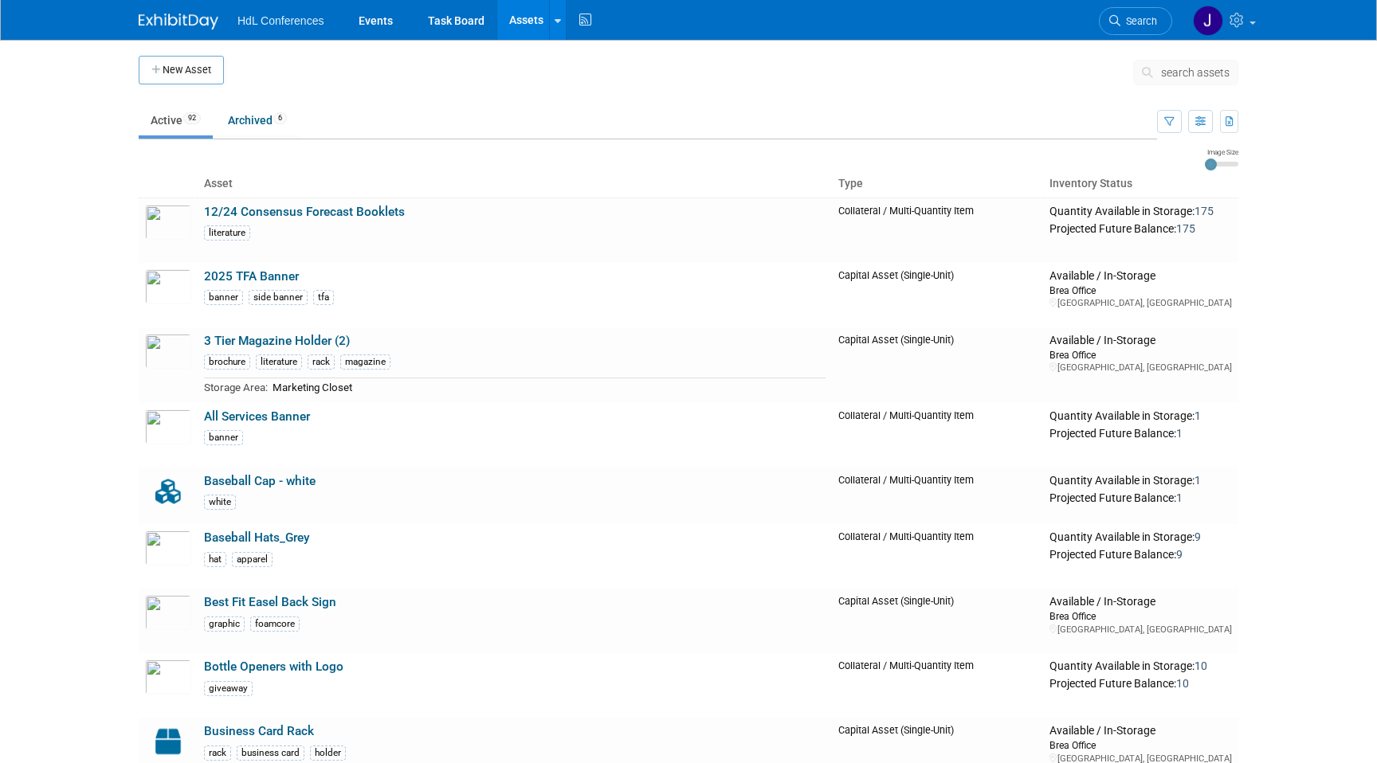
scroll to position [5578, 0]
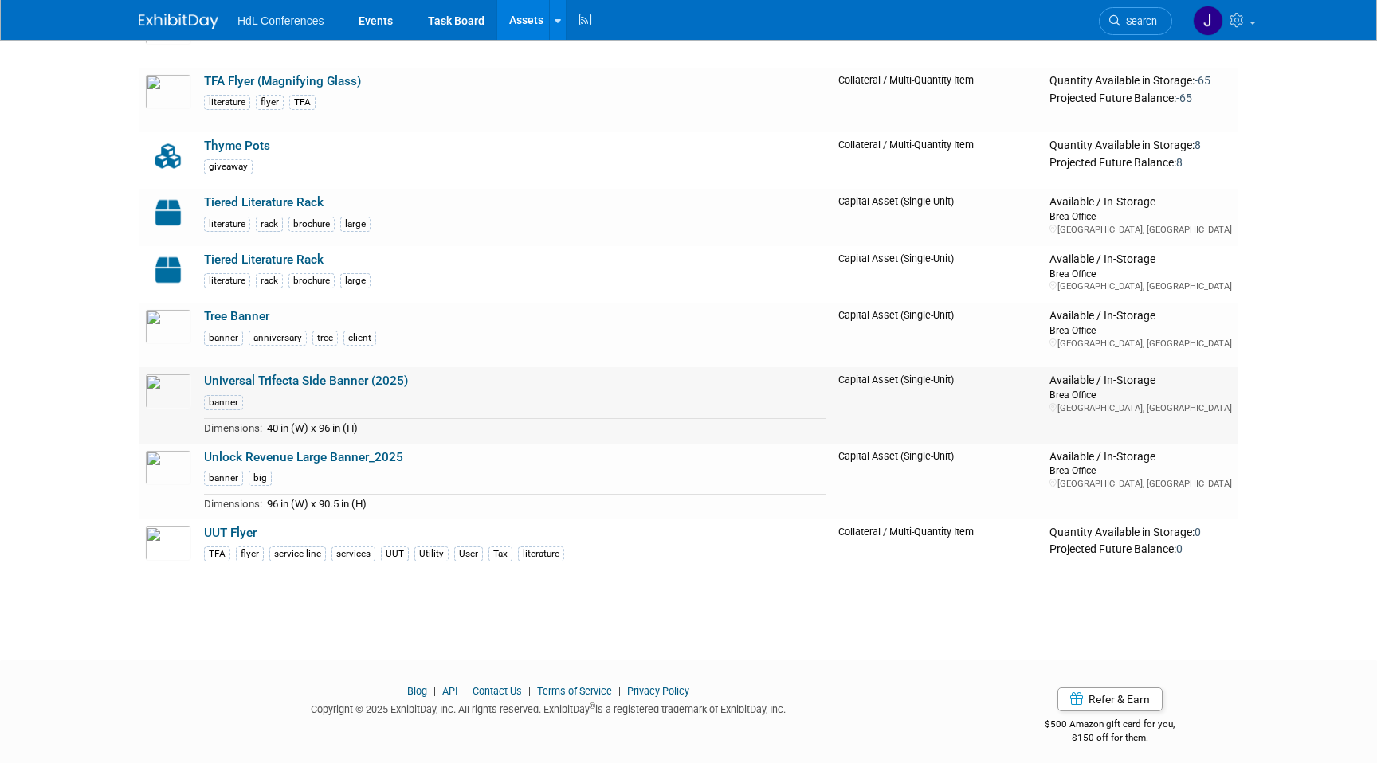
click at [371, 385] on link "Universal Trifecta Side Banner (2025)" at bounding box center [306, 381] width 204 height 14
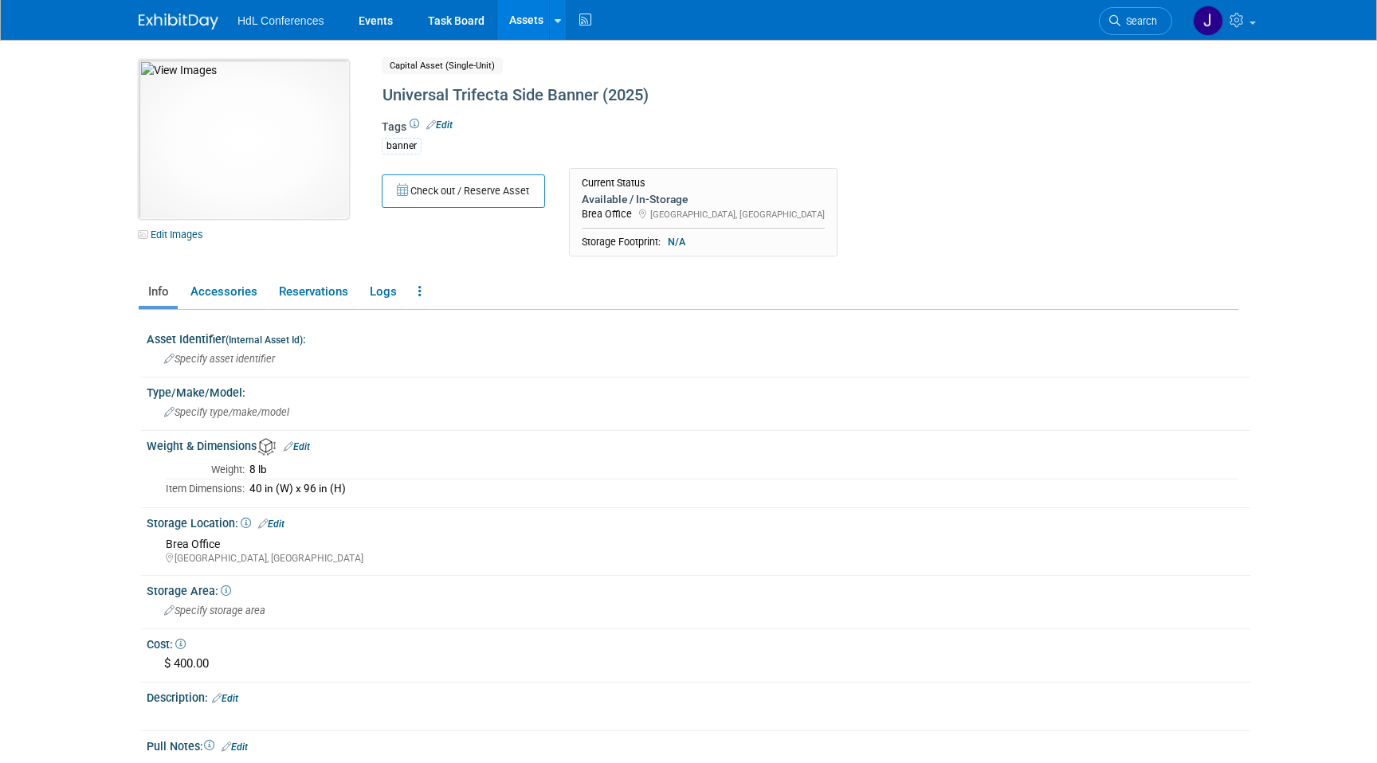
click at [283, 167] on img at bounding box center [244, 139] width 210 height 159
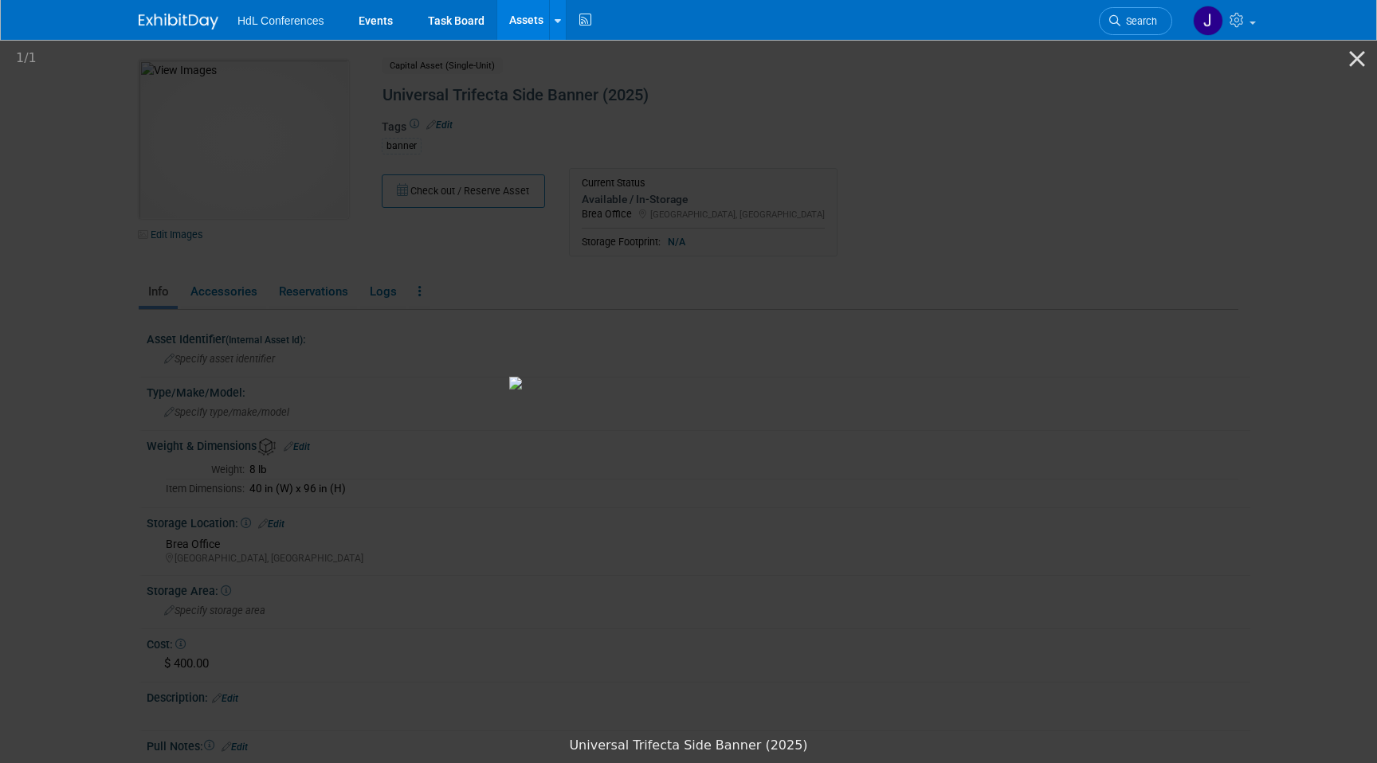
click at [136, 176] on picture at bounding box center [688, 383] width 1377 height 692
click at [868, 377] on img at bounding box center [688, 383] width 359 height 13
click at [1293, 131] on picture at bounding box center [688, 383] width 1377 height 692
click at [224, 22] on div at bounding box center [188, 14] width 99 height 29
click at [167, 25] on img at bounding box center [179, 22] width 80 height 16
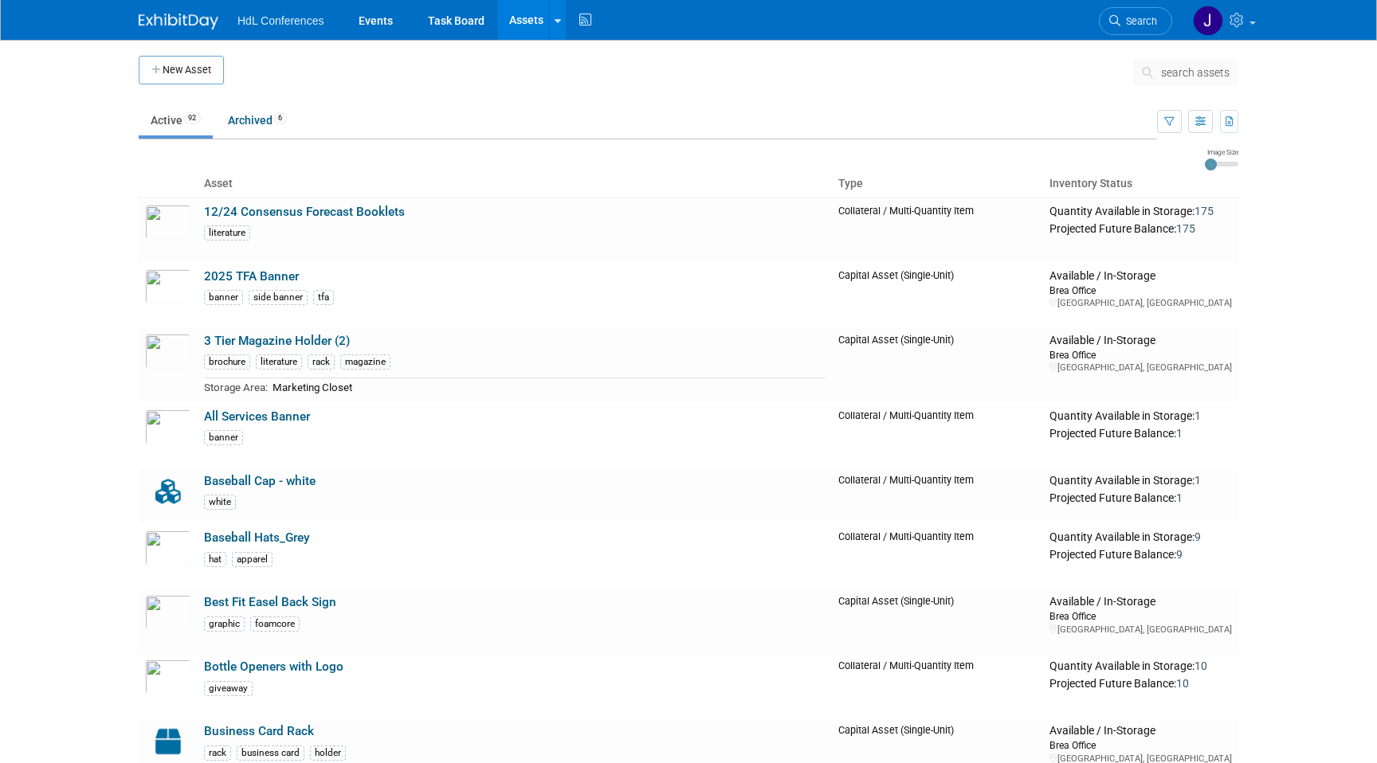
scroll to position [5578, 0]
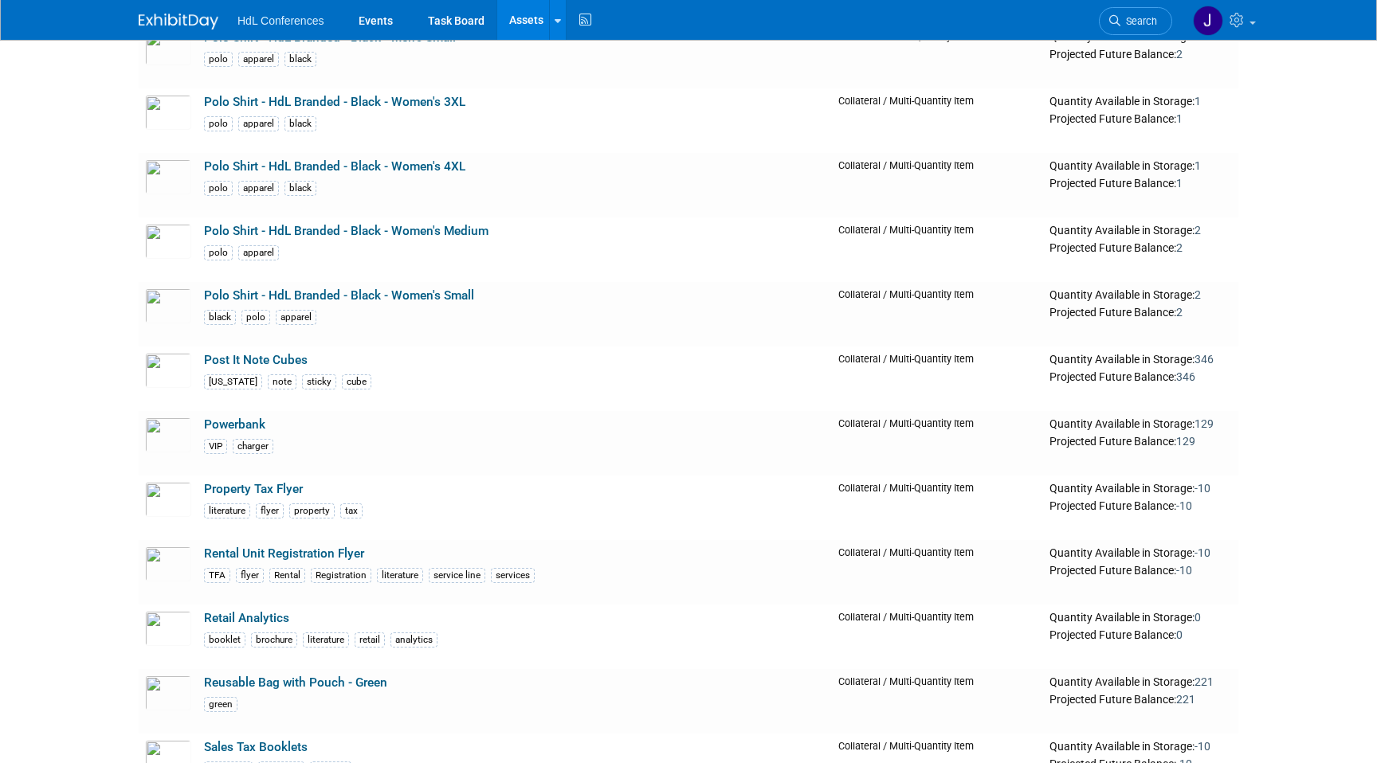
scroll to position [852, 0]
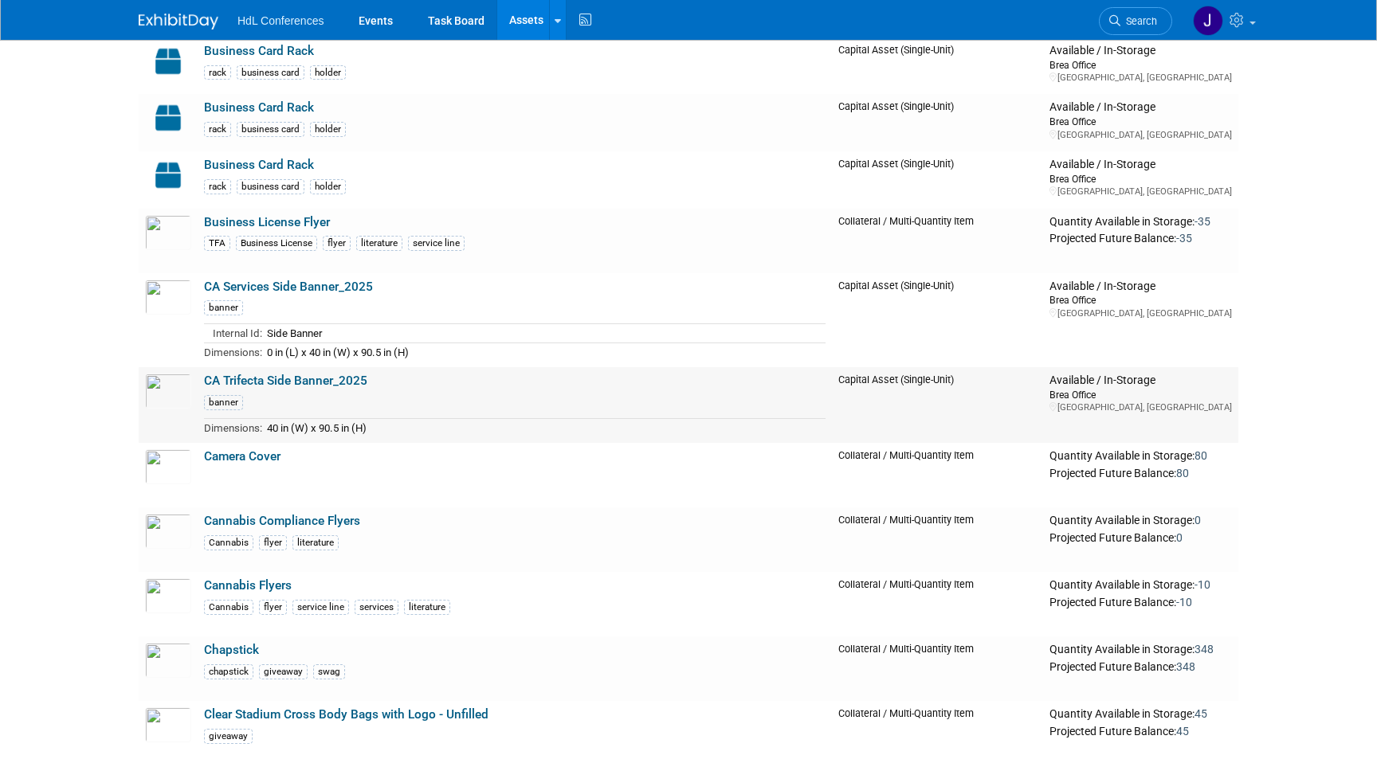
click at [282, 382] on link "CA Trifecta Side Banner_2025" at bounding box center [285, 381] width 163 height 14
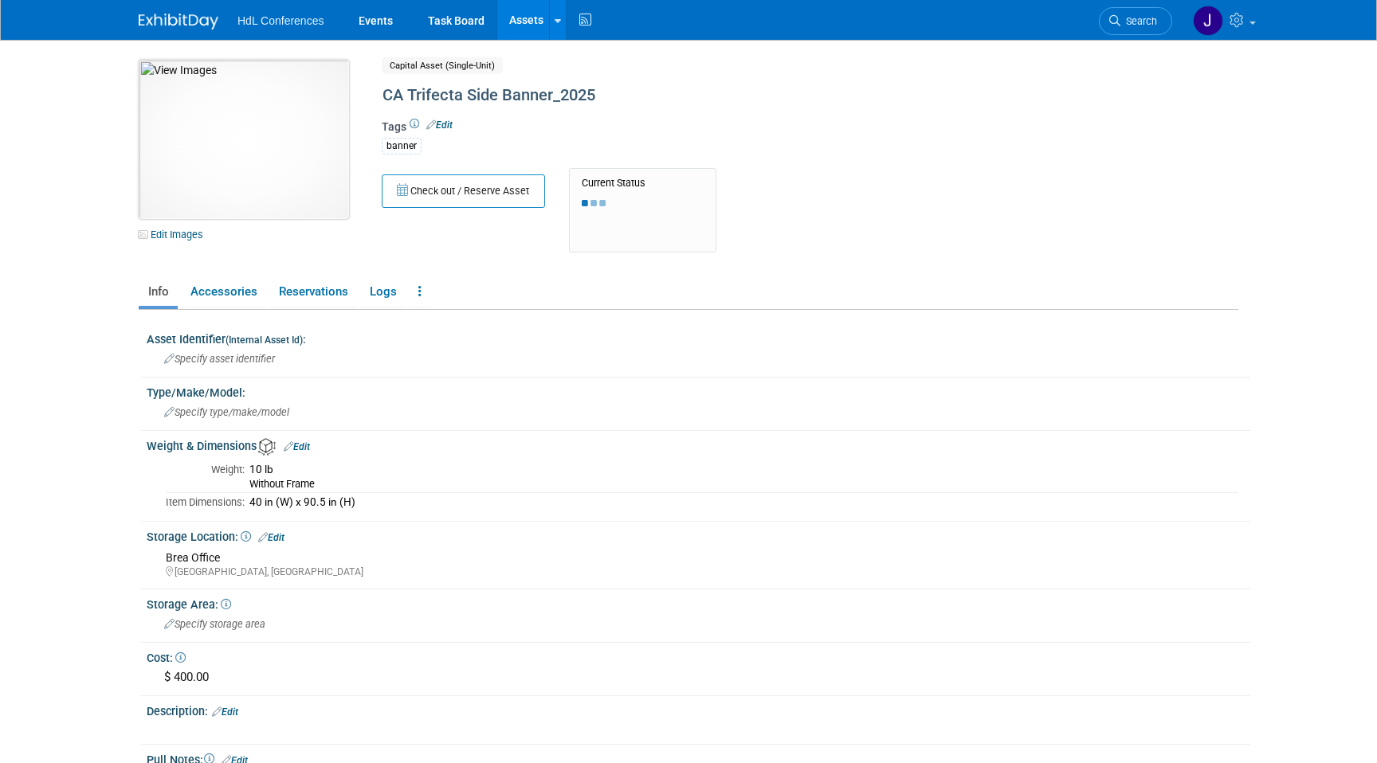
click at [224, 179] on img at bounding box center [244, 139] width 210 height 159
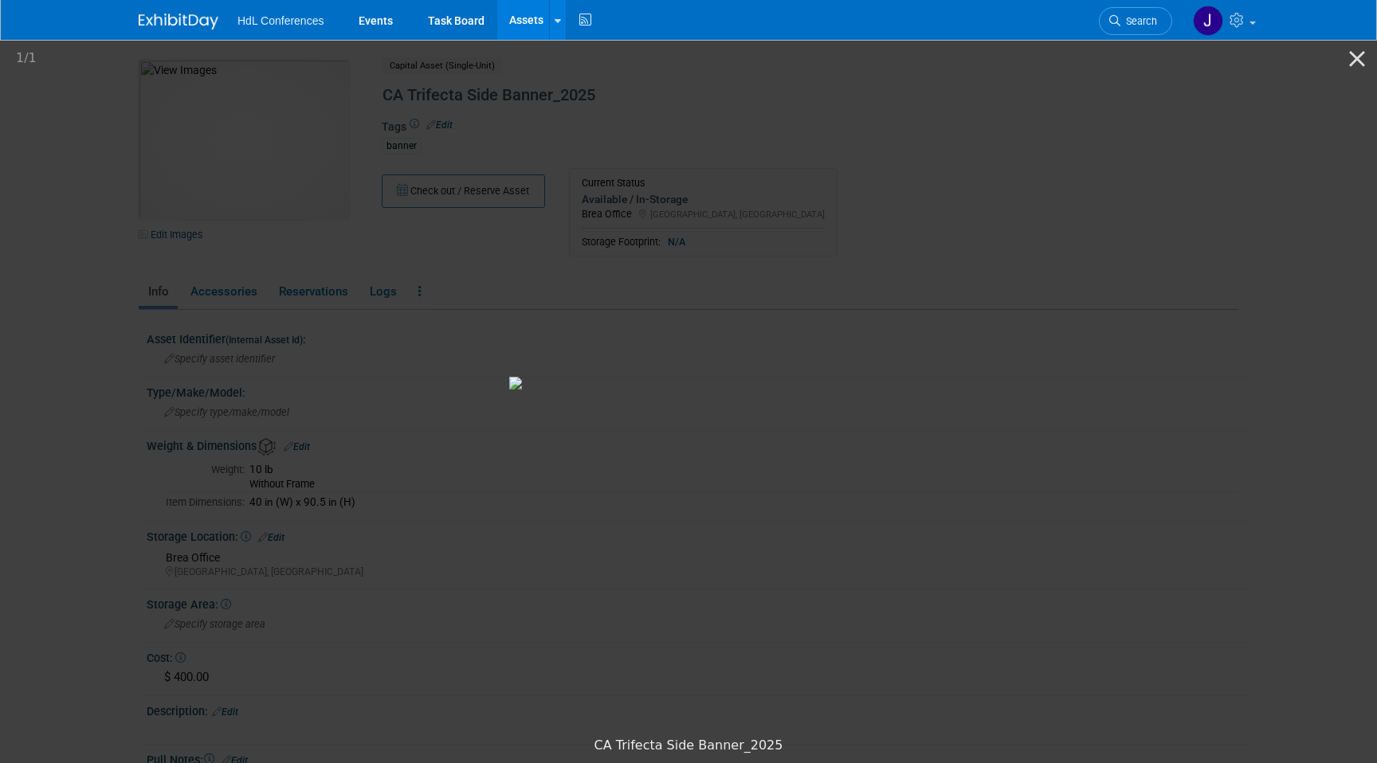
click at [232, 205] on picture at bounding box center [688, 383] width 1377 height 692
click at [1359, 62] on button "Close gallery" at bounding box center [1357, 58] width 40 height 37
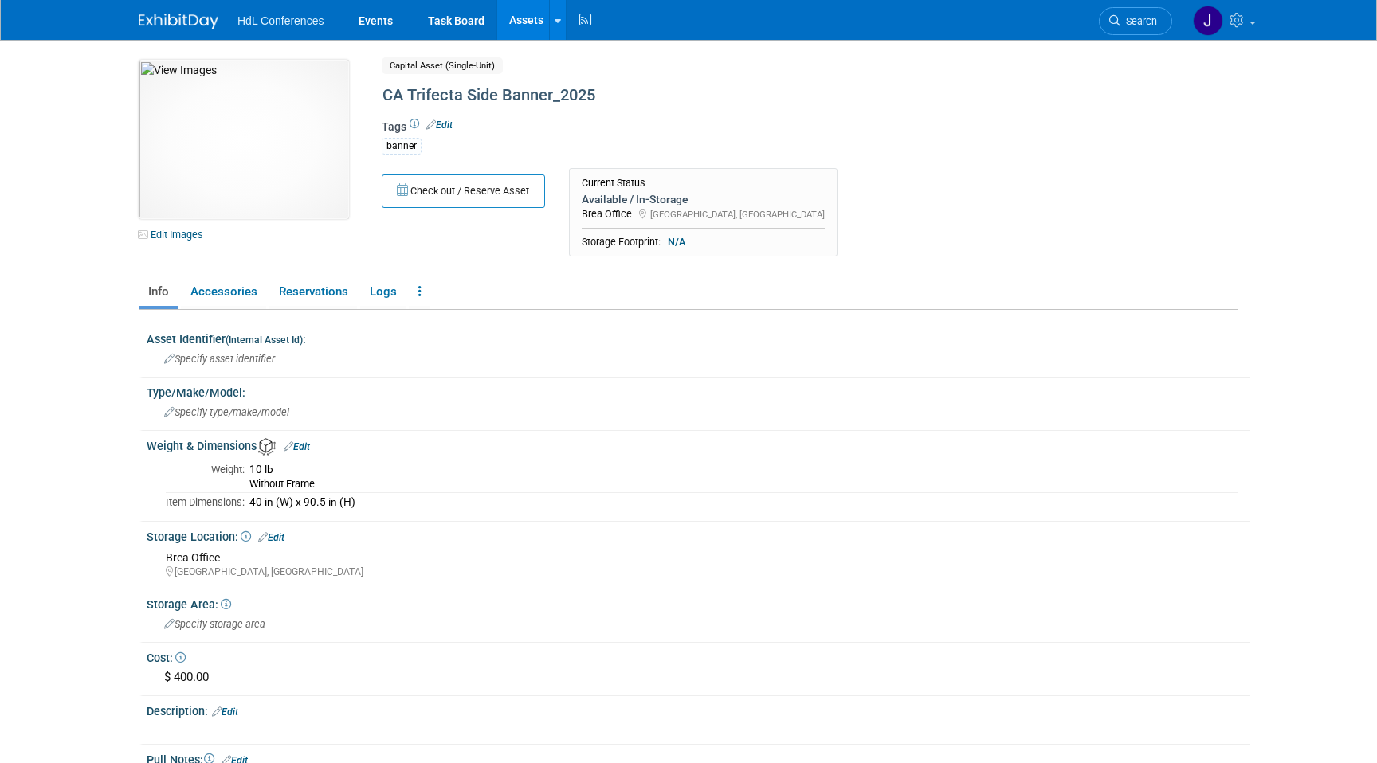
click at [519, 13] on link "Assets" at bounding box center [526, 20] width 58 height 40
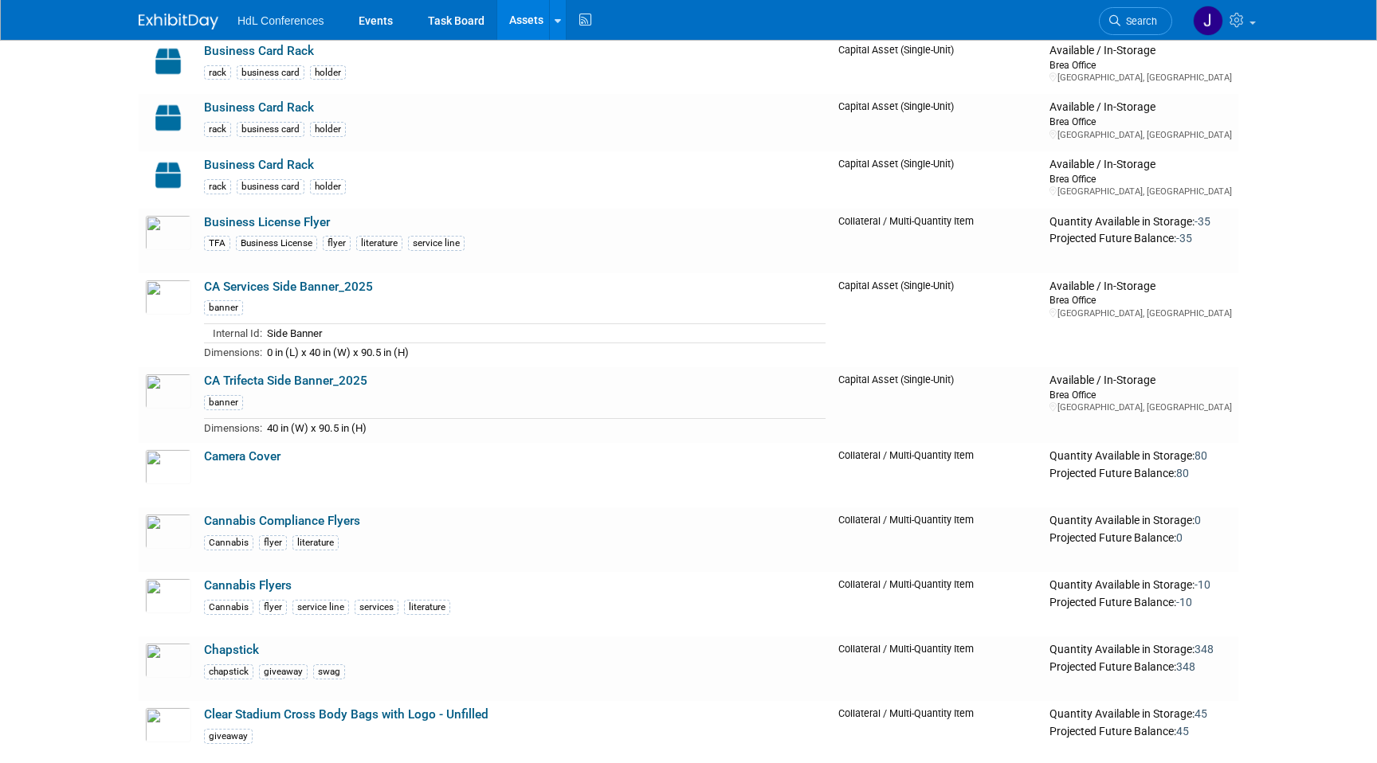
scroll to position [5578, 0]
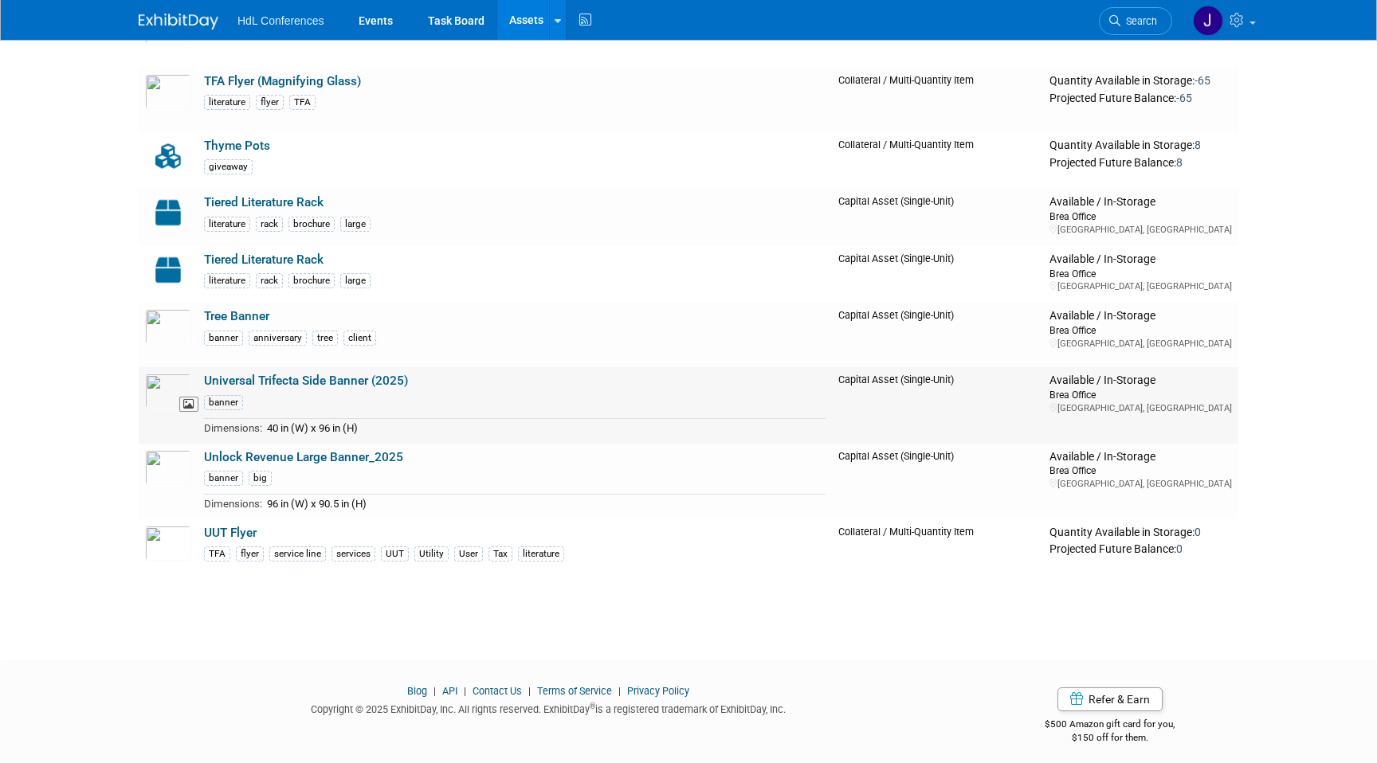
click at [189, 379] on img at bounding box center [168, 391] width 46 height 35
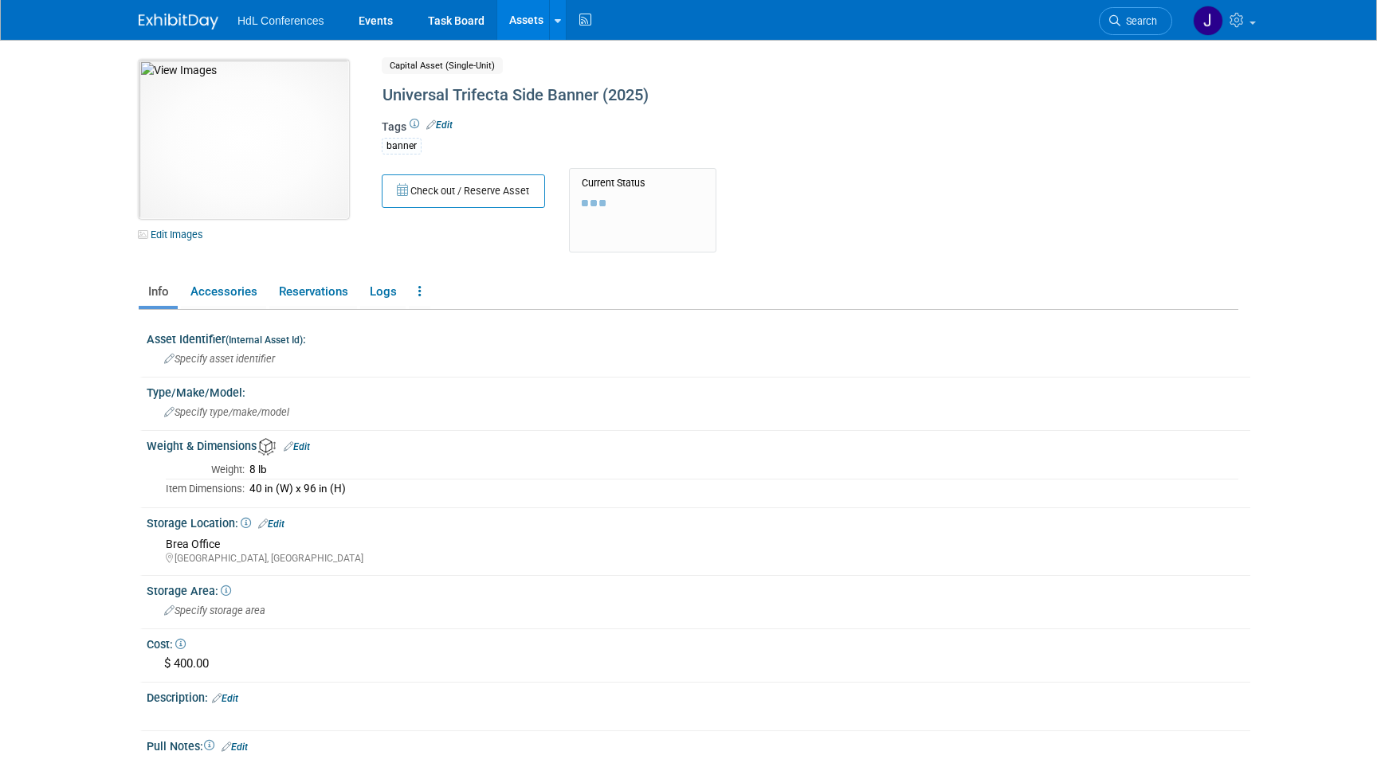
click at [224, 179] on img at bounding box center [244, 139] width 210 height 159
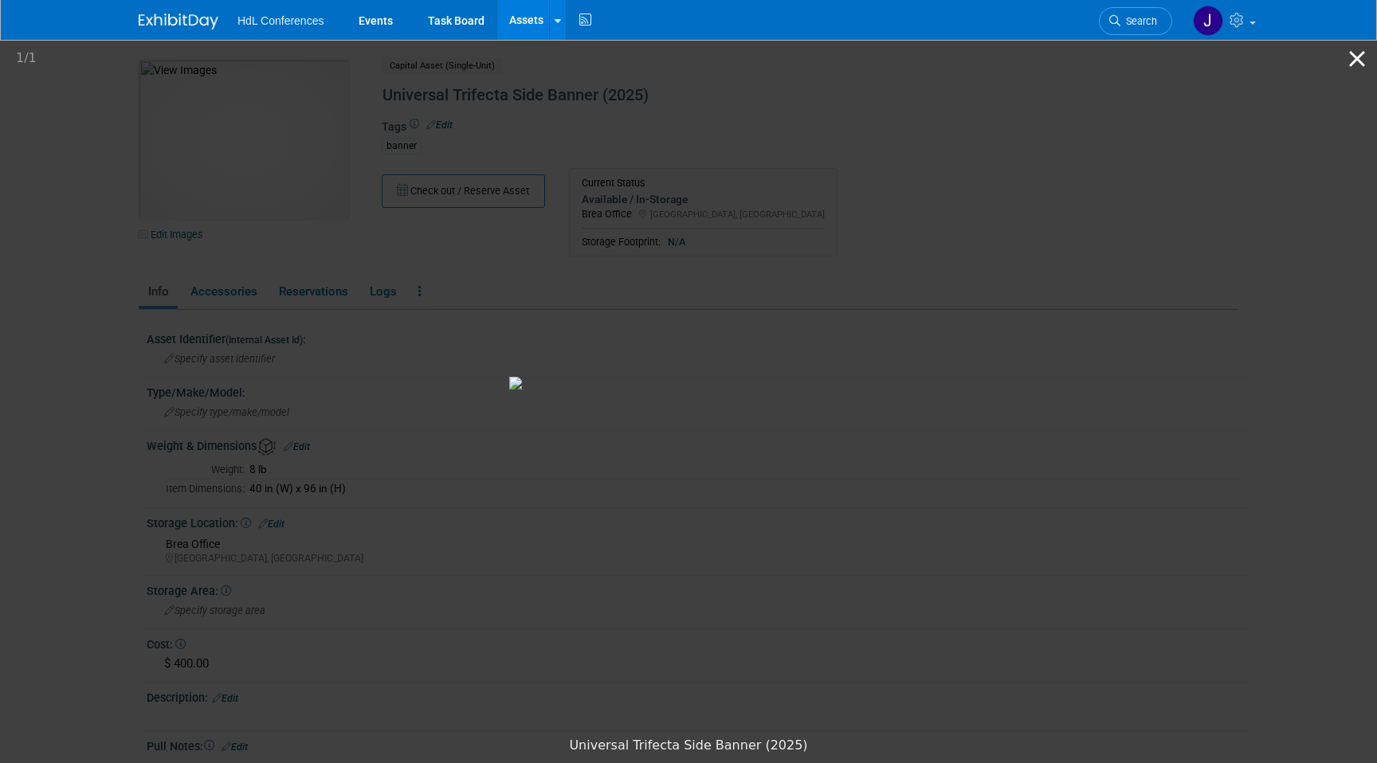
click at [1358, 50] on button "Close gallery" at bounding box center [1357, 58] width 40 height 37
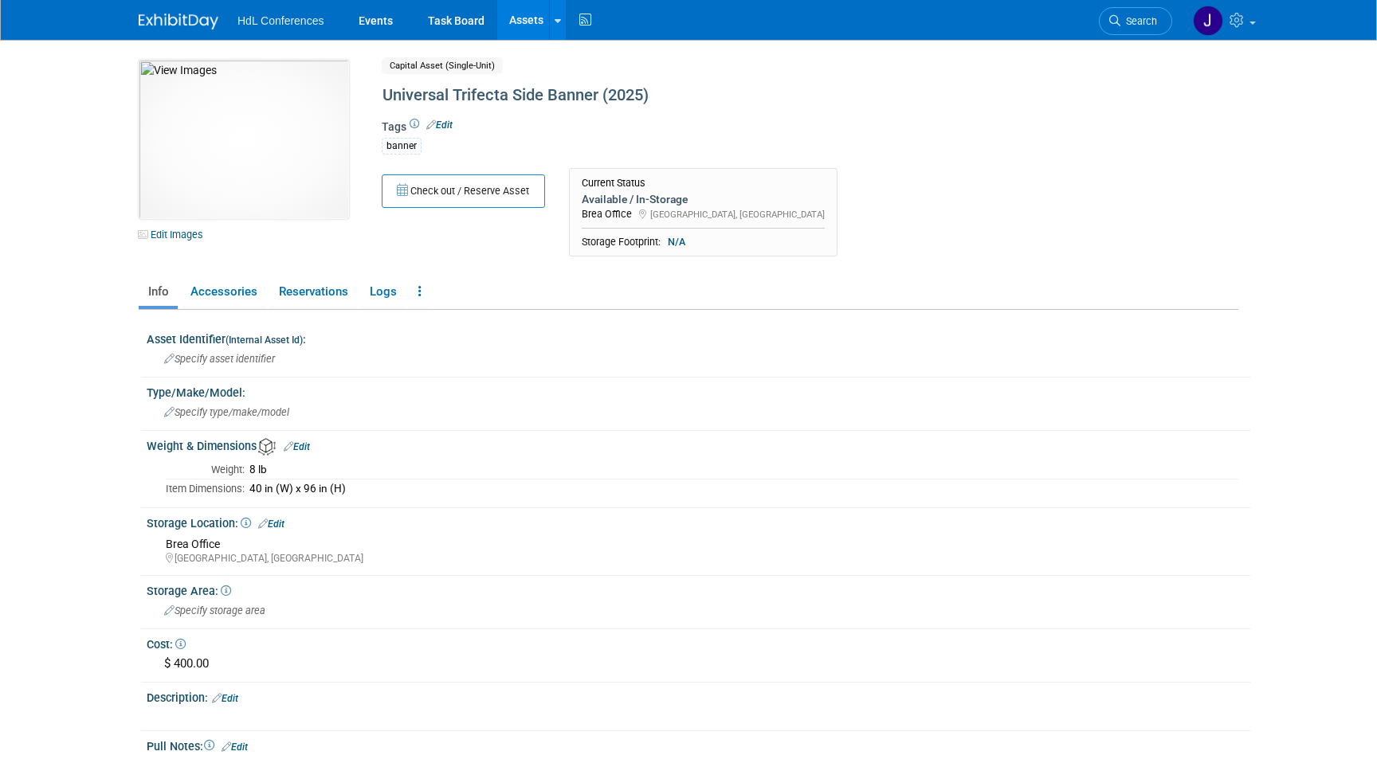
click at [515, 27] on link "Assets" at bounding box center [526, 20] width 58 height 40
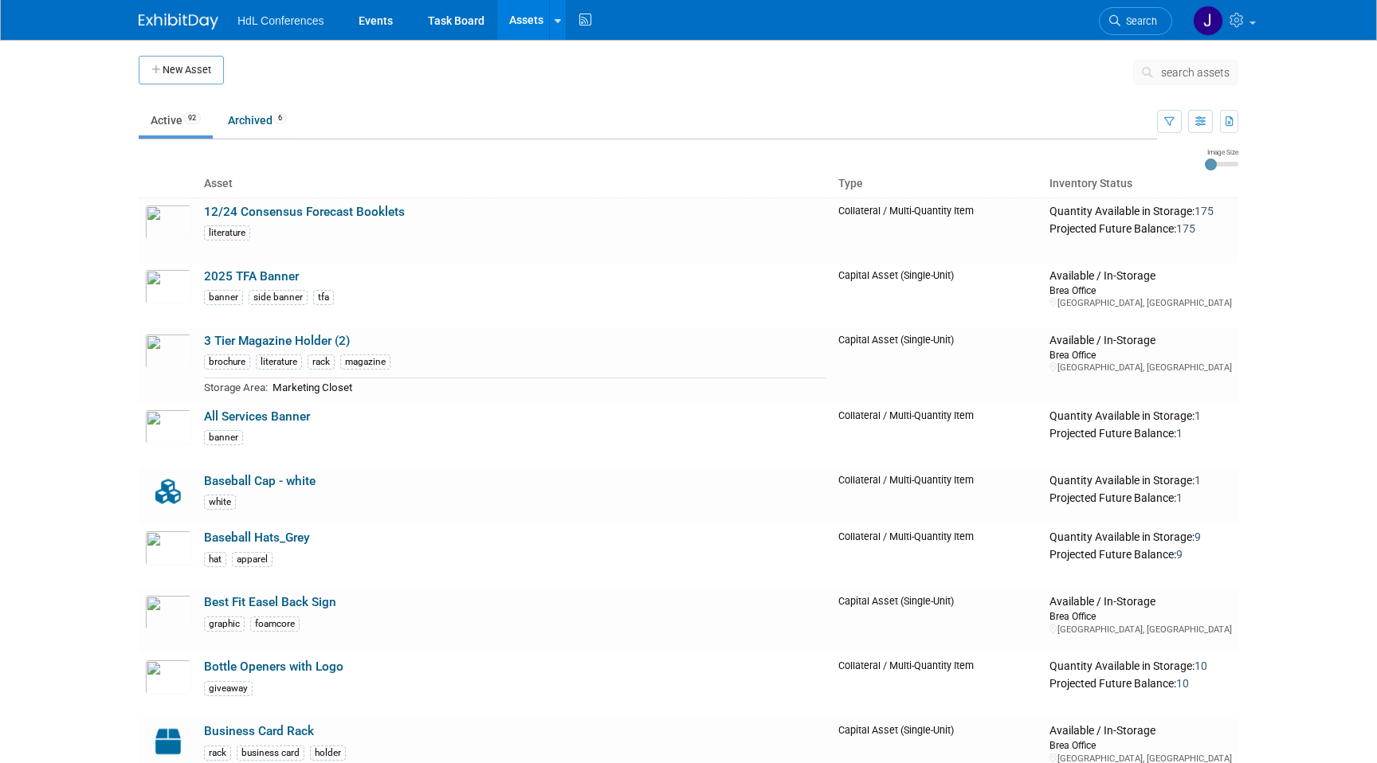
scroll to position [757, 0]
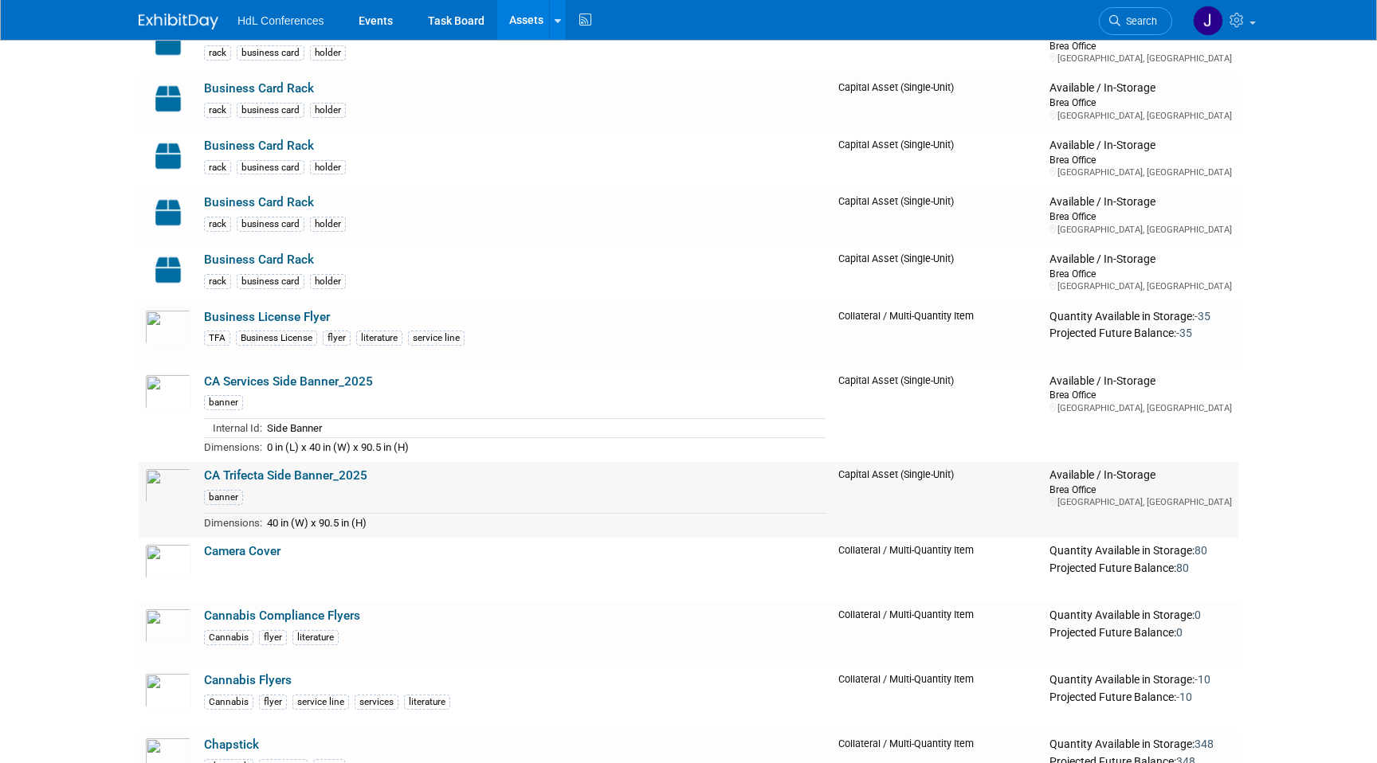
click at [343, 478] on link "CA Trifecta Side Banner_2025" at bounding box center [285, 476] width 163 height 14
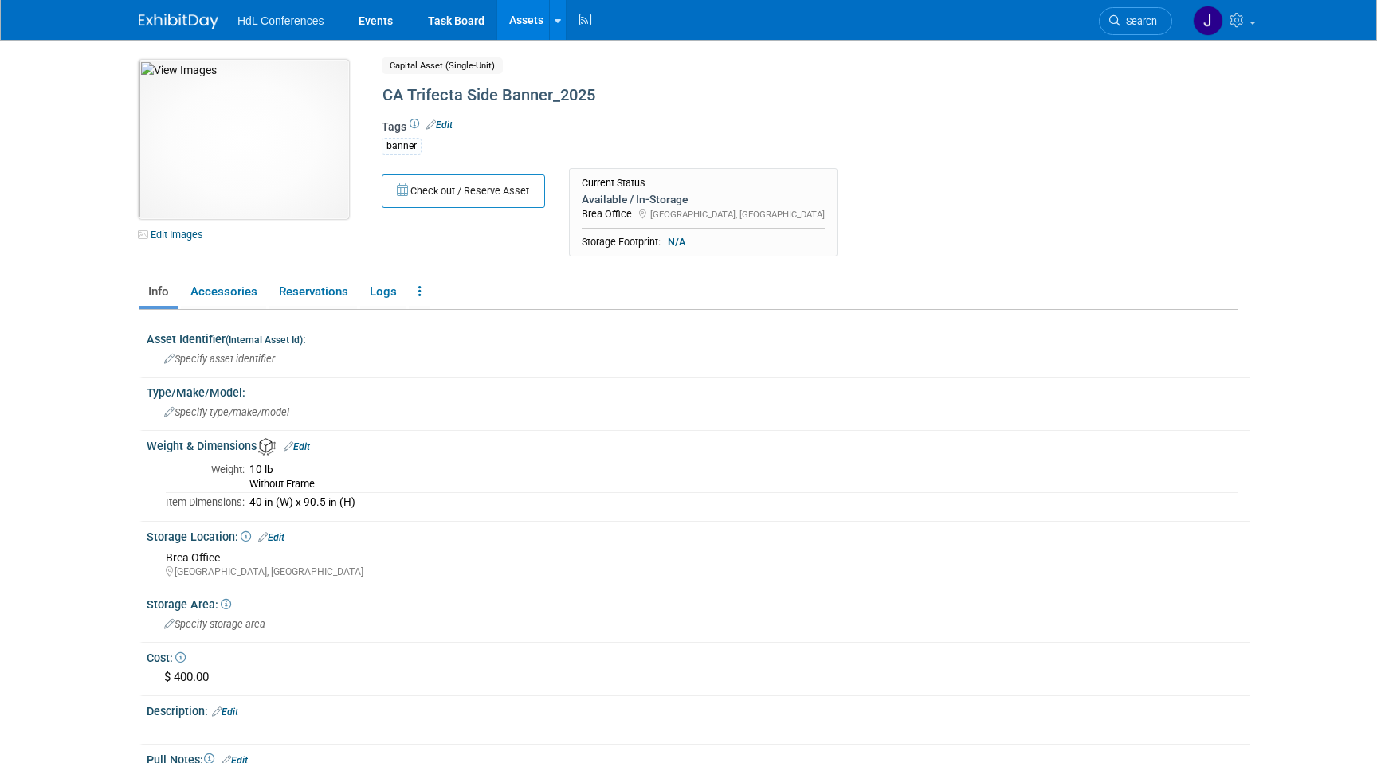
click at [222, 177] on img at bounding box center [244, 139] width 210 height 159
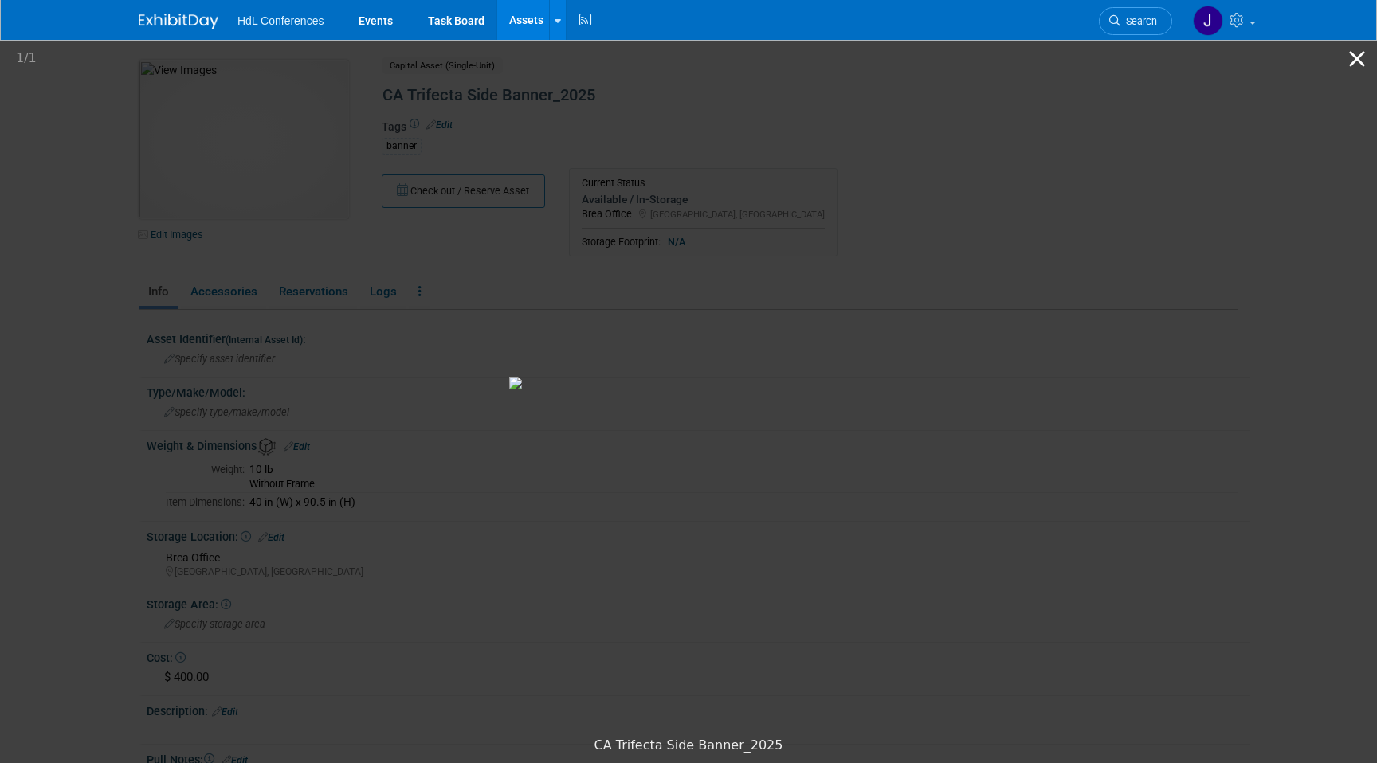
click at [1355, 56] on button "Close gallery" at bounding box center [1357, 58] width 40 height 37
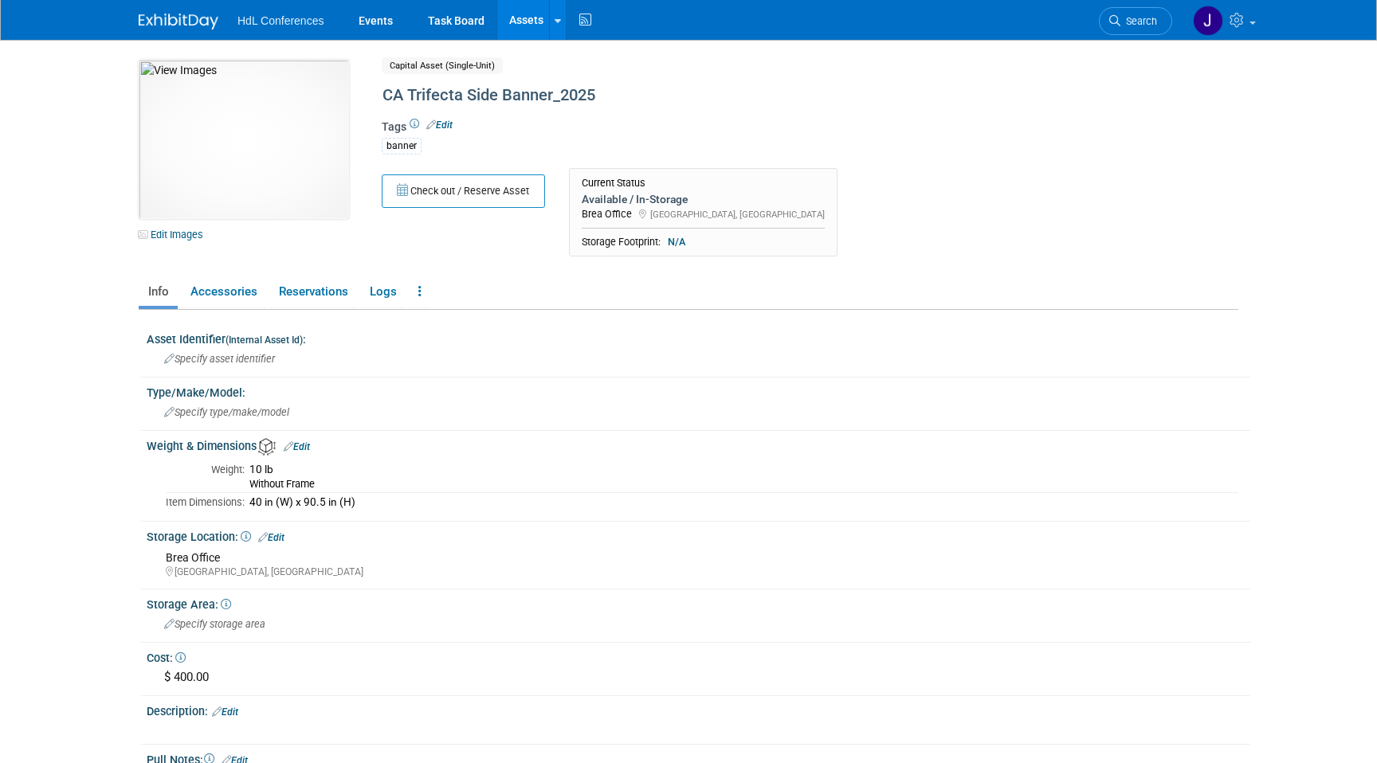
click at [517, 19] on link "Assets" at bounding box center [526, 20] width 58 height 40
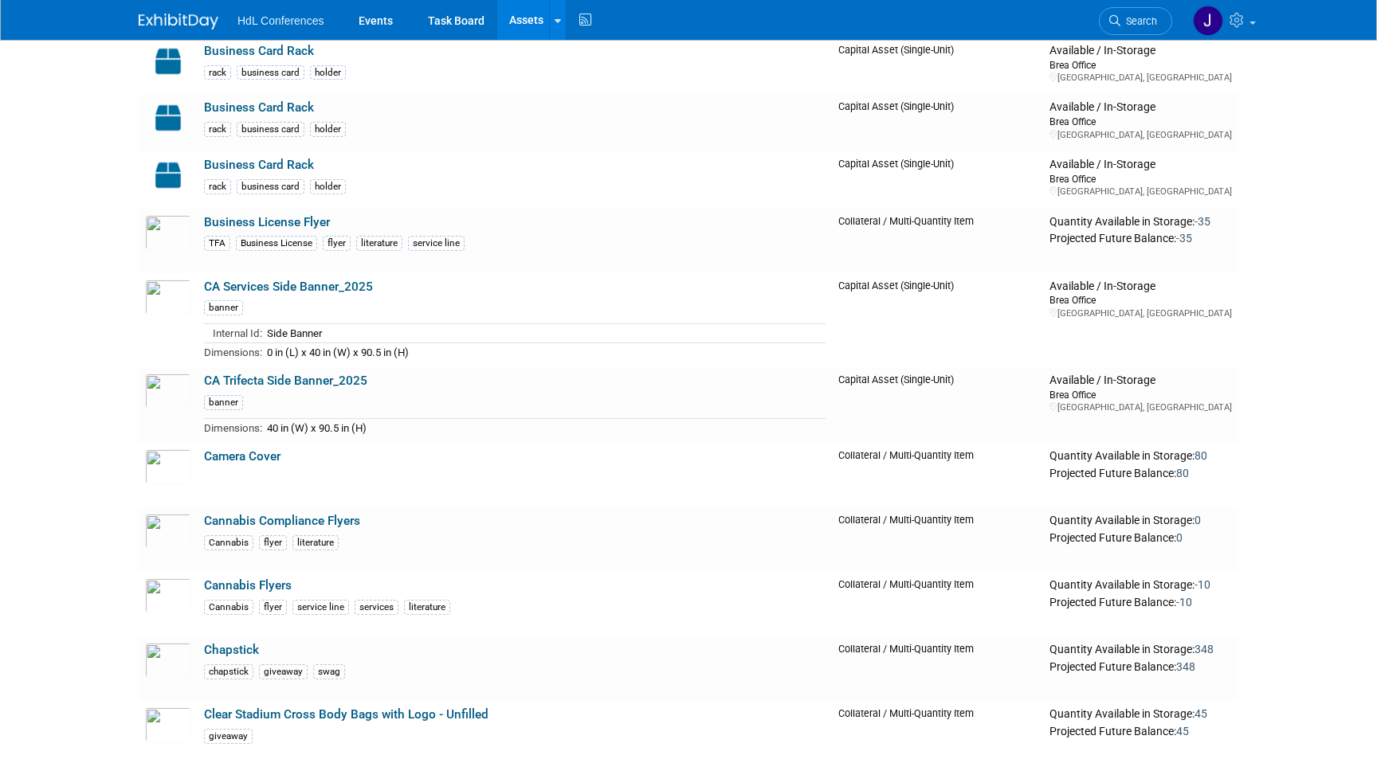
scroll to position [5578, 0]
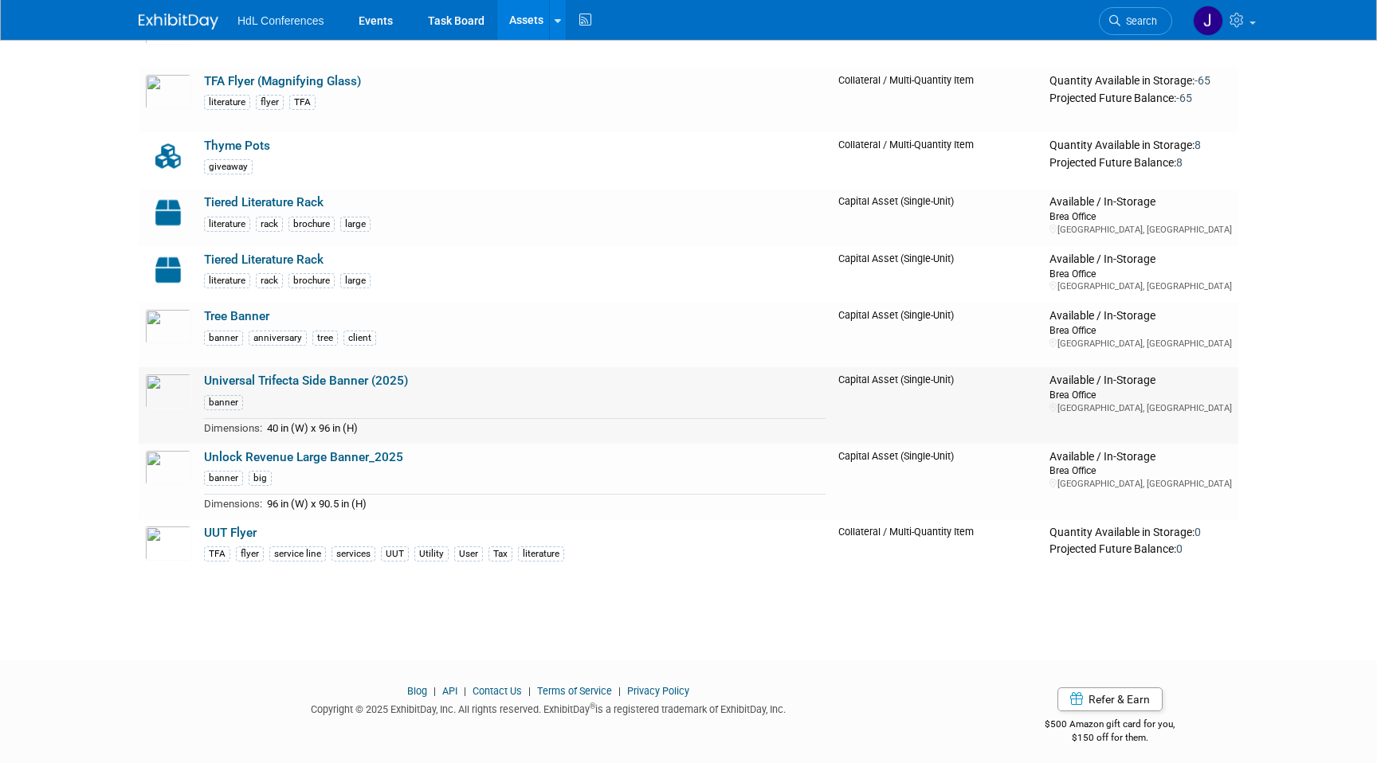
click at [367, 380] on link "Universal Trifecta Side Banner (2025)" at bounding box center [306, 381] width 204 height 14
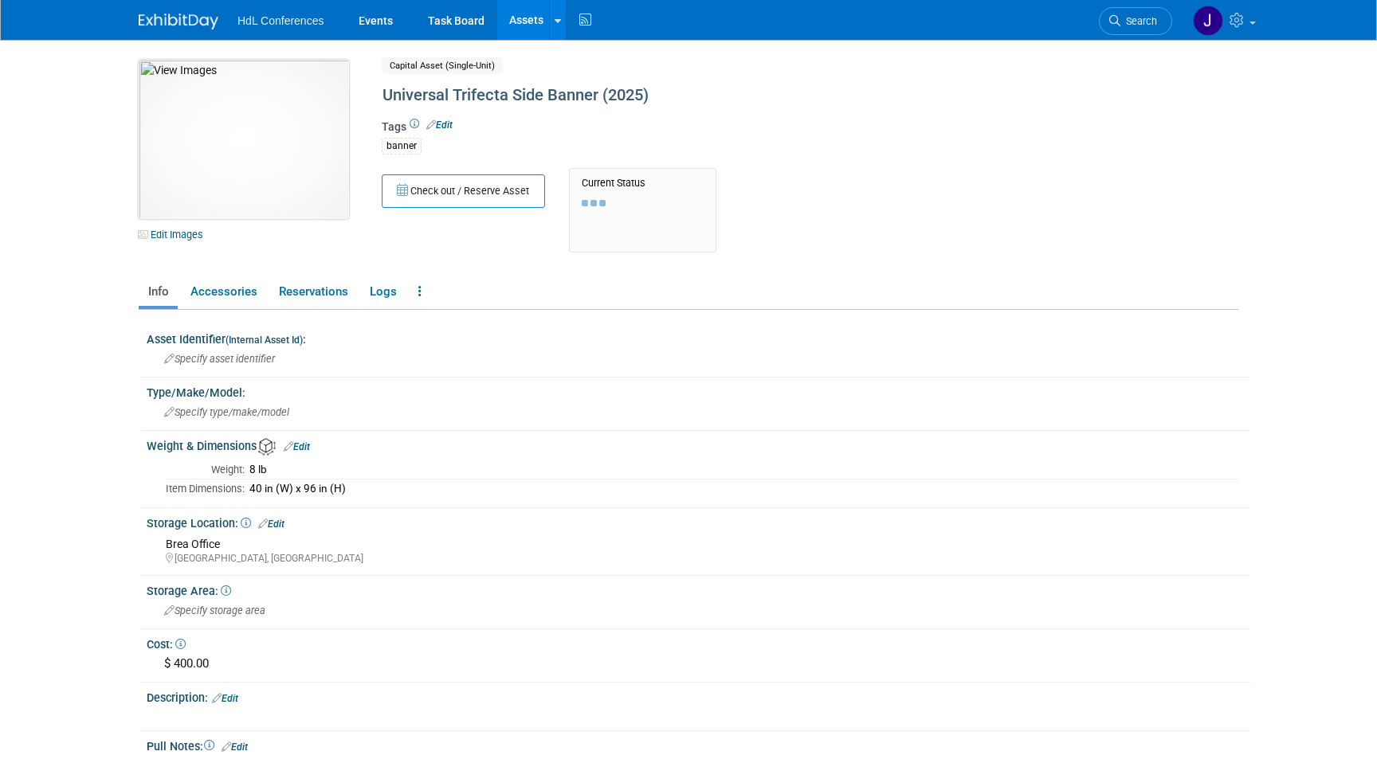
click at [218, 173] on img at bounding box center [244, 139] width 210 height 159
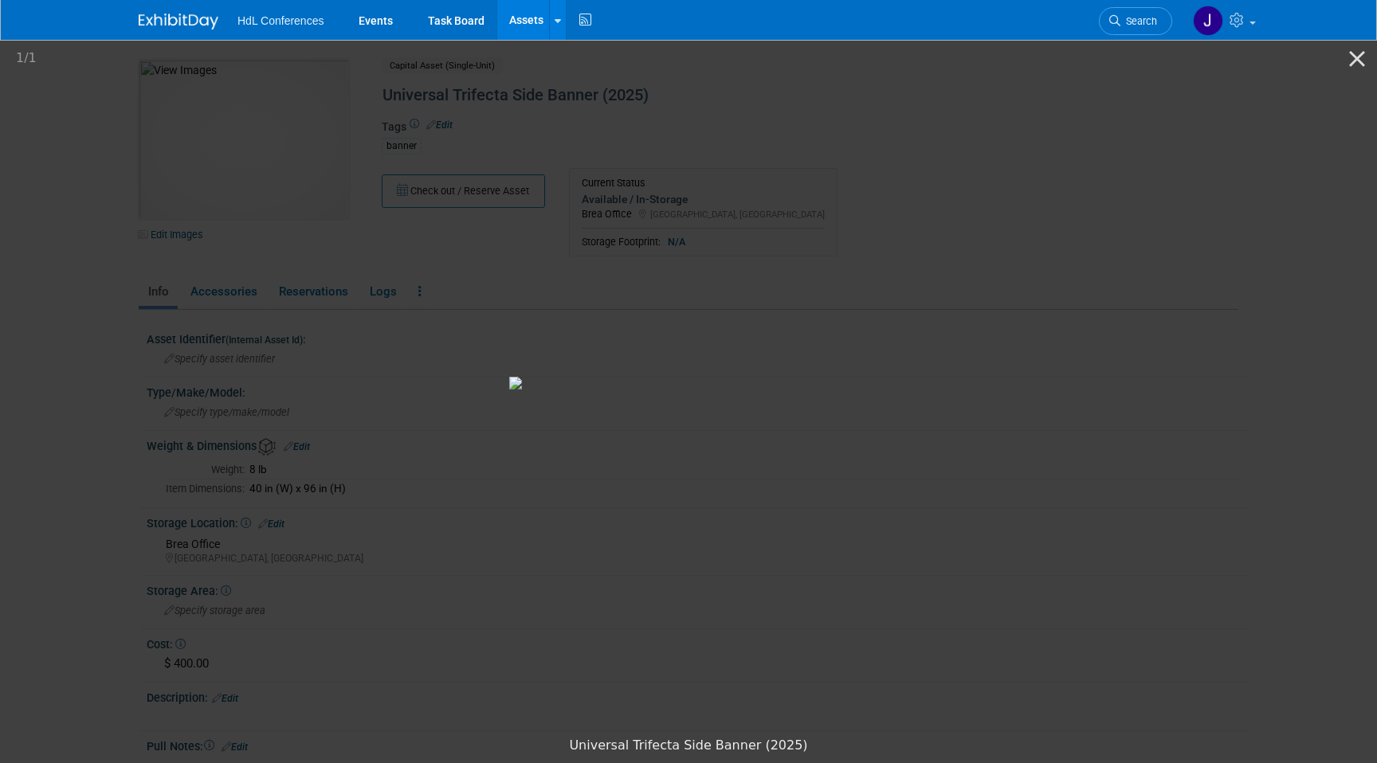
click at [1233, 318] on picture at bounding box center [688, 383] width 1377 height 692
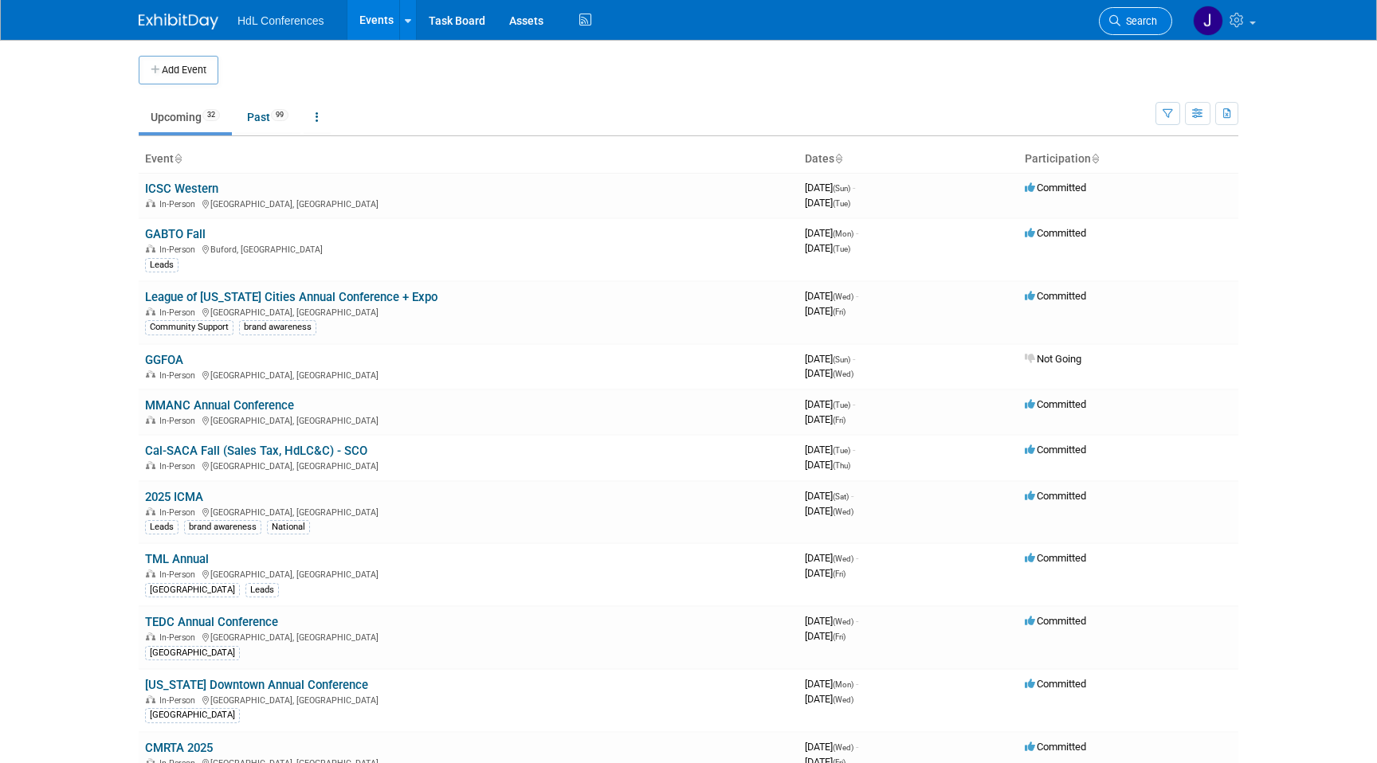
click at [1143, 29] on link "Search" at bounding box center [1135, 21] width 73 height 28
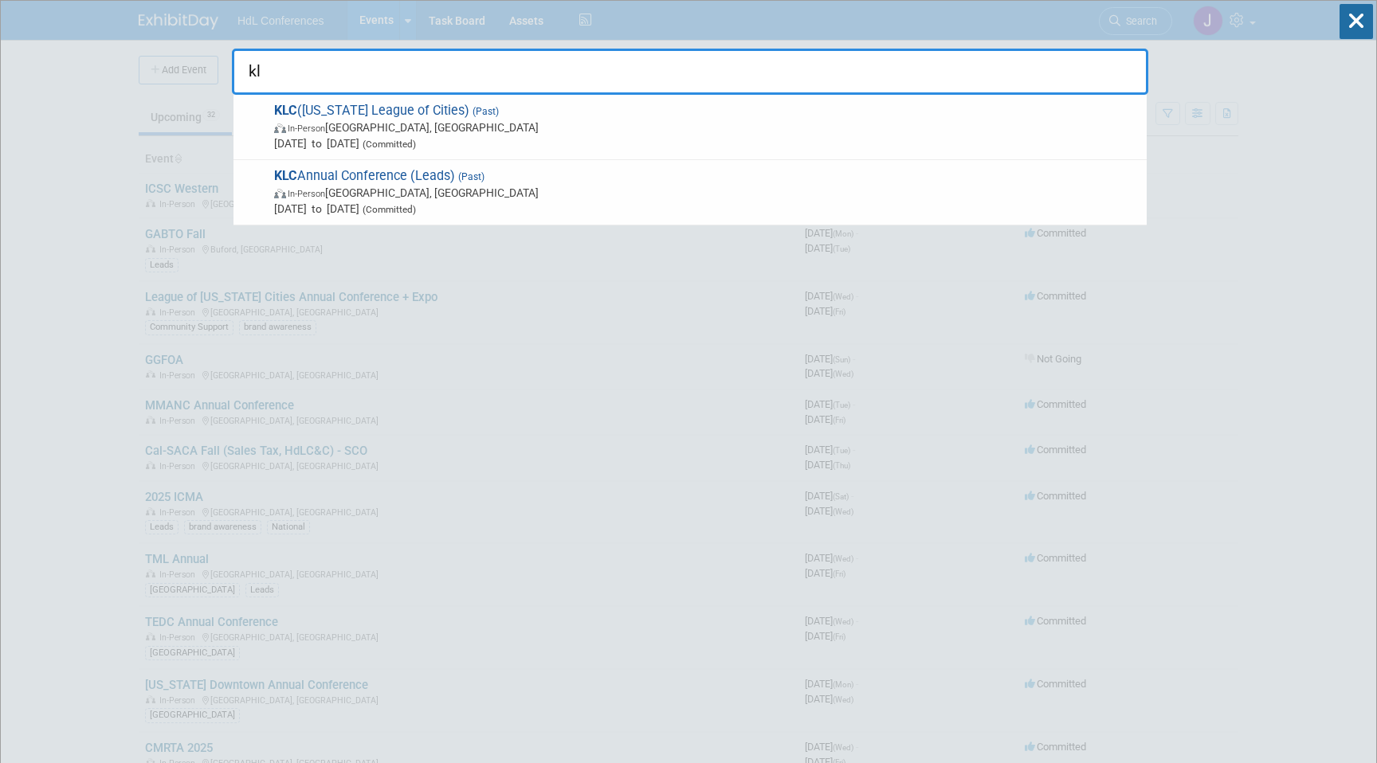
type input "k"
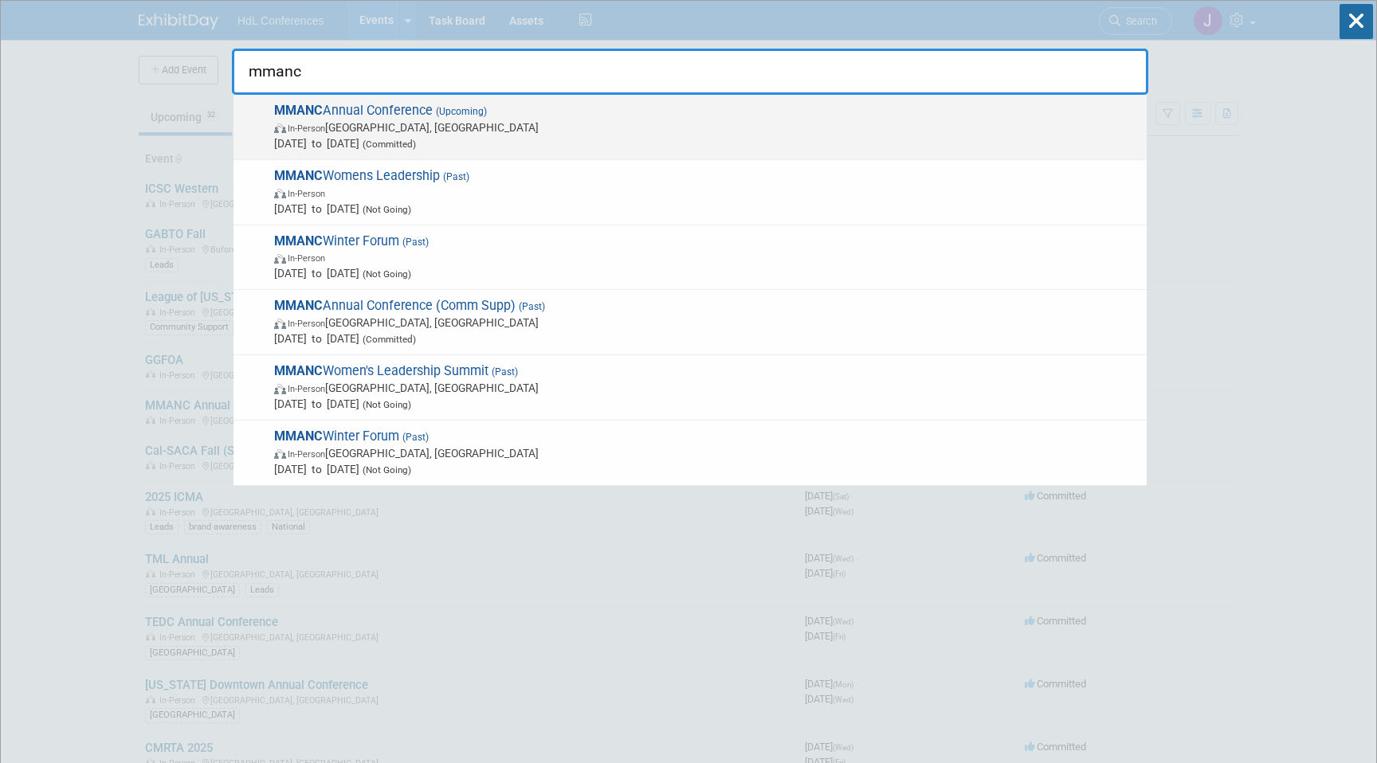
type input "mmanc"
click at [333, 108] on span "MMANC Annual Conference (Upcoming) In-Person [GEOGRAPHIC_DATA], [GEOGRAPHIC_DAT…" at bounding box center [703, 127] width 869 height 49
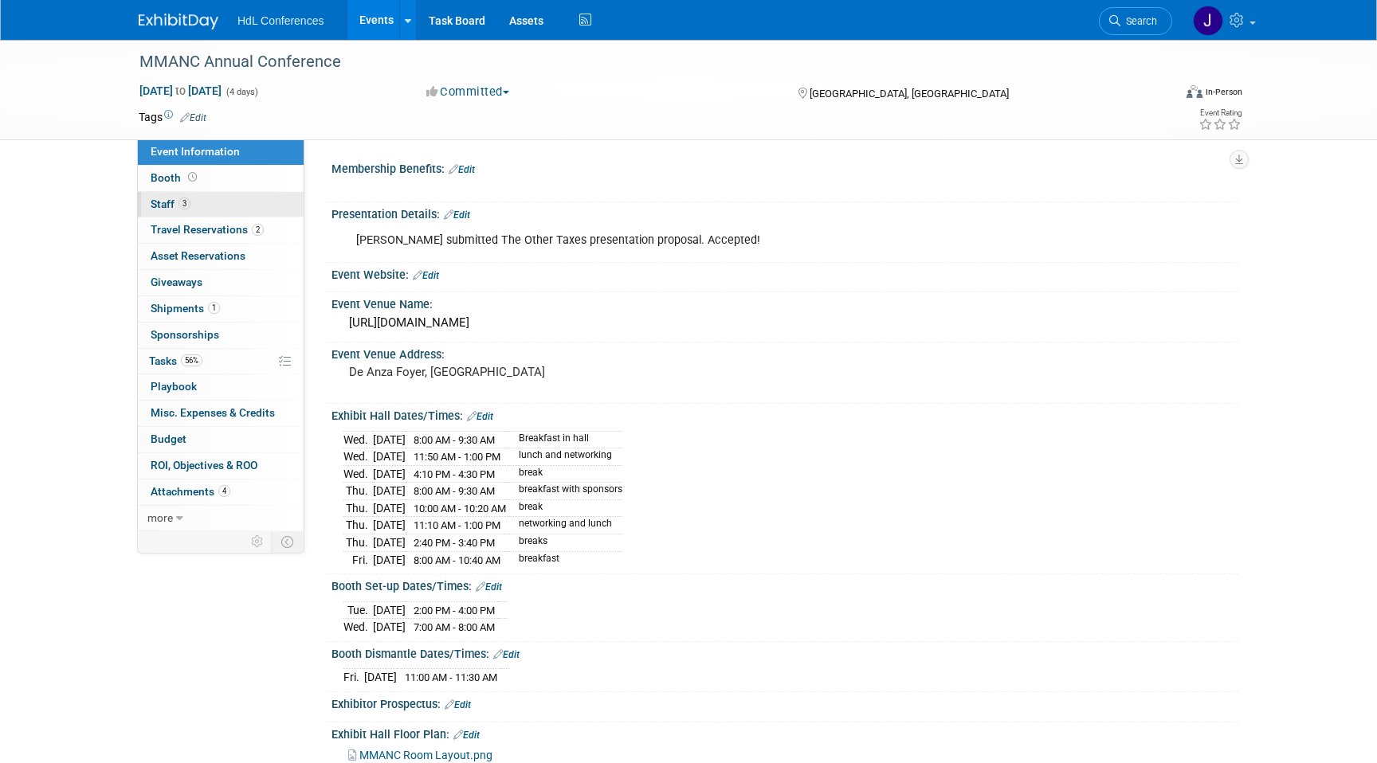
click at [192, 202] on link "3 Staff 3" at bounding box center [221, 204] width 166 height 25
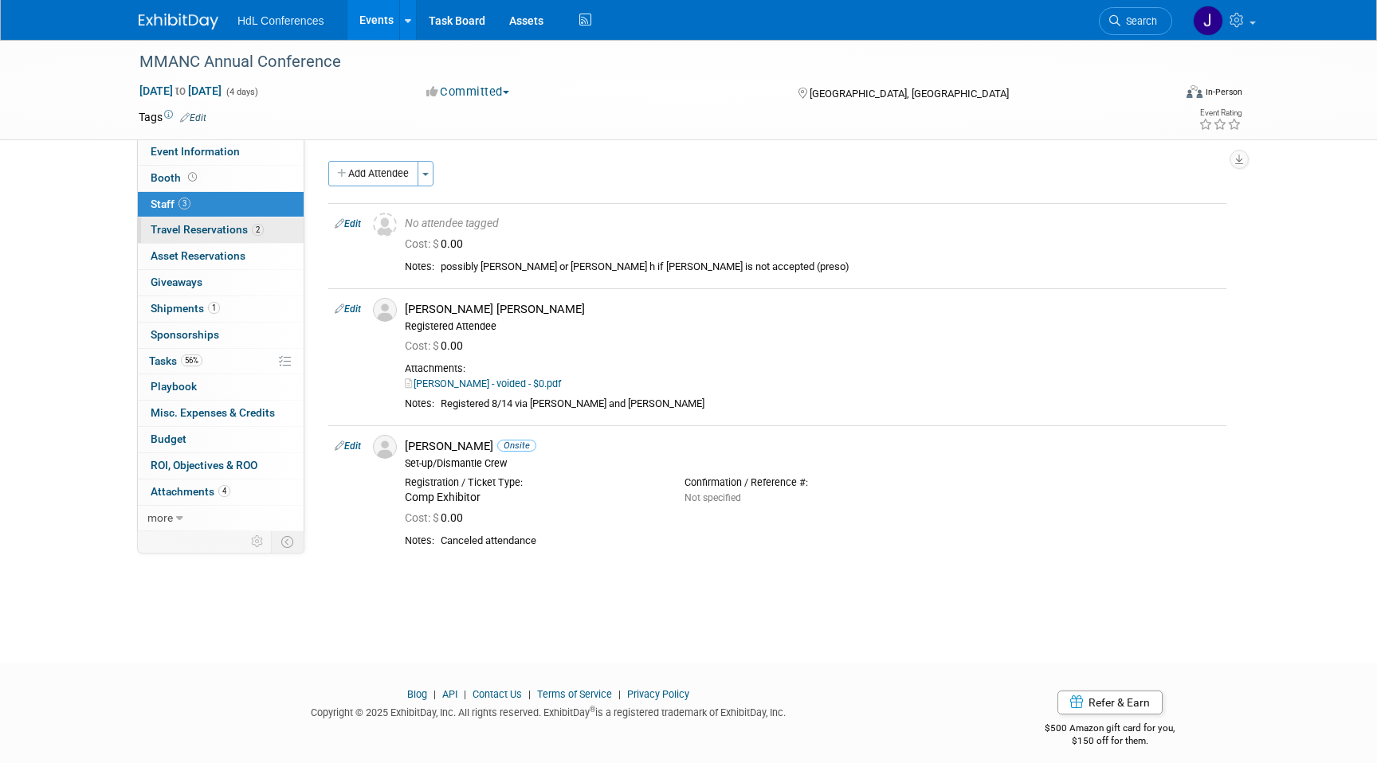
click at [222, 228] on span "Travel Reservations 2" at bounding box center [207, 229] width 113 height 13
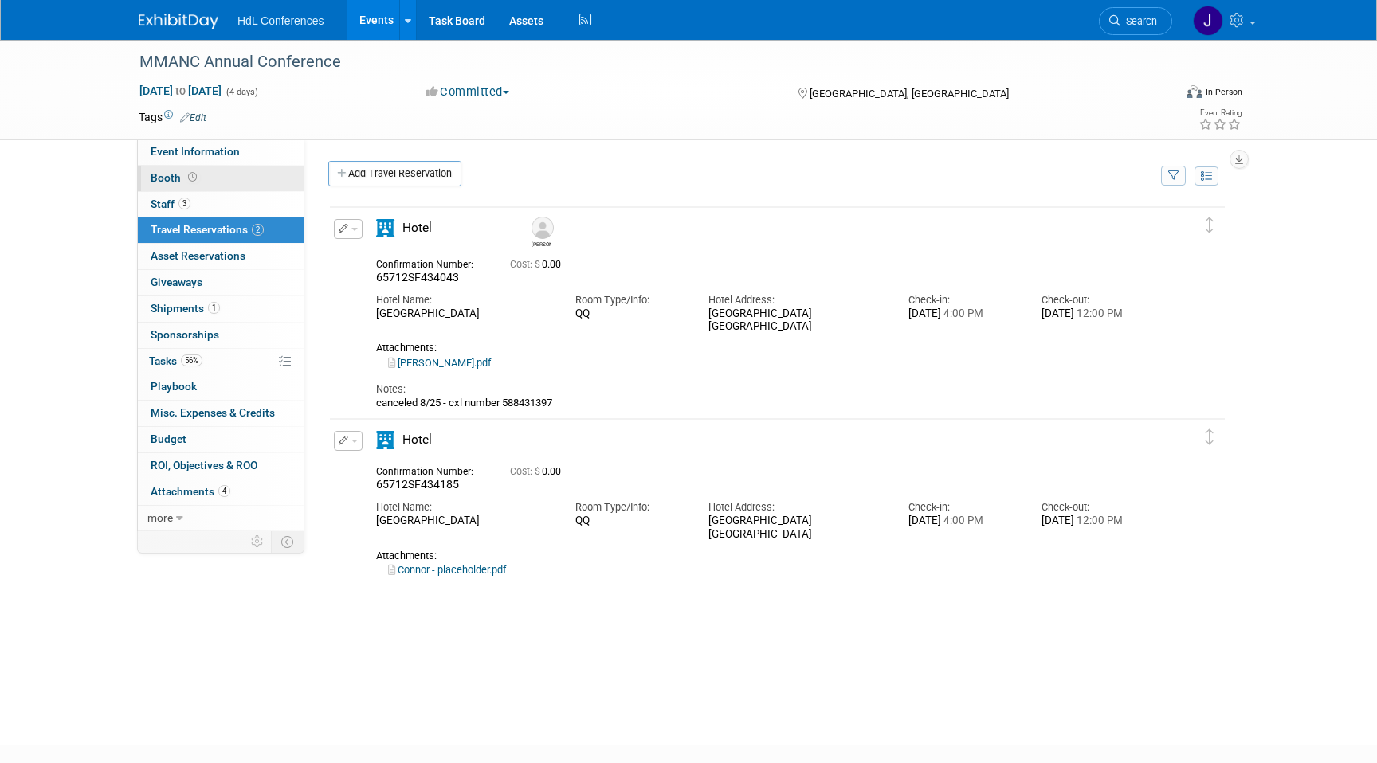
click at [209, 186] on link "Booth" at bounding box center [221, 178] width 166 height 25
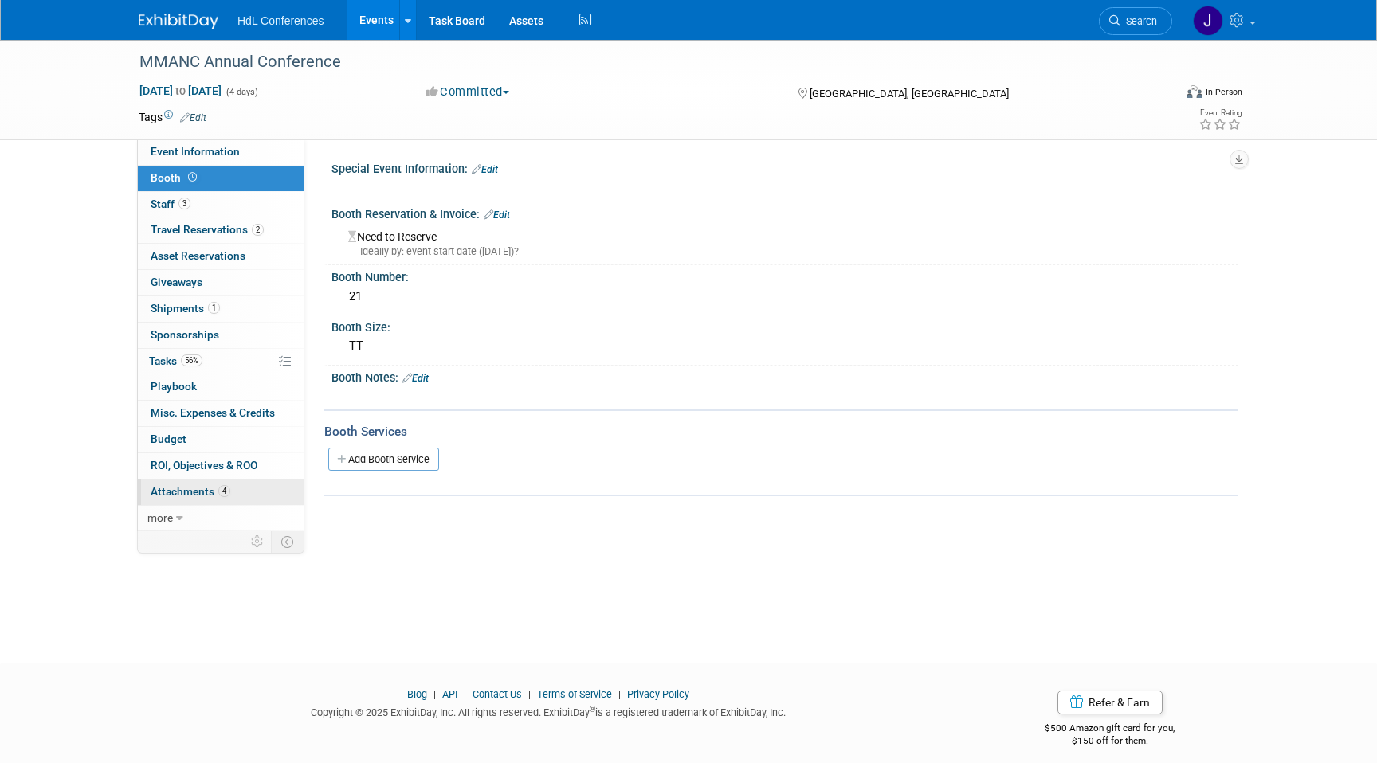
click at [224, 493] on span "4" at bounding box center [224, 491] width 12 height 12
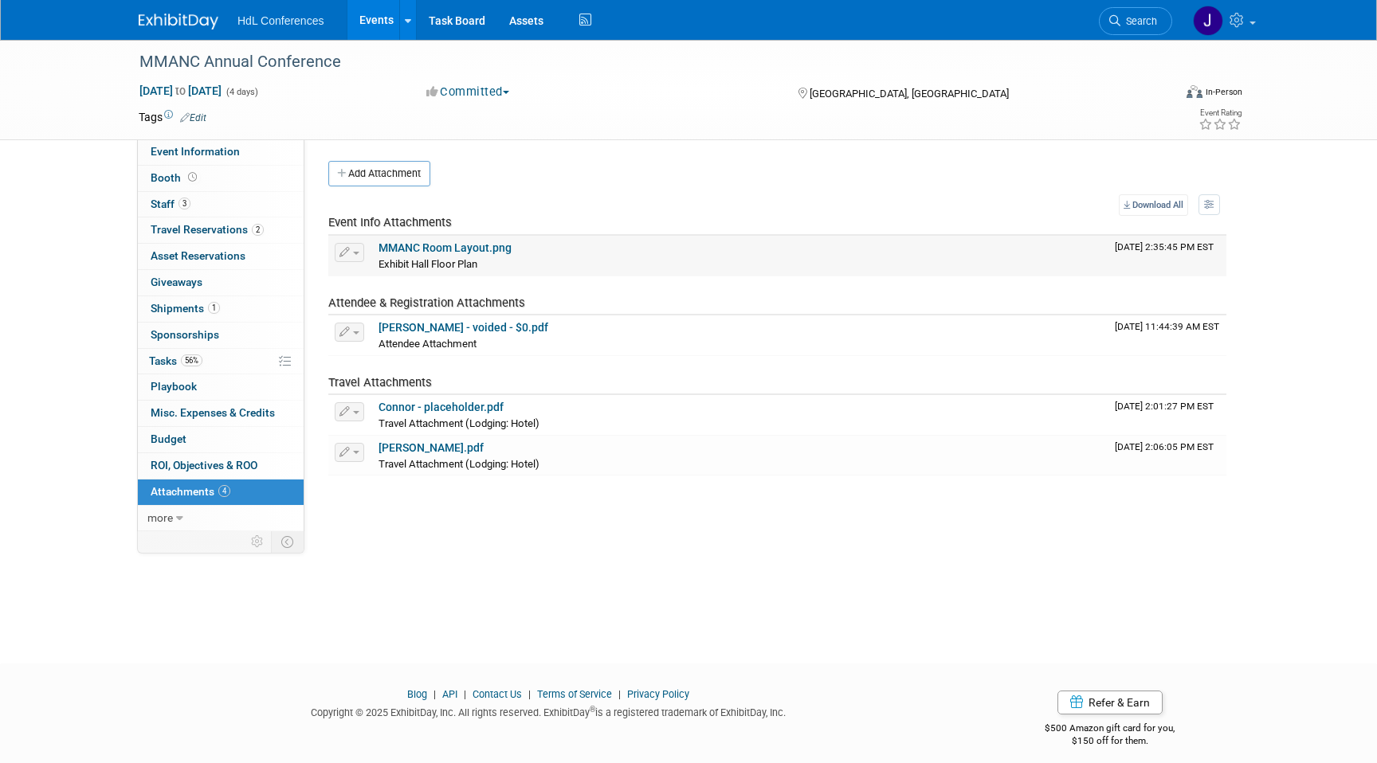
click at [471, 247] on link "MMANC Room Layout.png" at bounding box center [445, 247] width 133 height 13
click at [460, 261] on span "Exhibit Hall Floor Plan" at bounding box center [428, 264] width 99 height 12
click at [465, 250] on link "MMANC Room Layout.png" at bounding box center [445, 247] width 133 height 13
click at [1125, 24] on span "Search" at bounding box center [1138, 21] width 37 height 12
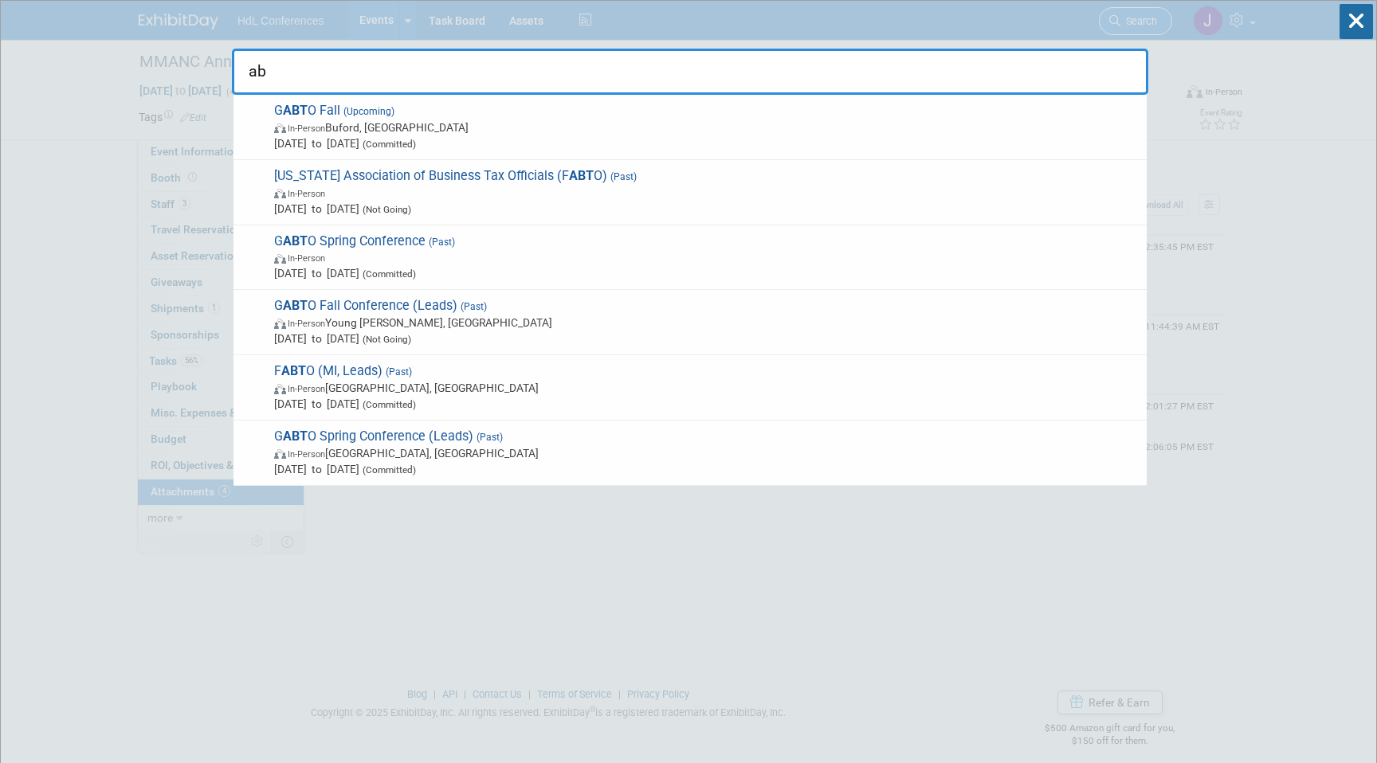
type input "a"
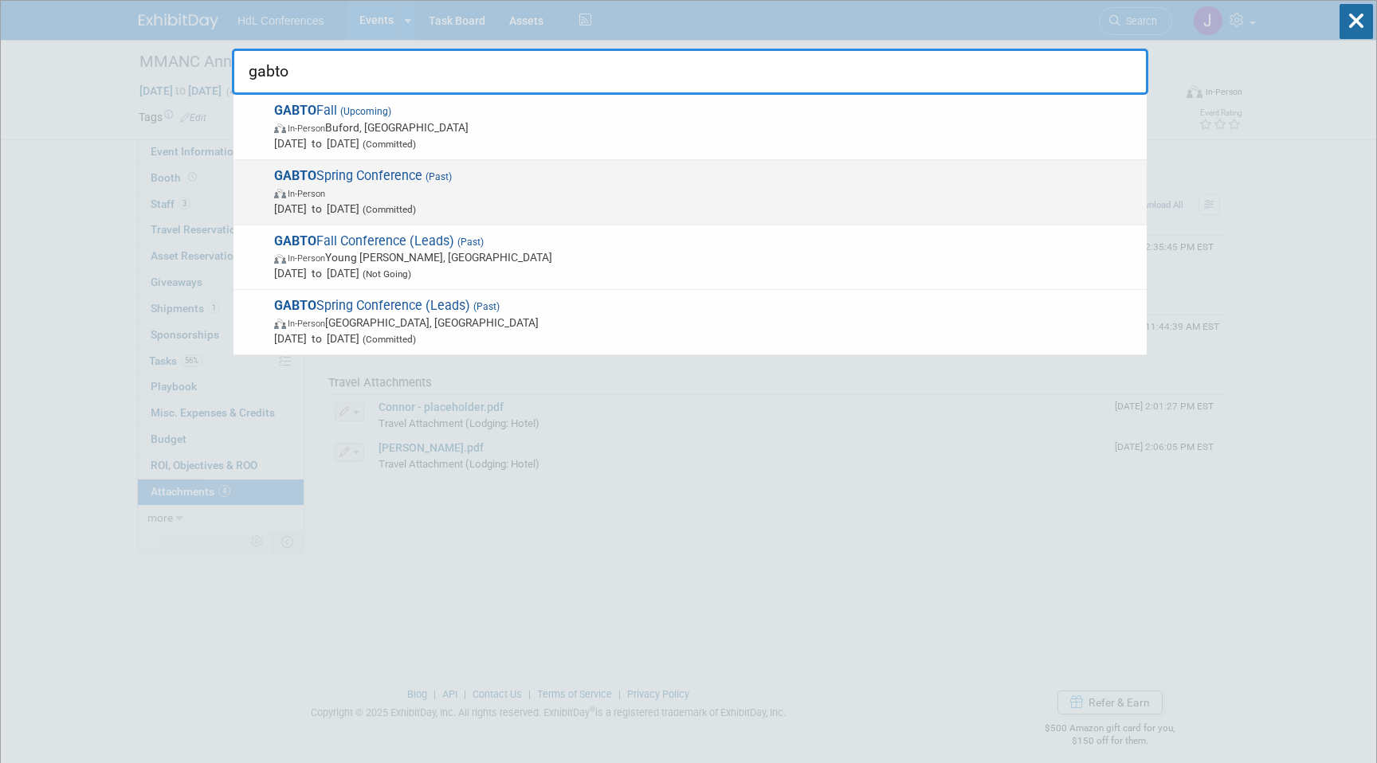
type input "gabto"
click at [487, 185] on span "In-Person" at bounding box center [706, 193] width 865 height 16
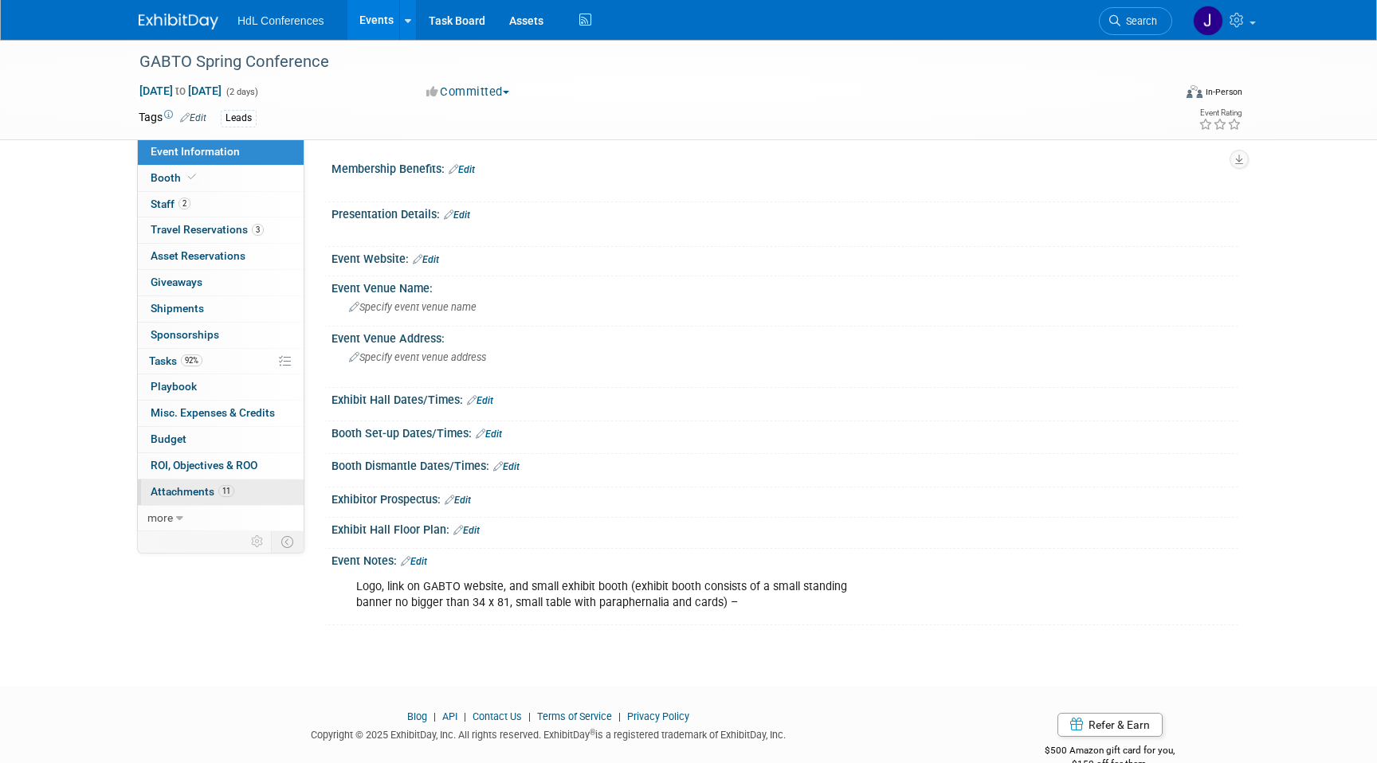
click at [238, 495] on link "11 Attachments 11" at bounding box center [221, 492] width 166 height 25
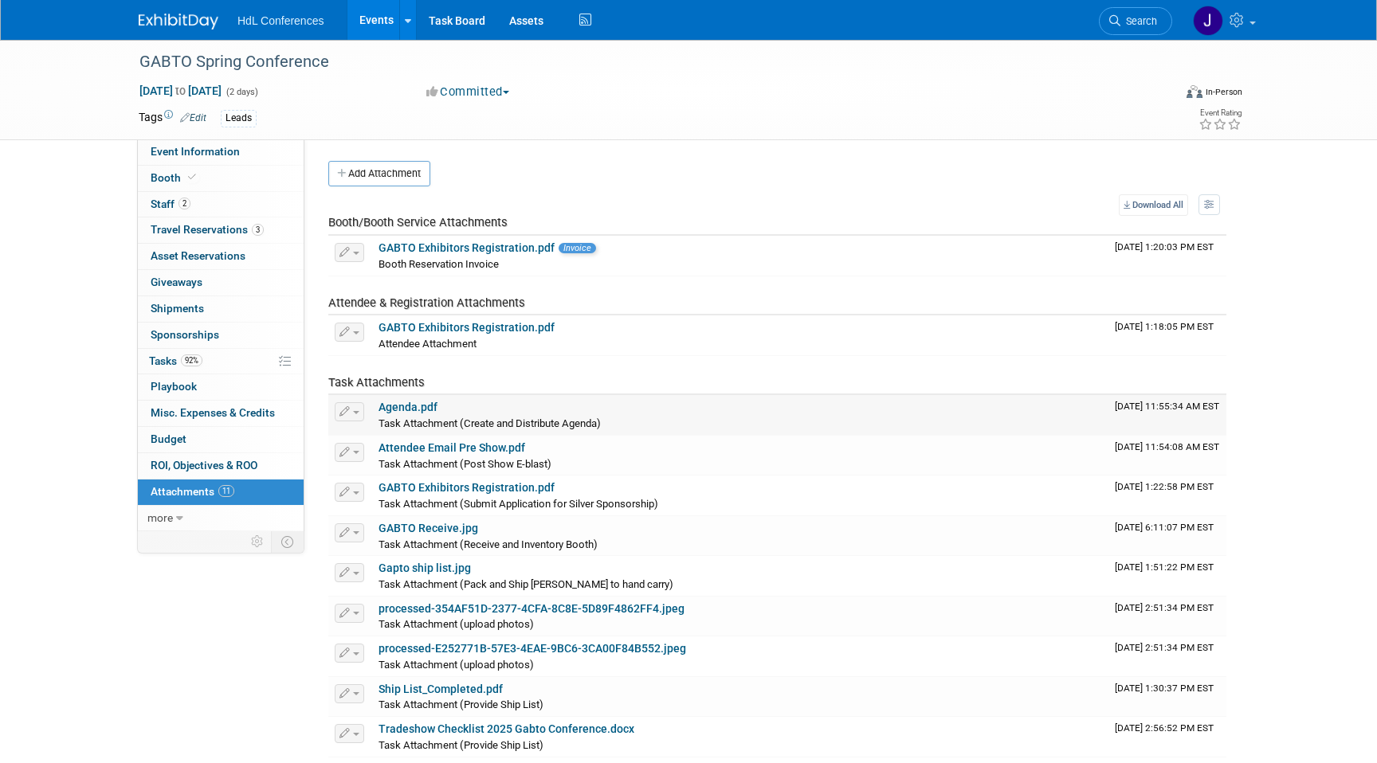
scroll to position [182, 0]
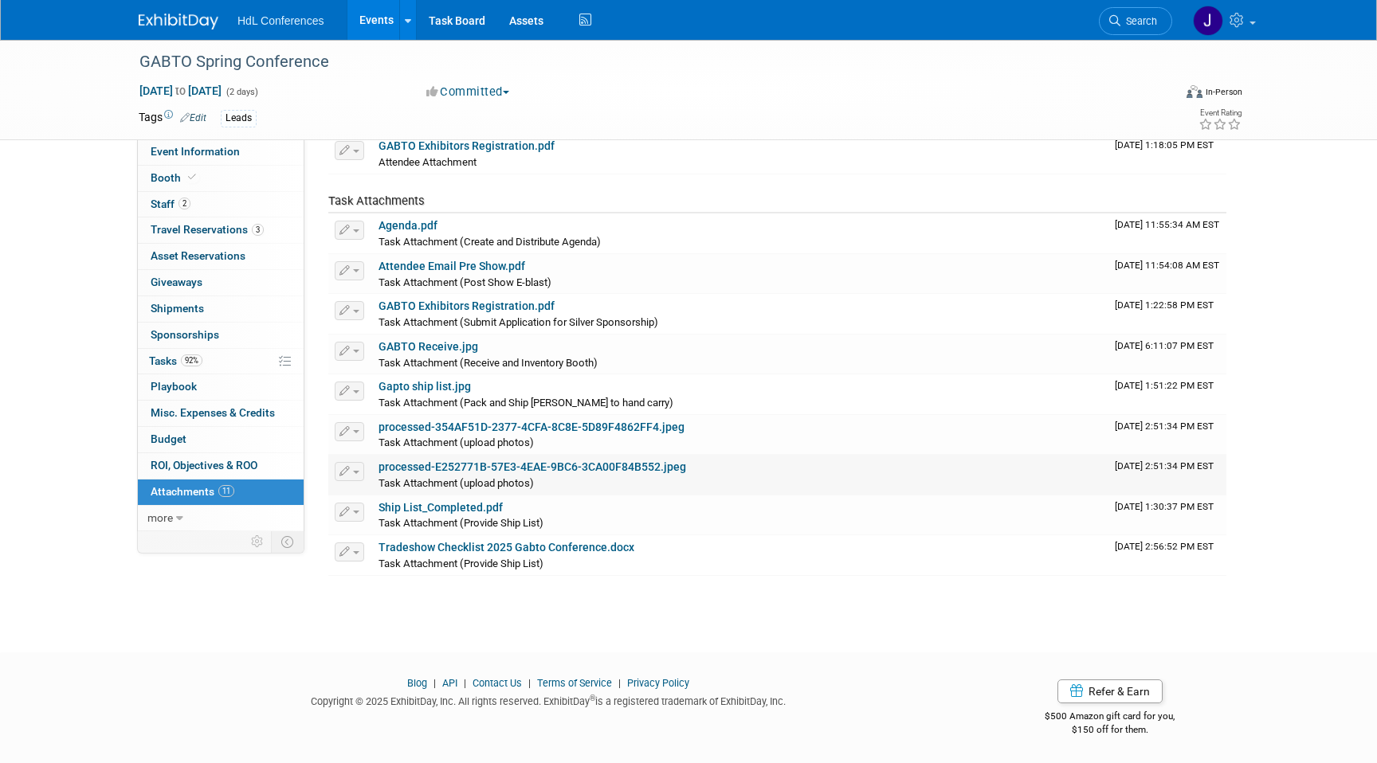
click at [469, 470] on link "processed-E252771B-57E3-4EAE-9BC6-3CA00F84B552.jpeg" at bounding box center [533, 467] width 308 height 13
click at [516, 35] on link "Assets" at bounding box center [526, 20] width 58 height 40
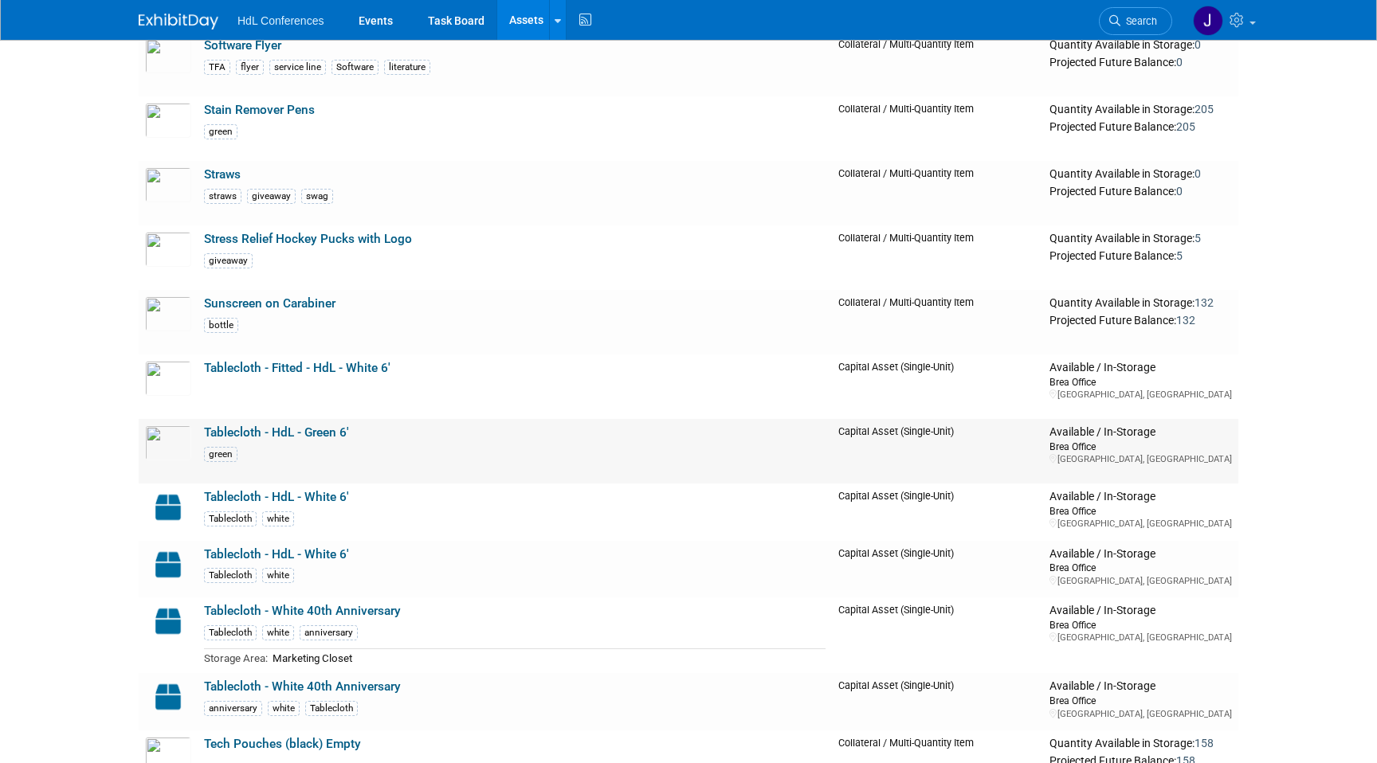
scroll to position [4855, 0]
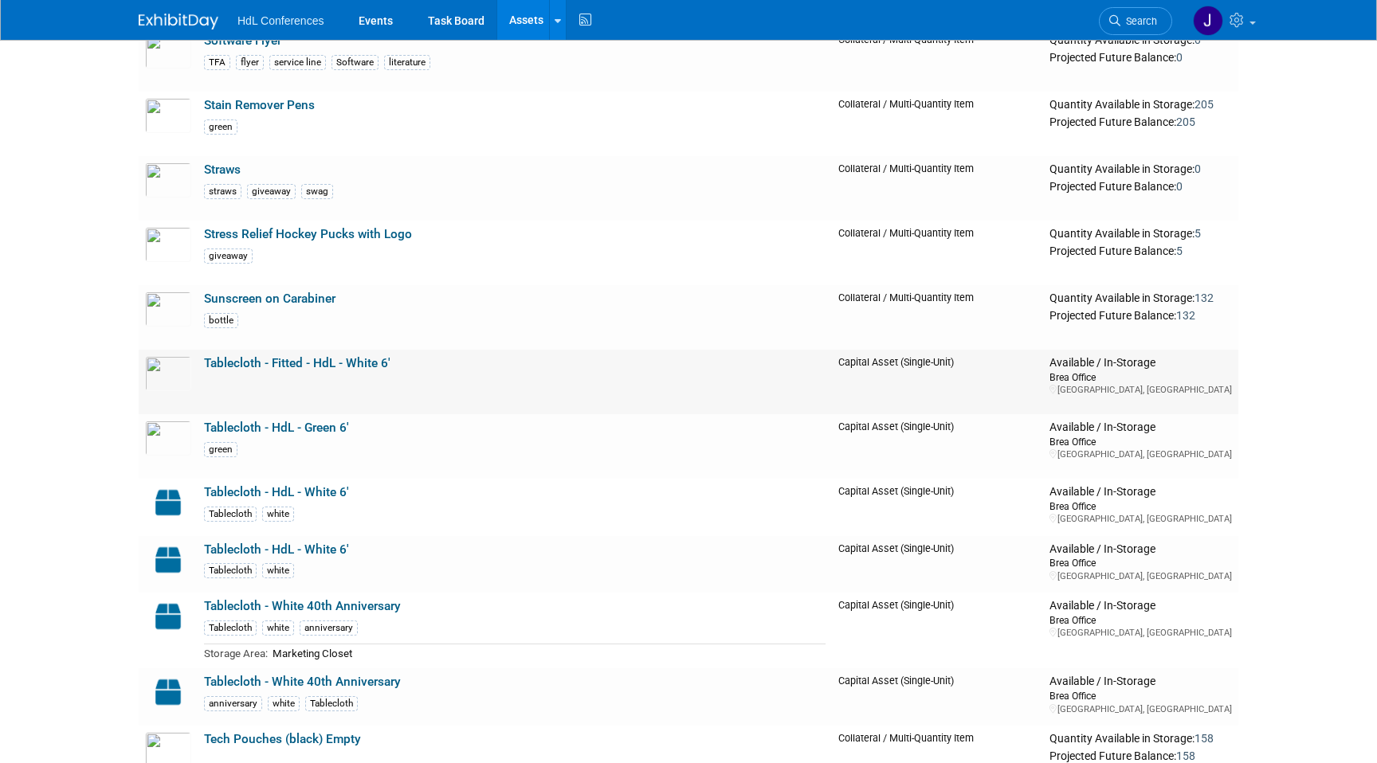
click at [319, 370] on link "Tablecloth - Fitted - HdL - White 6'" at bounding box center [297, 363] width 186 height 14
click at [255, 416] on td "Tablecloth - HdL - Green 6' green" at bounding box center [515, 446] width 634 height 65
click at [260, 427] on link "Tablecloth - HdL - Green 6'" at bounding box center [276, 428] width 145 height 14
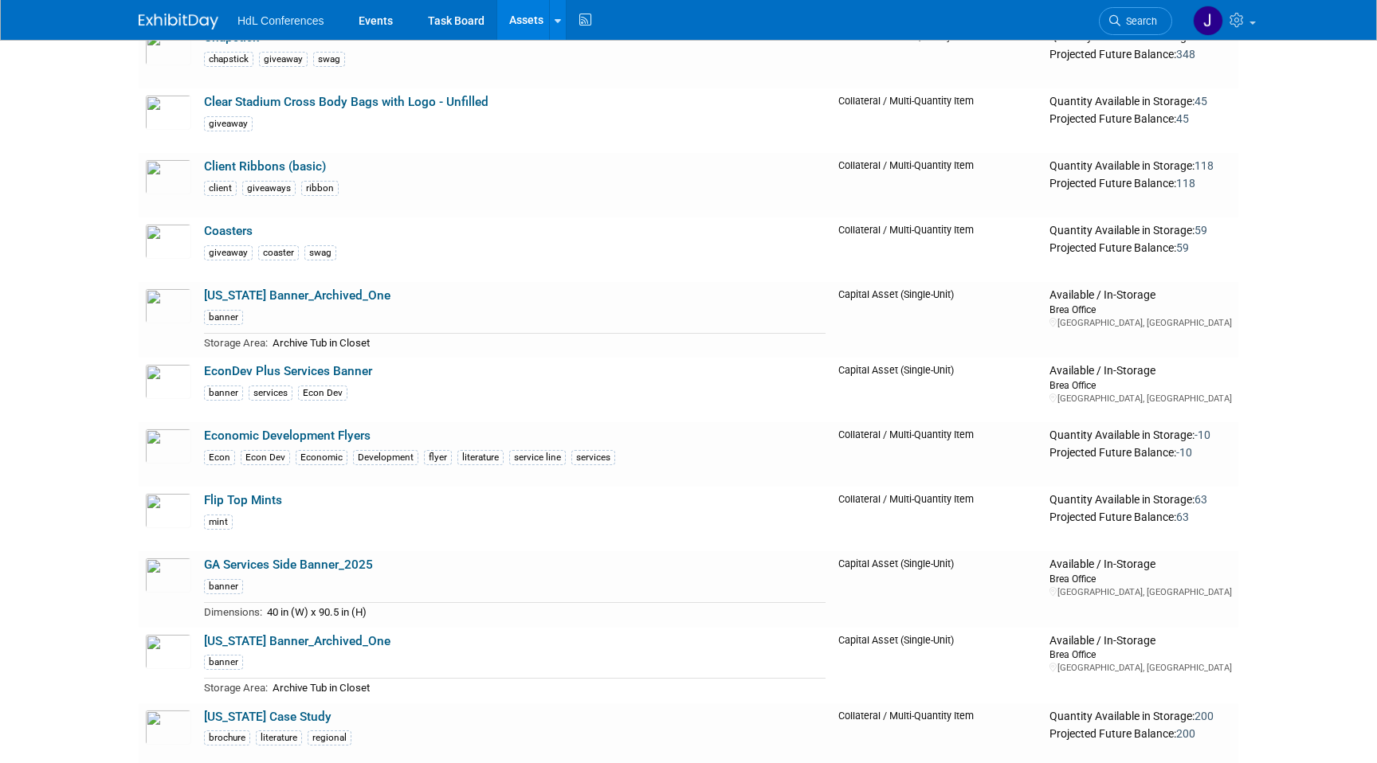
scroll to position [1353, 0]
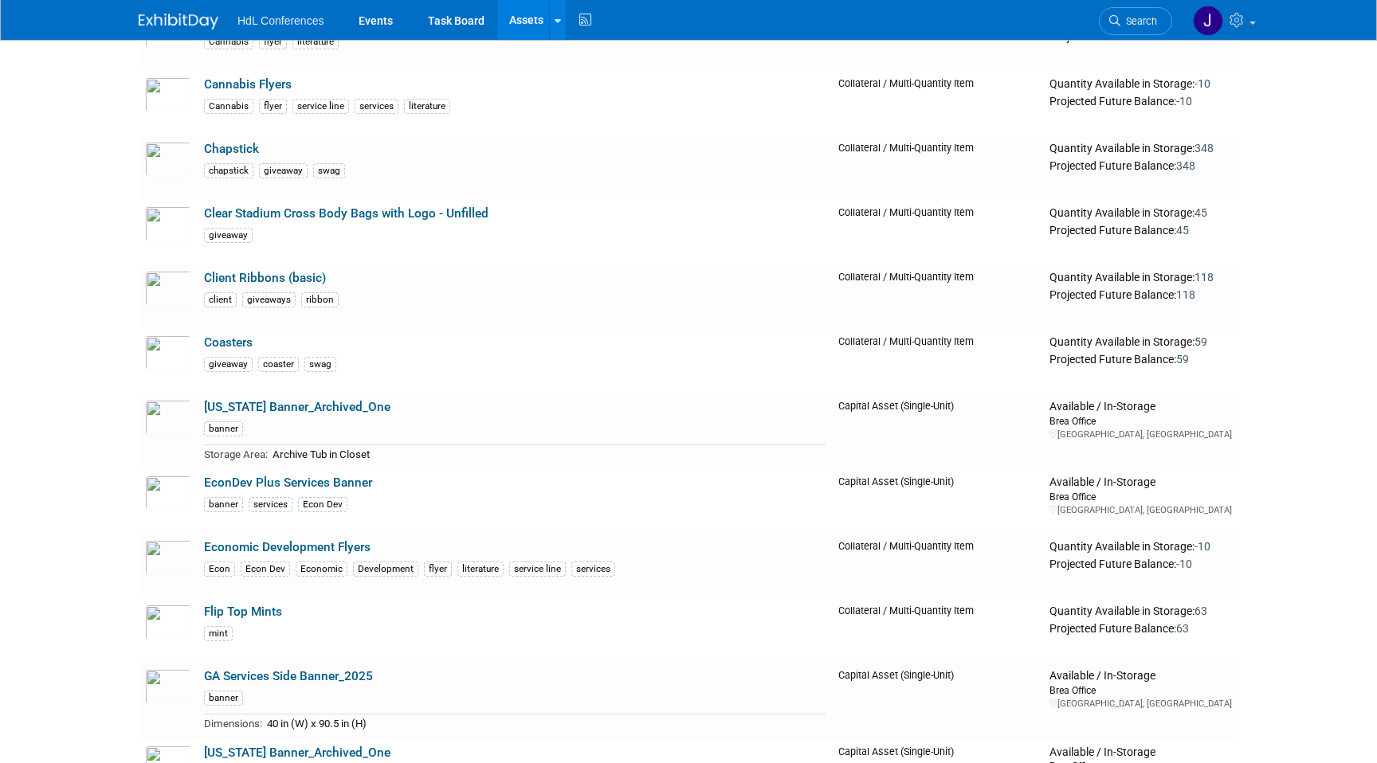
click at [210, 26] on img at bounding box center [179, 22] width 80 height 16
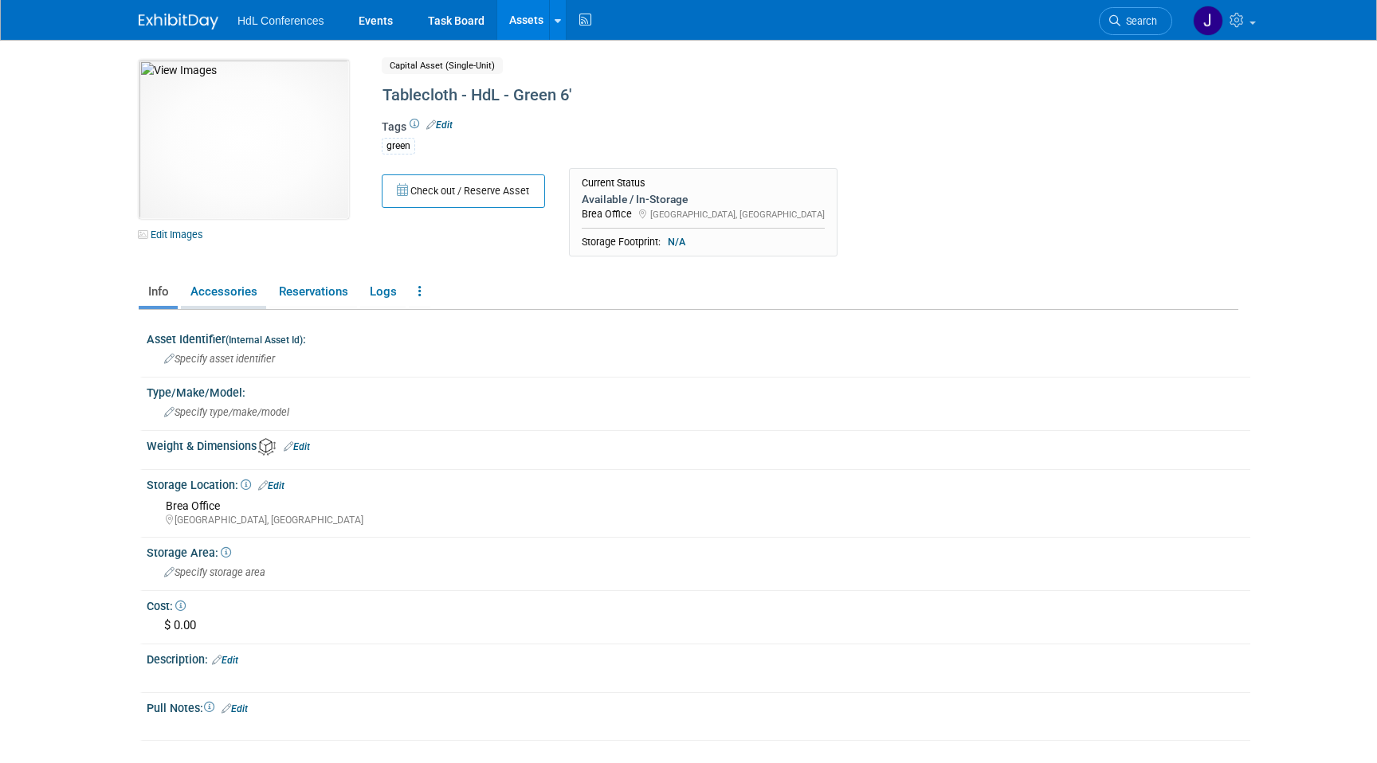
click at [241, 301] on link "Accessories" at bounding box center [223, 292] width 85 height 28
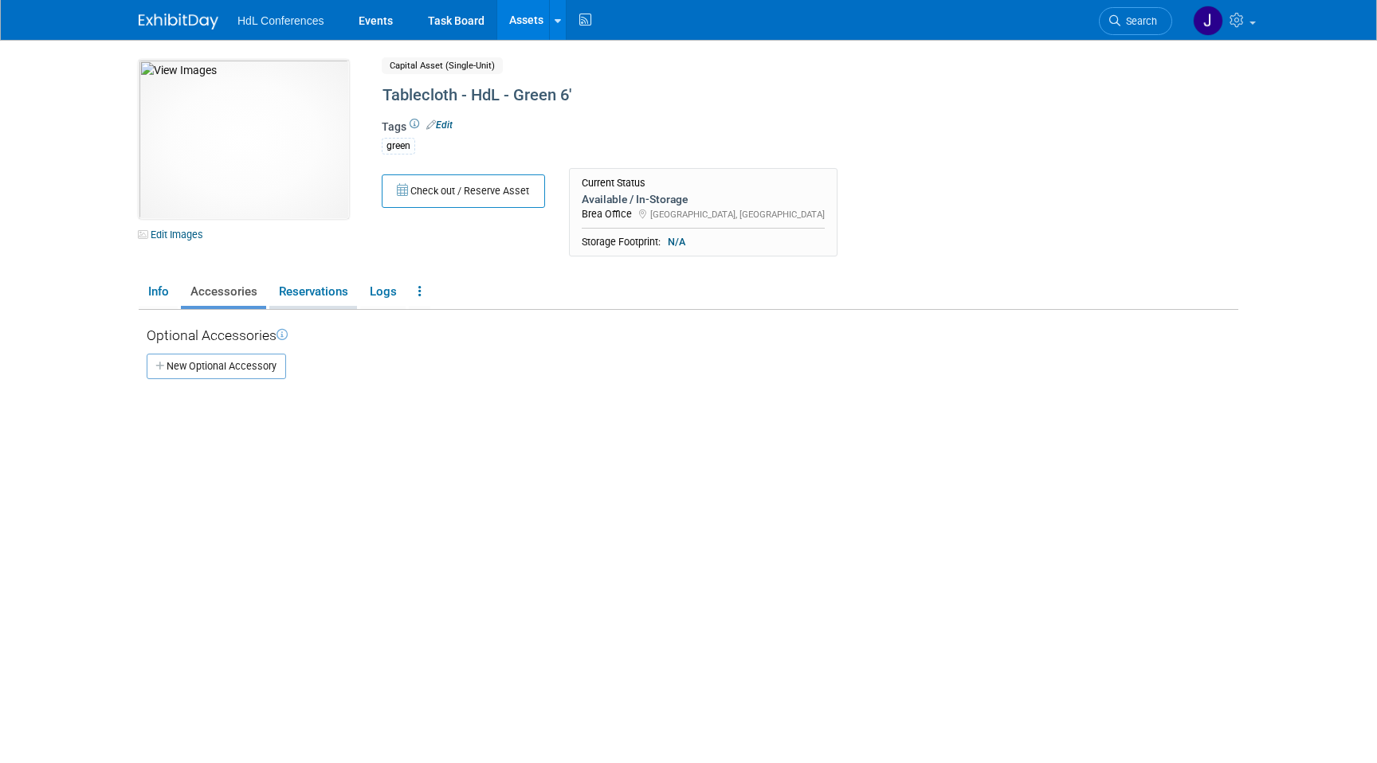
click at [310, 308] on li "Reservations" at bounding box center [313, 293] width 88 height 31
click at [332, 297] on link "Reservations" at bounding box center [313, 292] width 88 height 28
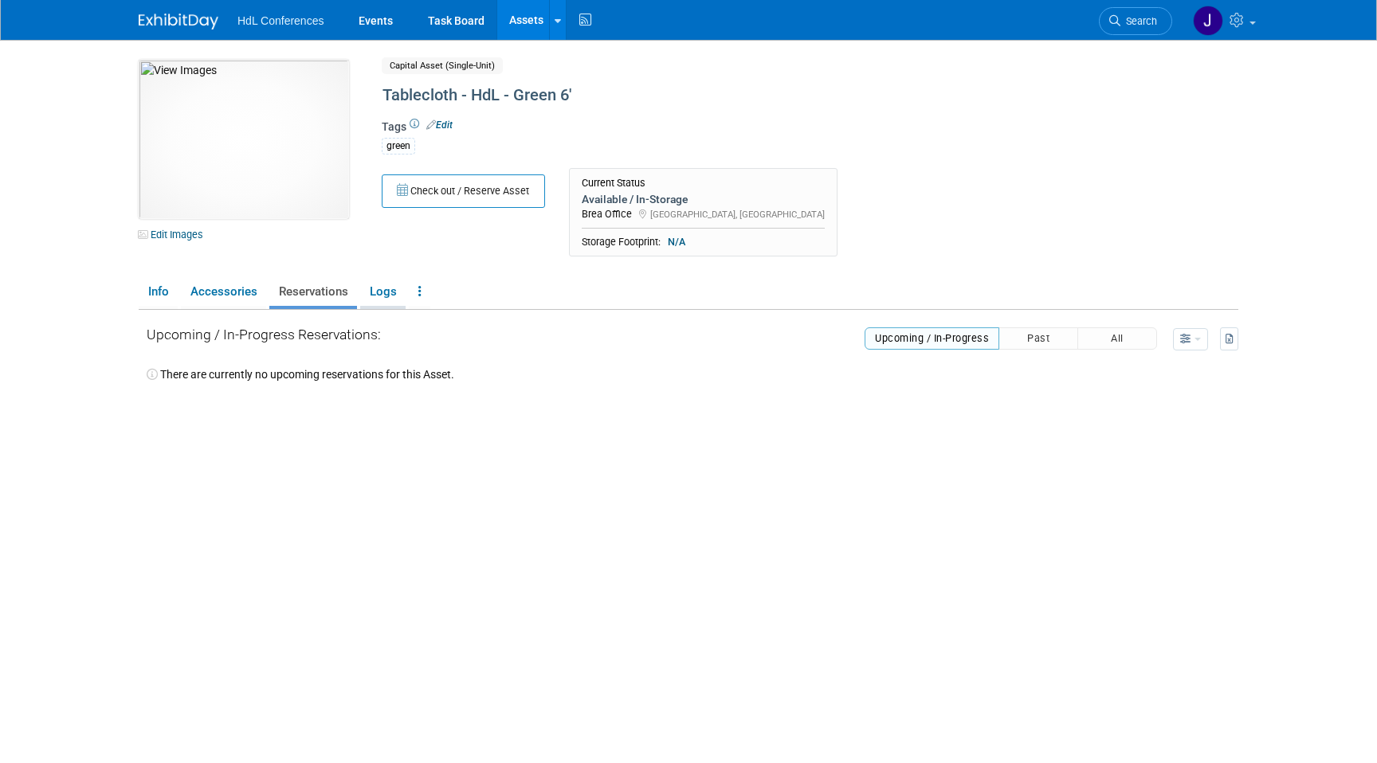
click at [386, 292] on link "Logs" at bounding box center [382, 292] width 45 height 28
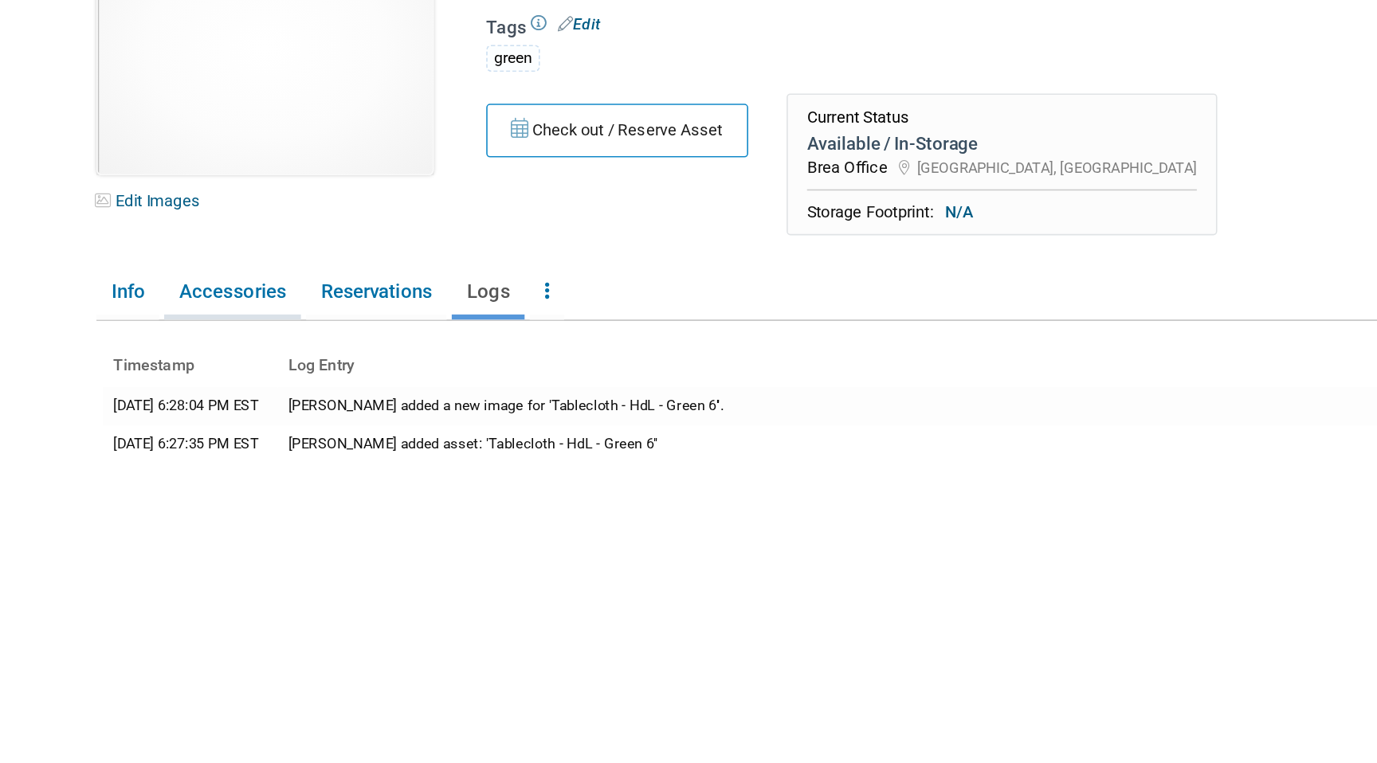
click at [207, 292] on link "Accessories" at bounding box center [223, 292] width 85 height 28
